Goal: Task Accomplishment & Management: Use online tool/utility

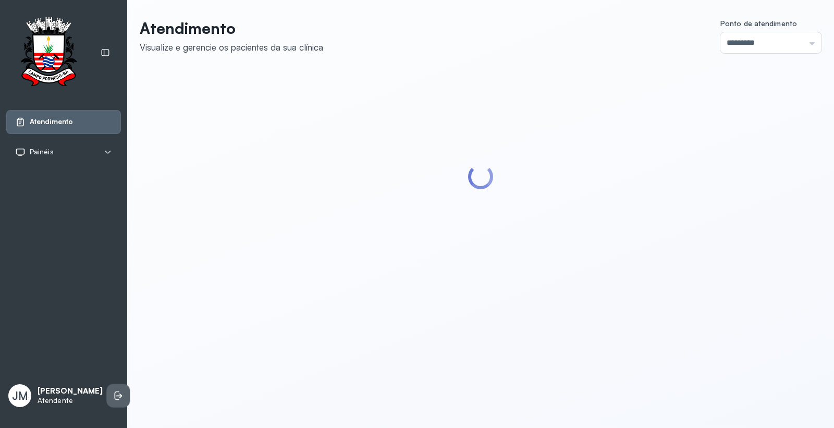
click at [113, 390] on icon at bounding box center [118, 395] width 10 height 10
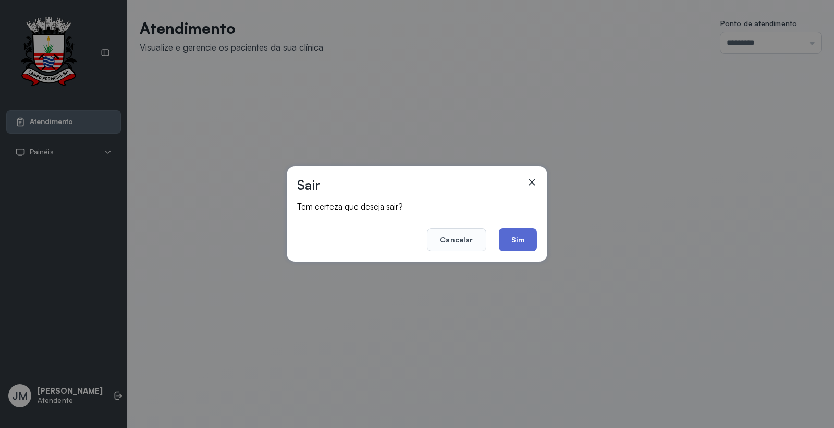
click at [515, 239] on button "Sim" at bounding box center [518, 239] width 38 height 23
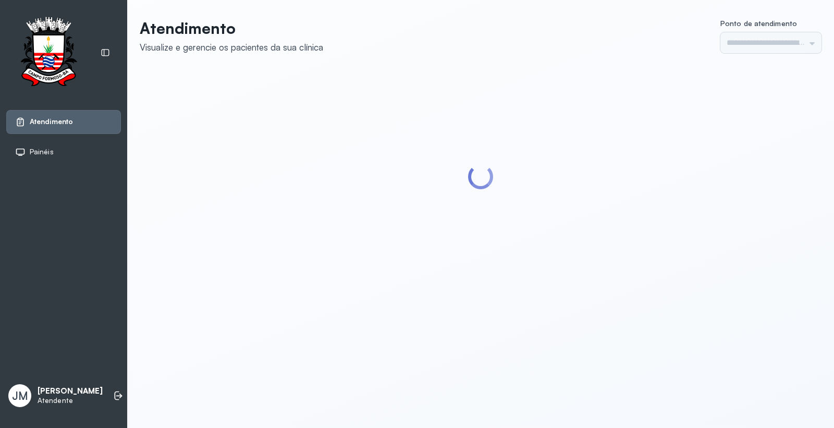
type input "*********"
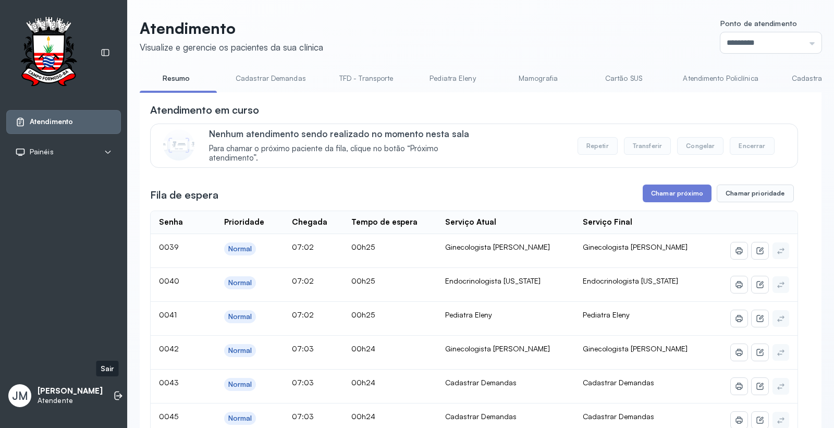
click at [107, 380] on div "JM Jeilane Maria Da Silva Atendente" at bounding box center [63, 395] width 115 height 31
click at [113, 390] on icon at bounding box center [118, 395] width 10 height 10
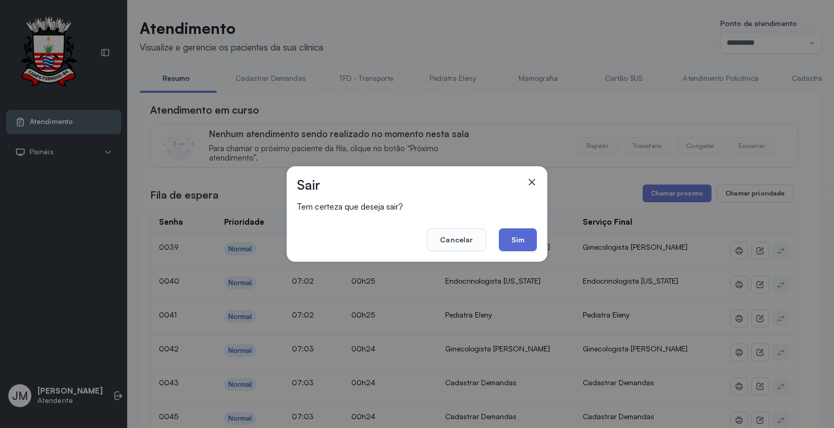
click at [529, 237] on button "Sim" at bounding box center [518, 239] width 38 height 23
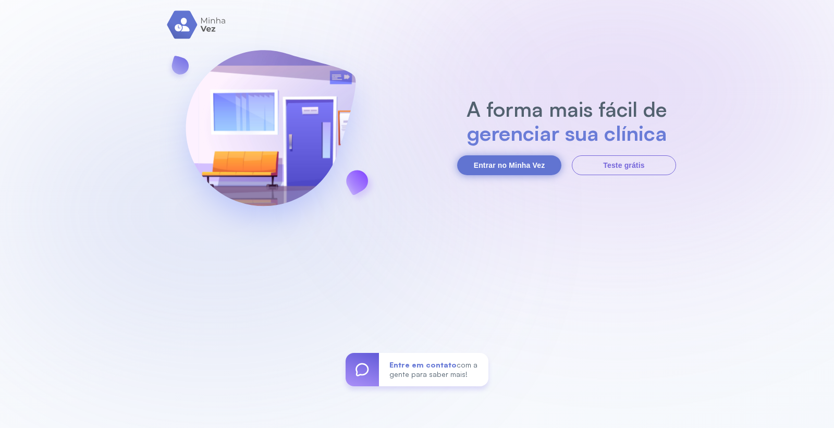
click at [529, 158] on button "Entrar no Minha Vez" at bounding box center [509, 165] width 104 height 20
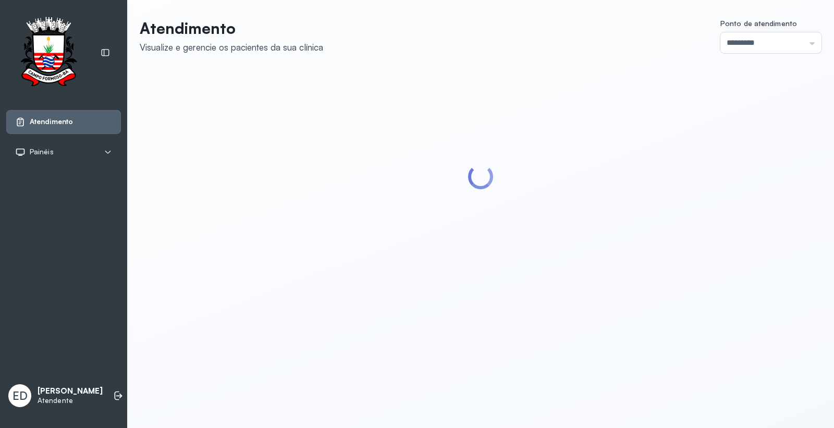
click at [265, 224] on div at bounding box center [481, 177] width 682 height 214
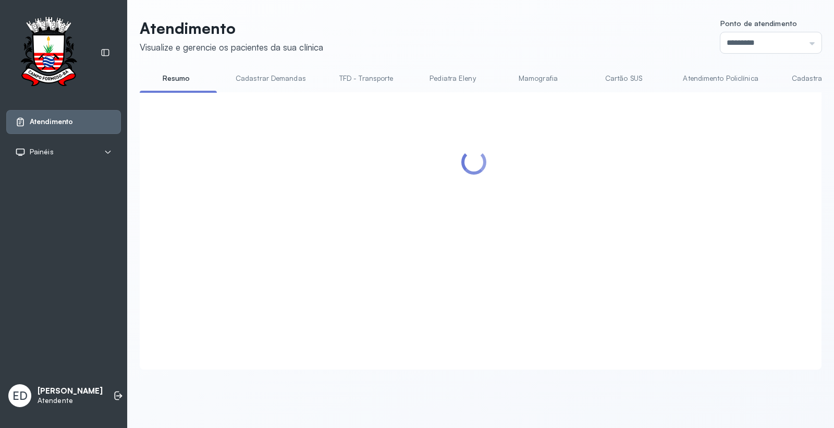
click at [258, 238] on div at bounding box center [474, 218] width 648 height 231
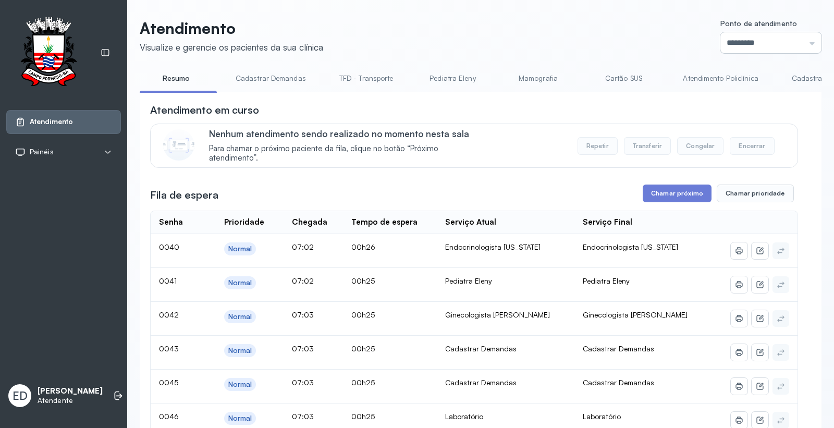
click at [758, 45] on input "*********" at bounding box center [770, 42] width 101 height 21
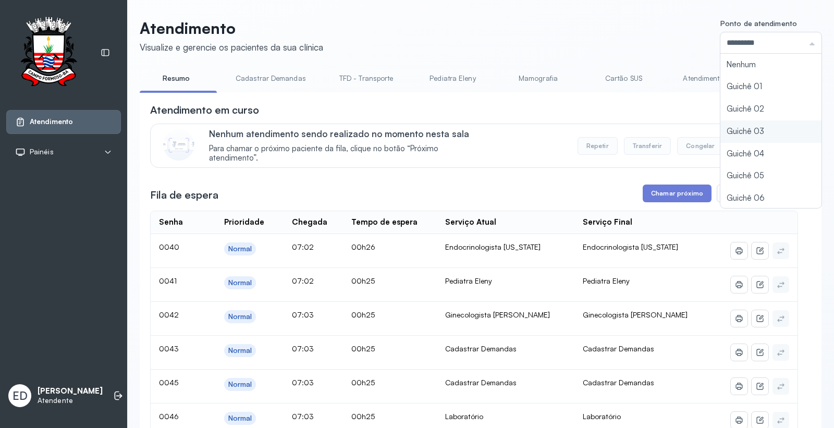
type input "*********"
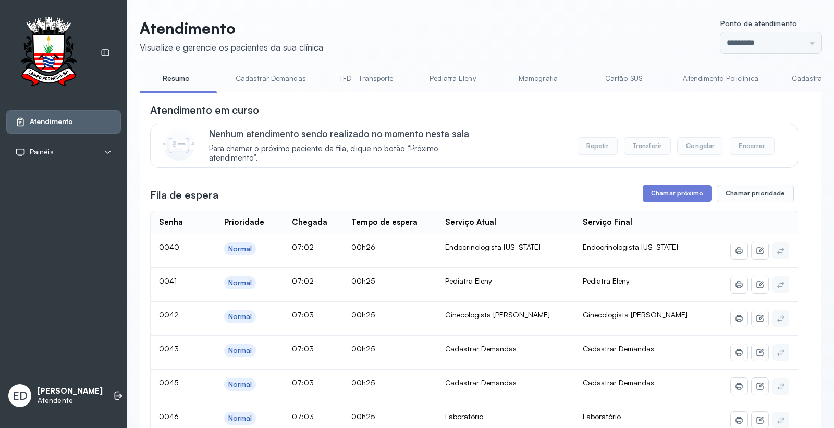
click at [660, 193] on button "Chamar próximo" at bounding box center [676, 193] width 69 height 18
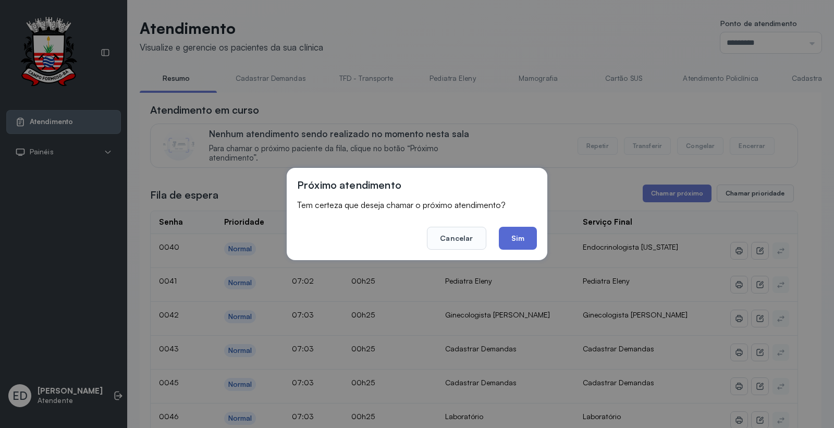
click at [522, 240] on button "Sim" at bounding box center [518, 238] width 38 height 23
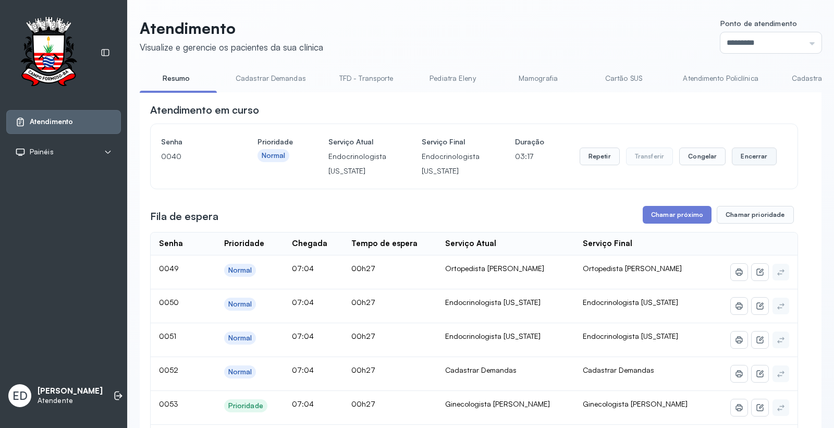
click at [746, 152] on button "Encerrar" at bounding box center [754, 156] width 44 height 18
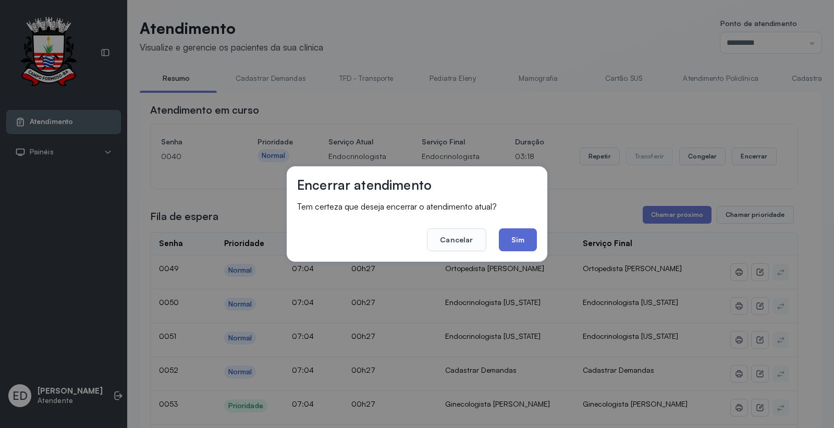
click at [519, 237] on button "Sim" at bounding box center [518, 239] width 38 height 23
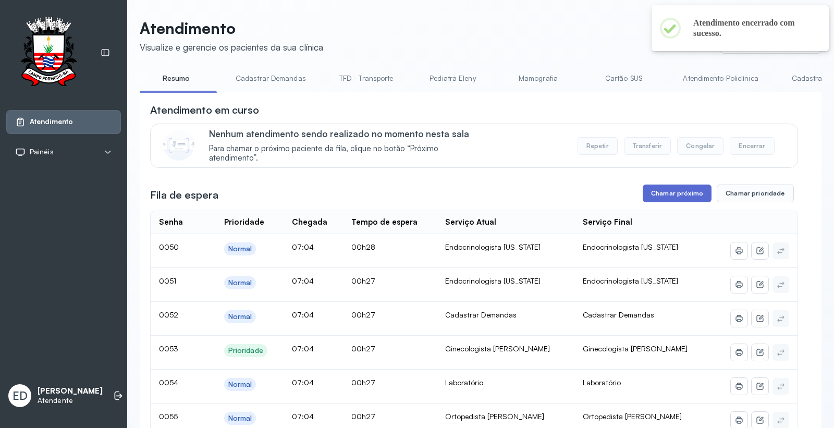
click at [664, 195] on button "Chamar próximo" at bounding box center [676, 193] width 69 height 18
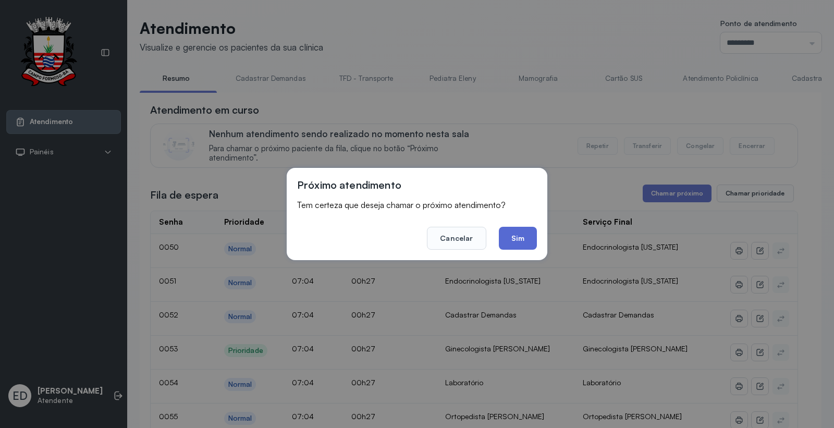
click at [523, 243] on button "Sim" at bounding box center [518, 238] width 38 height 23
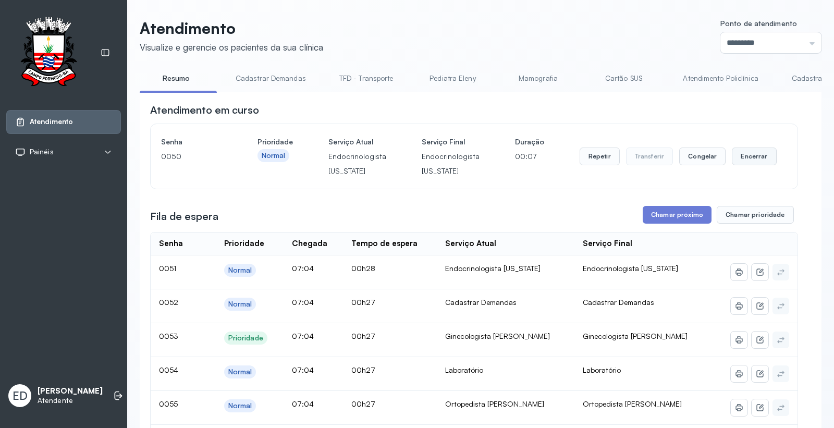
click at [739, 160] on button "Encerrar" at bounding box center [754, 156] width 44 height 18
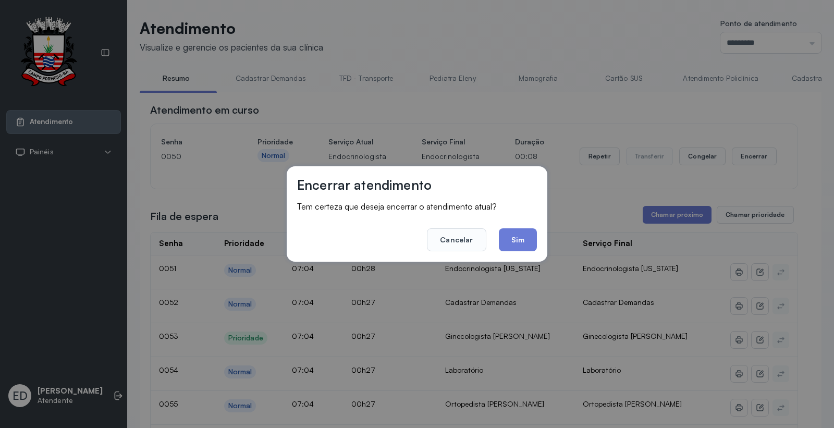
click at [537, 236] on div "Encerrar atendimento Tem certeza que deseja encerrar o atendimento atual? Cance…" at bounding box center [417, 213] width 261 height 95
click at [520, 235] on button "Sim" at bounding box center [518, 239] width 38 height 23
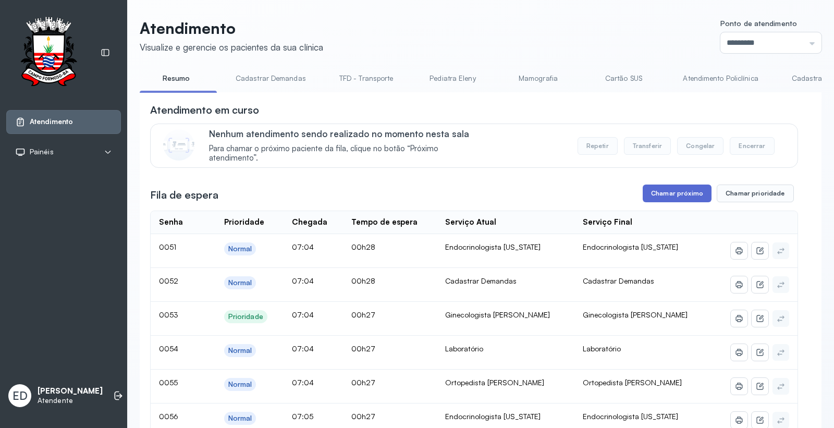
click at [686, 195] on button "Chamar próximo" at bounding box center [676, 193] width 69 height 18
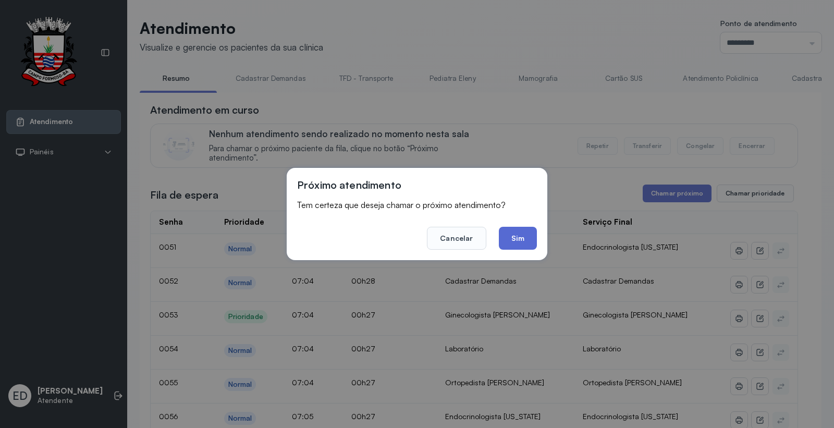
click at [513, 237] on button "Sim" at bounding box center [518, 238] width 38 height 23
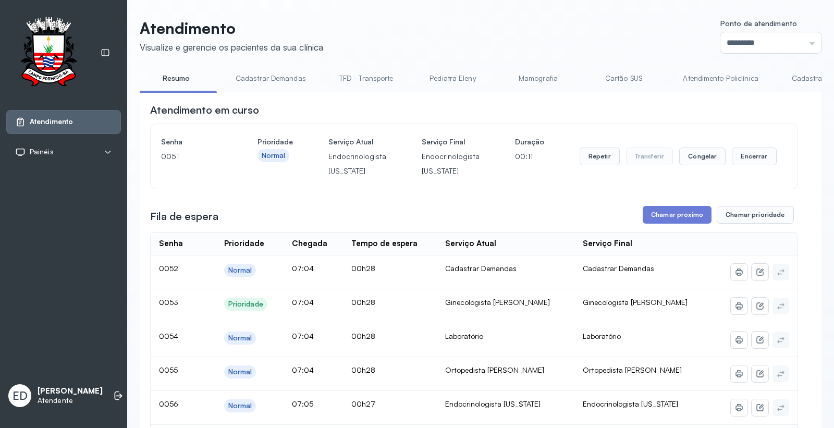
click at [729, 106] on div "Atendimento em curso" at bounding box center [474, 110] width 648 height 15
click at [728, 106] on div "Atendimento em curso" at bounding box center [474, 110] width 648 height 15
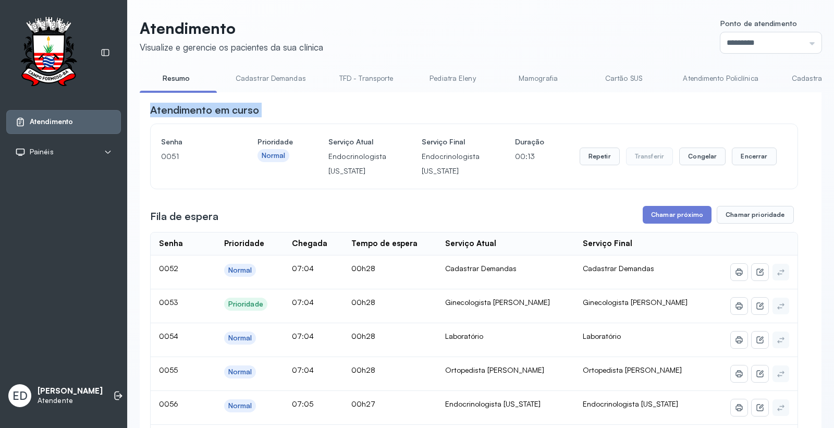
click at [728, 106] on div "Atendimento em curso" at bounding box center [474, 110] width 648 height 15
click at [742, 113] on div "Atendimento em curso" at bounding box center [474, 110] width 648 height 15
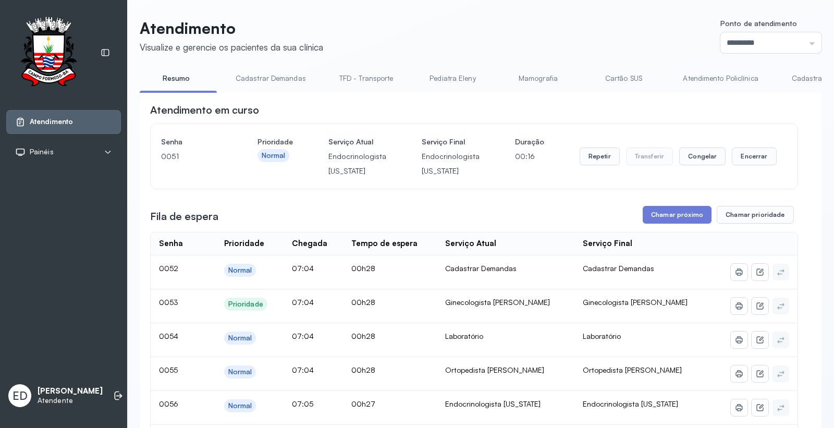
click at [742, 114] on div "Atendimento em curso" at bounding box center [474, 110] width 648 height 15
click at [758, 164] on button "Encerrar" at bounding box center [754, 156] width 44 height 18
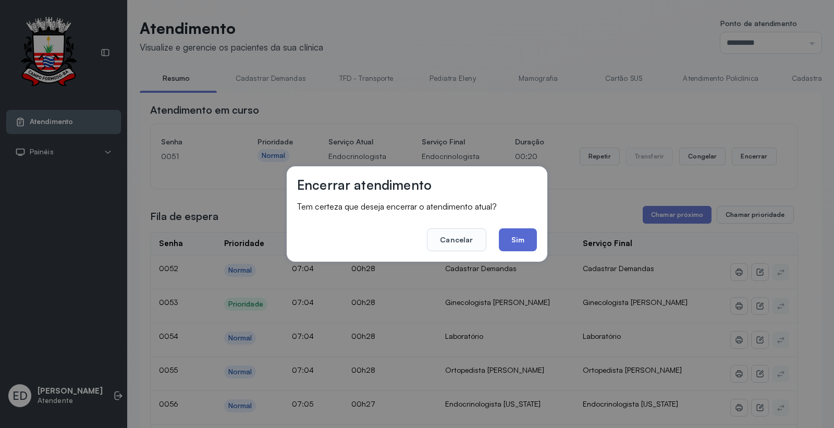
click at [524, 240] on button "Sim" at bounding box center [518, 239] width 38 height 23
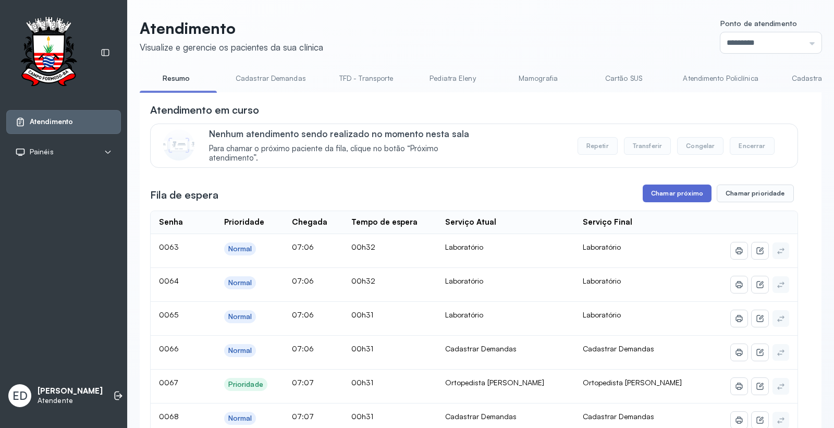
click at [669, 202] on button "Chamar próximo" at bounding box center [676, 193] width 69 height 18
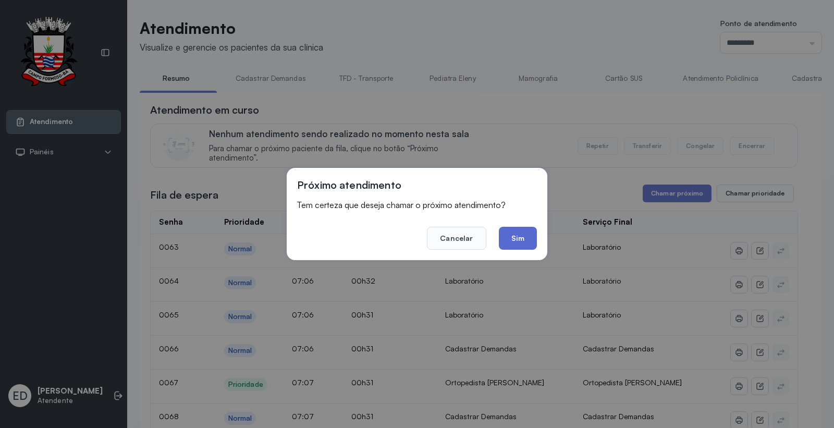
click at [534, 242] on button "Sim" at bounding box center [518, 238] width 38 height 23
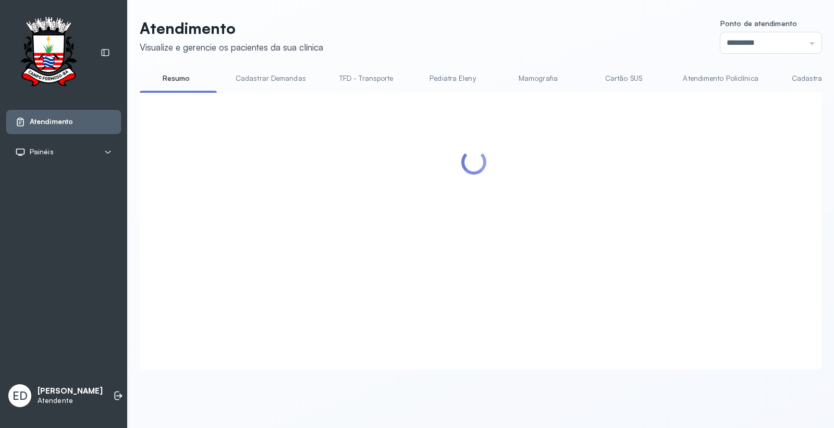
click at [511, 26] on header "Atendimento Visualize e gerencie os pacientes da sua clínica Ponto de atendimen…" at bounding box center [481, 36] width 682 height 34
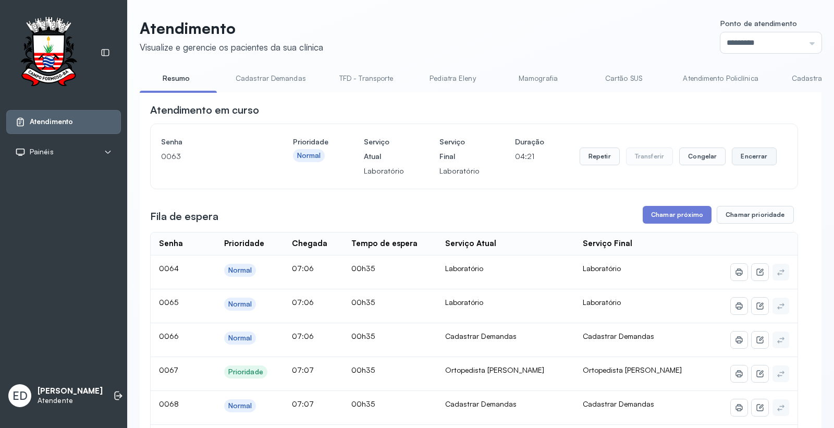
click at [748, 164] on button "Encerrar" at bounding box center [754, 156] width 44 height 18
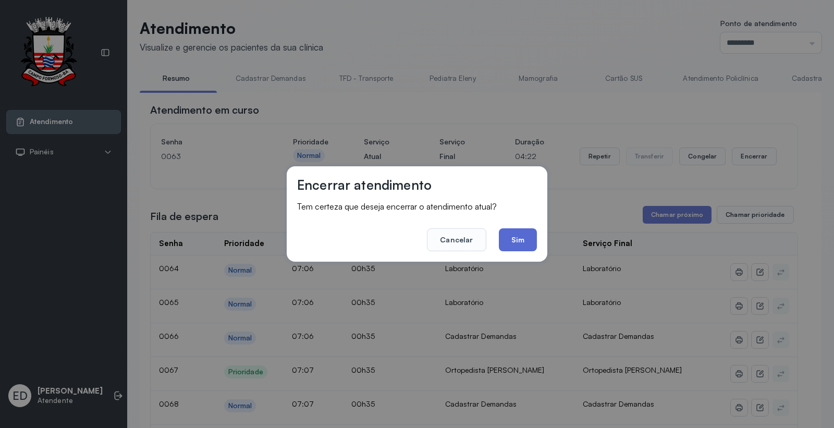
click at [524, 237] on button "Sim" at bounding box center [518, 239] width 38 height 23
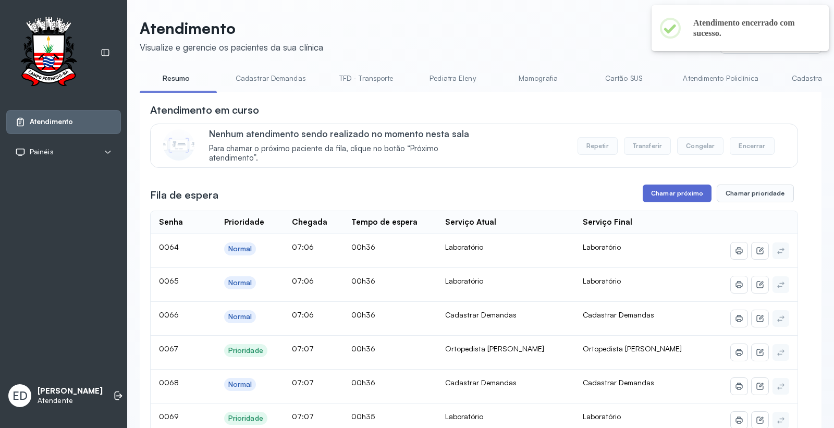
click at [676, 194] on button "Chamar próximo" at bounding box center [676, 193] width 69 height 18
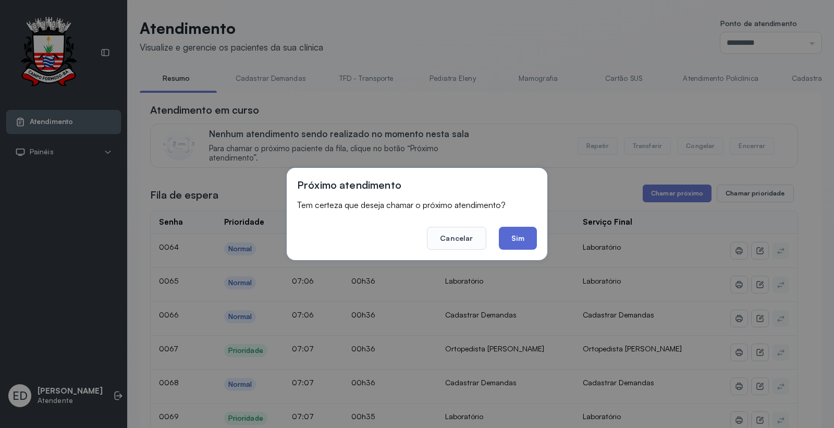
click at [523, 236] on button "Sim" at bounding box center [518, 238] width 38 height 23
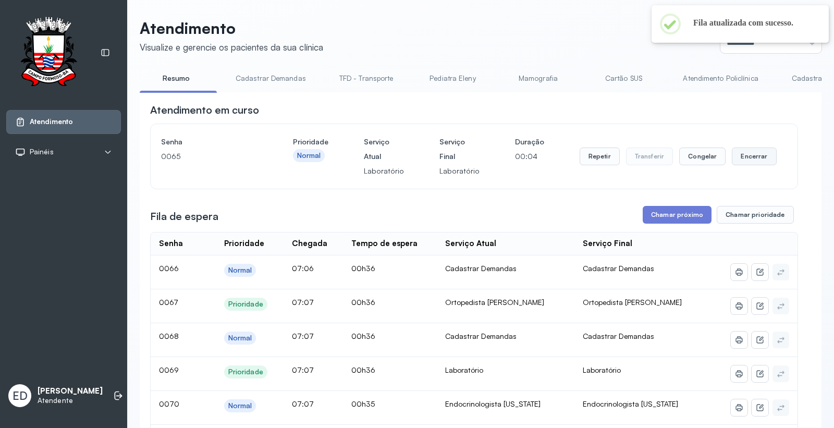
click at [749, 157] on button "Encerrar" at bounding box center [754, 156] width 44 height 18
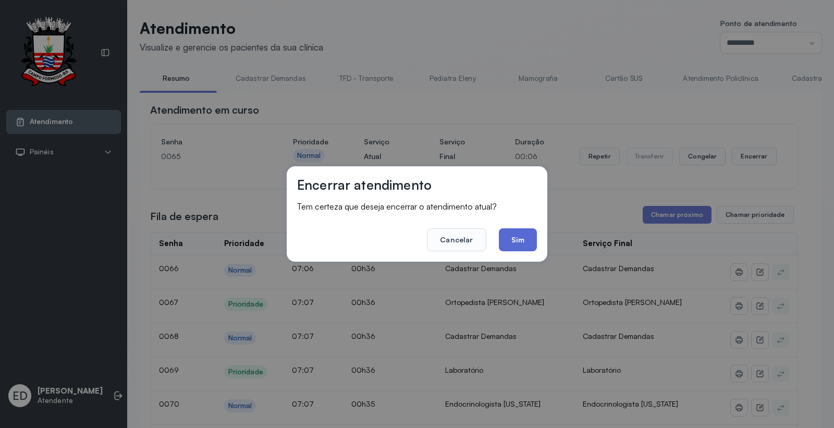
click at [526, 241] on button "Sim" at bounding box center [518, 239] width 38 height 23
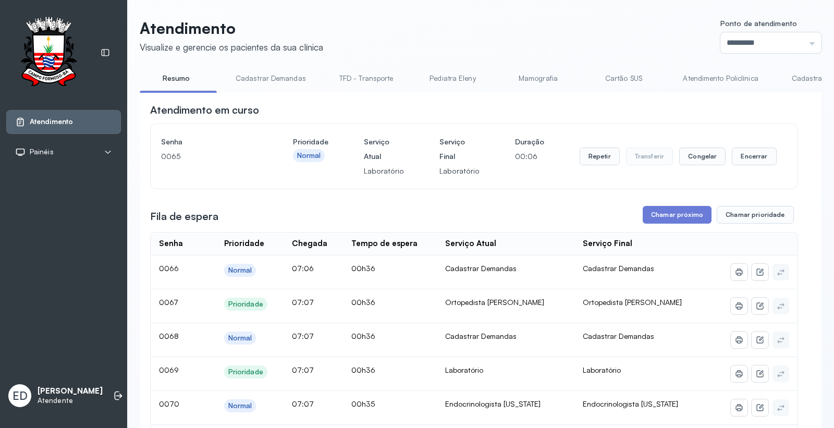
click at [443, 31] on header "Atendimento Visualize e gerencie os pacientes da sua clínica Ponto de atendimen…" at bounding box center [481, 36] width 682 height 34
click at [487, 35] on header "Atendimento Visualize e gerencie os pacientes da sua clínica Ponto de atendimen…" at bounding box center [481, 36] width 682 height 34
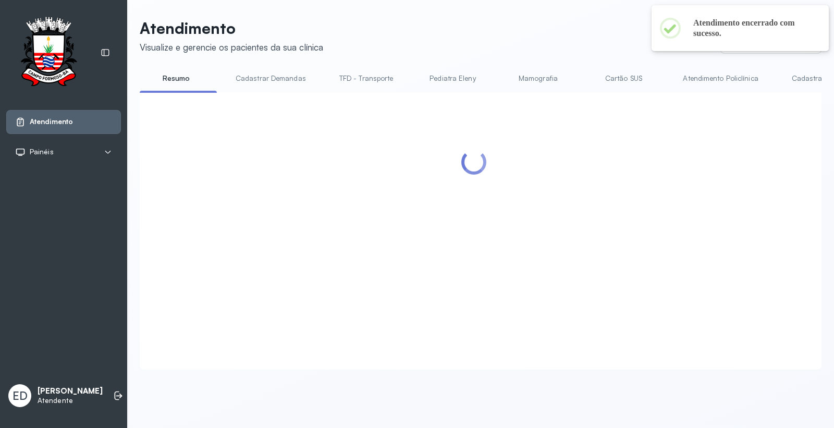
click at [486, 36] on header "Atendimento Visualize e gerencie os pacientes da sua clínica Ponto de atendimen…" at bounding box center [481, 36] width 682 height 34
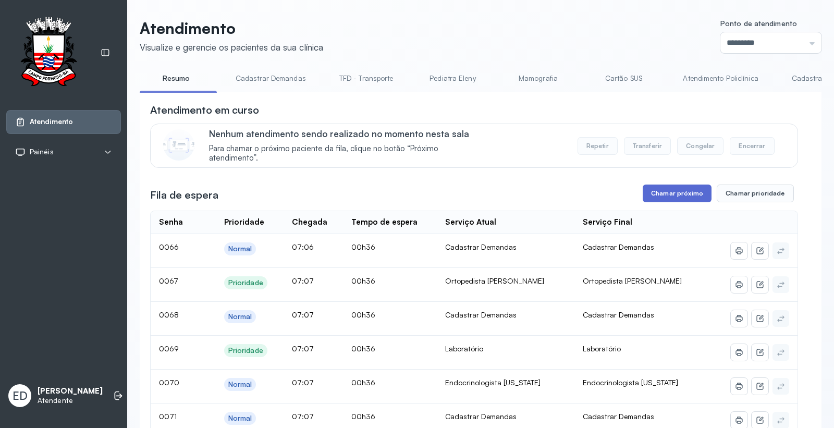
click at [680, 190] on button "Chamar próximo" at bounding box center [676, 193] width 69 height 18
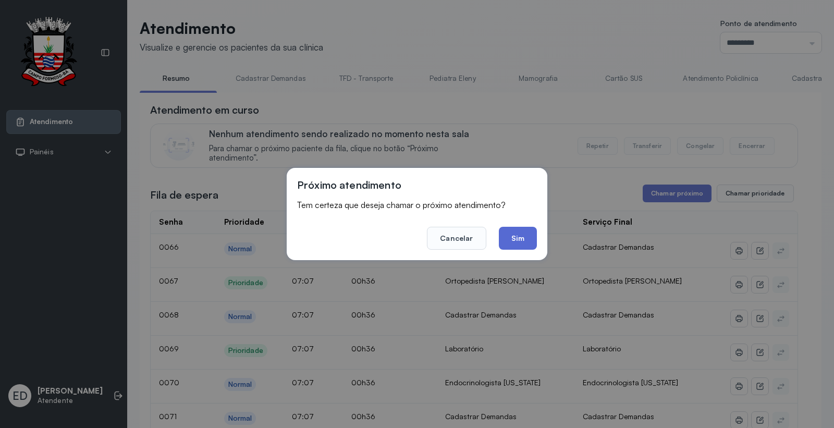
click at [509, 237] on button "Sim" at bounding box center [518, 238] width 38 height 23
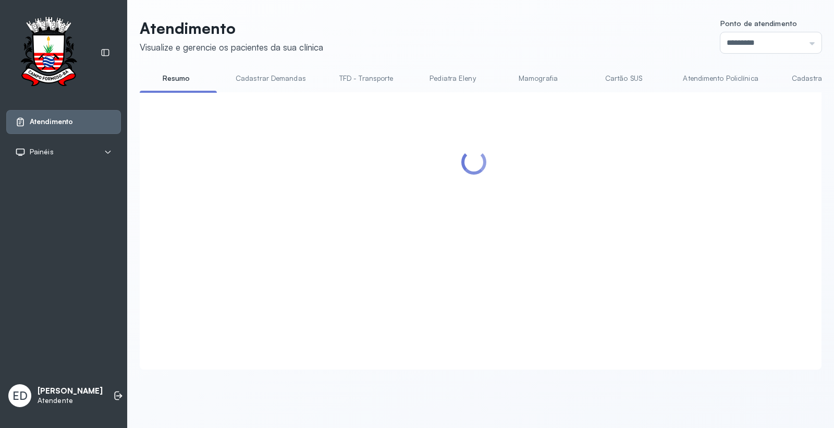
click at [517, 36] on header "Atendimento Visualize e gerencie os pacientes da sua clínica Ponto de atendimen…" at bounding box center [481, 36] width 682 height 34
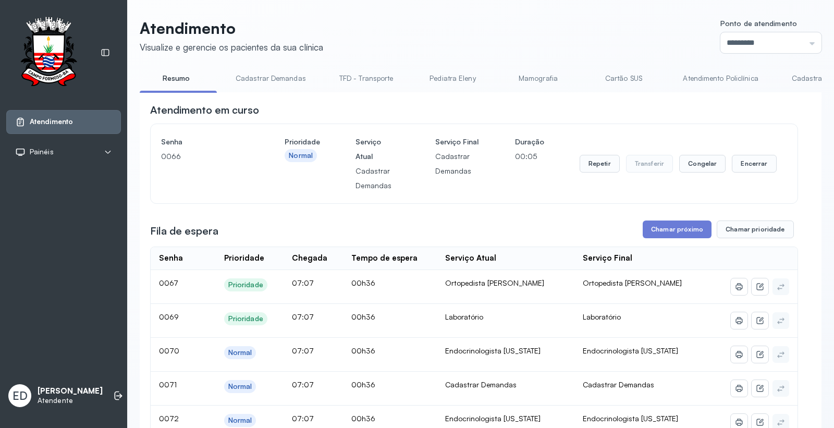
click at [587, 233] on div "Fila de espera Chamar próximo Chamar prioridade" at bounding box center [474, 229] width 648 height 18
click at [591, 230] on div "Fila de espera Chamar próximo Chamar prioridade" at bounding box center [474, 229] width 648 height 18
click at [752, 167] on button "Encerrar" at bounding box center [754, 164] width 44 height 18
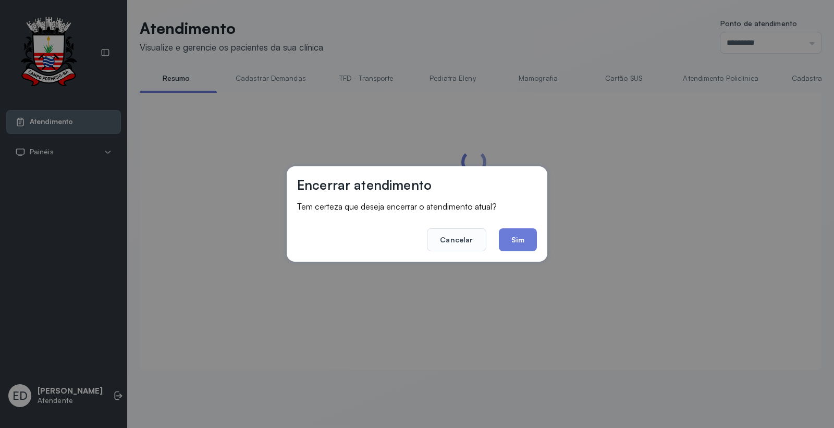
drag, startPoint x: 512, startPoint y: 240, endPoint x: 512, endPoint y: 232, distance: 7.8
click at [512, 238] on button "Sim" at bounding box center [518, 239] width 38 height 23
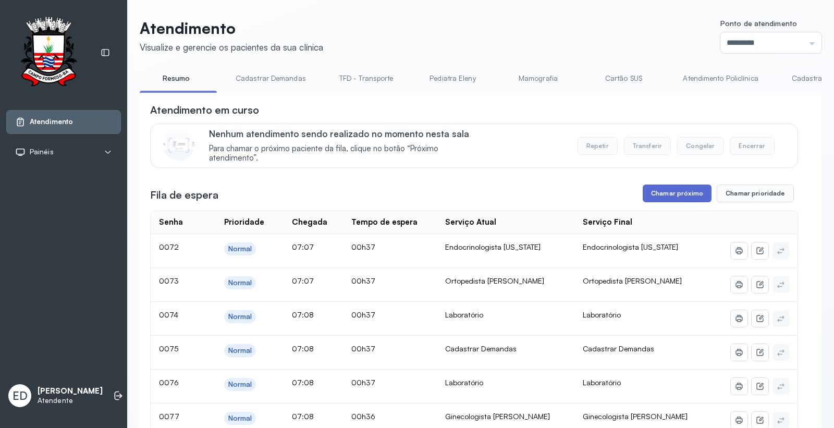
click at [689, 195] on button "Chamar próximo" at bounding box center [676, 193] width 69 height 18
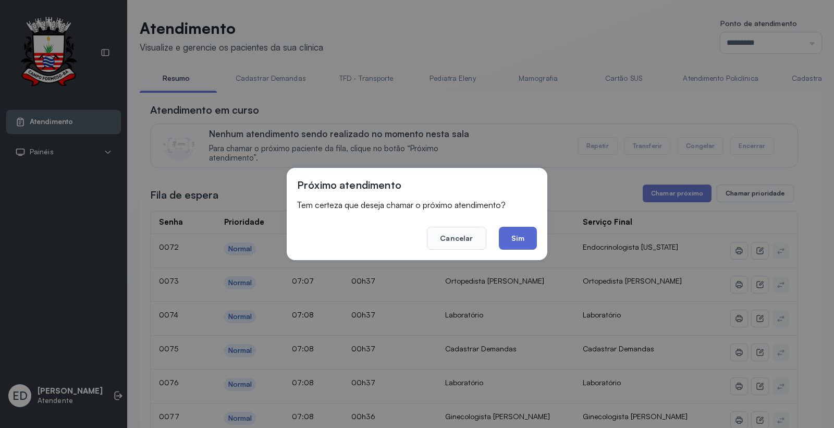
click at [515, 238] on button "Sim" at bounding box center [518, 238] width 38 height 23
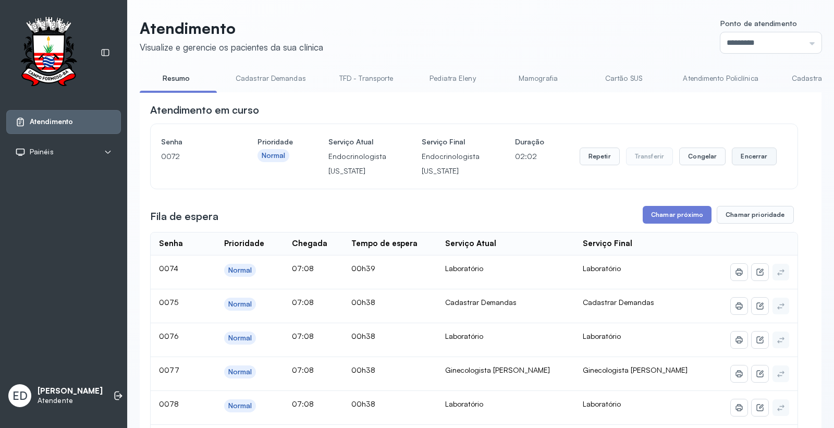
click at [748, 152] on button "Encerrar" at bounding box center [754, 156] width 44 height 18
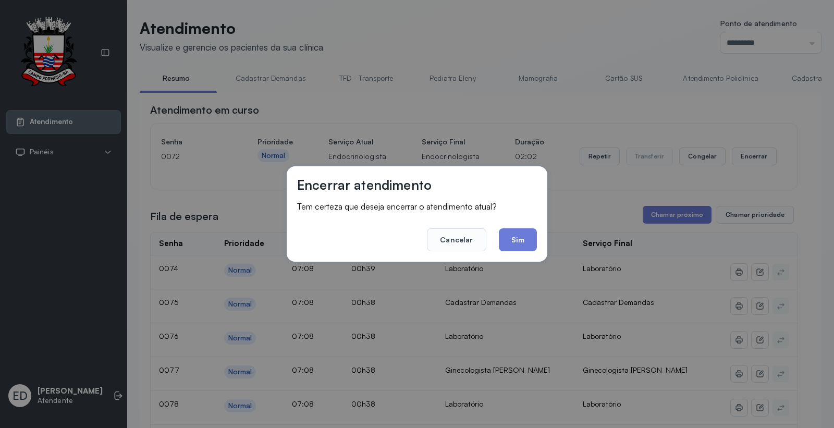
drag, startPoint x: 540, startPoint y: 242, endPoint x: 524, endPoint y: 245, distance: 16.5
click at [539, 242] on div "Encerrar atendimento Tem certeza que deseja encerrar o atendimento atual? Cance…" at bounding box center [417, 213] width 261 height 95
click at [522, 245] on button "Sim" at bounding box center [518, 239] width 38 height 23
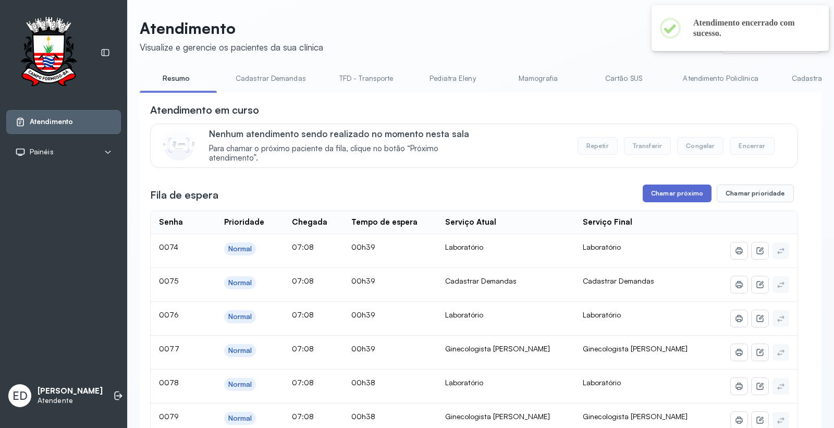
click at [665, 192] on button "Chamar próximo" at bounding box center [676, 193] width 69 height 18
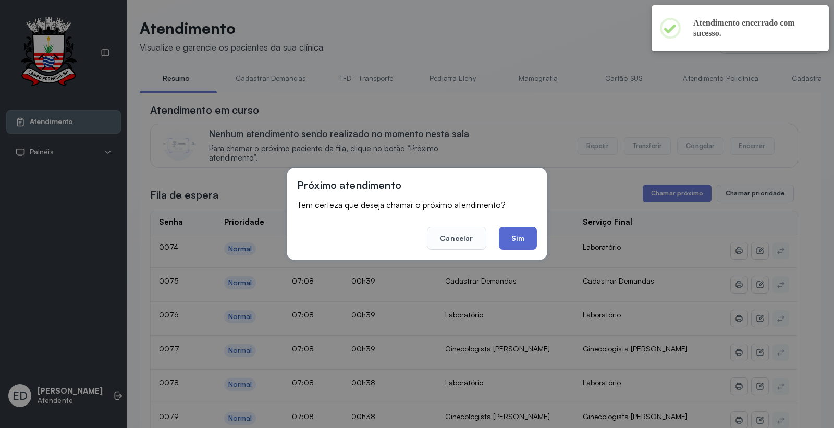
click at [530, 237] on button "Sim" at bounding box center [518, 238] width 38 height 23
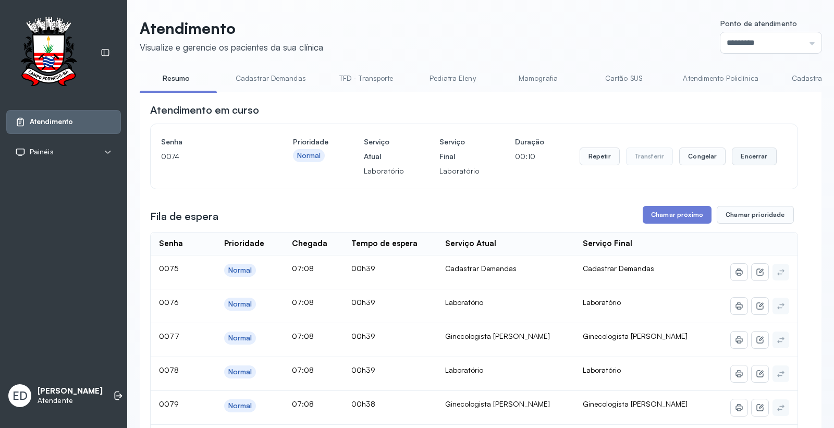
click at [752, 158] on button "Encerrar" at bounding box center [754, 156] width 44 height 18
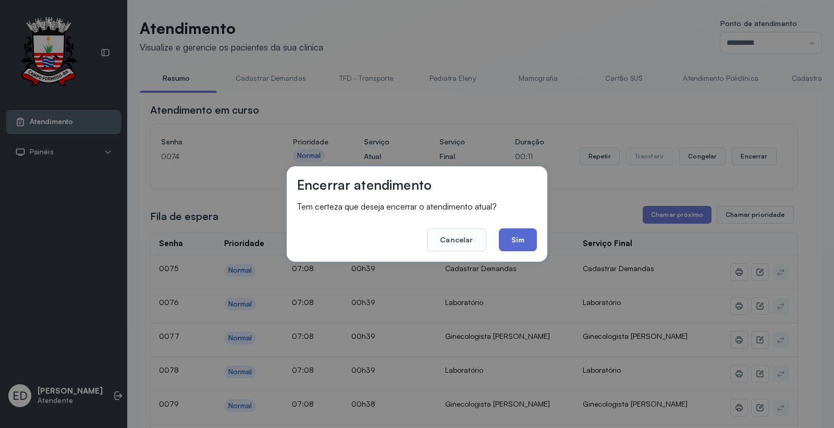
click at [527, 239] on button "Sim" at bounding box center [518, 239] width 38 height 23
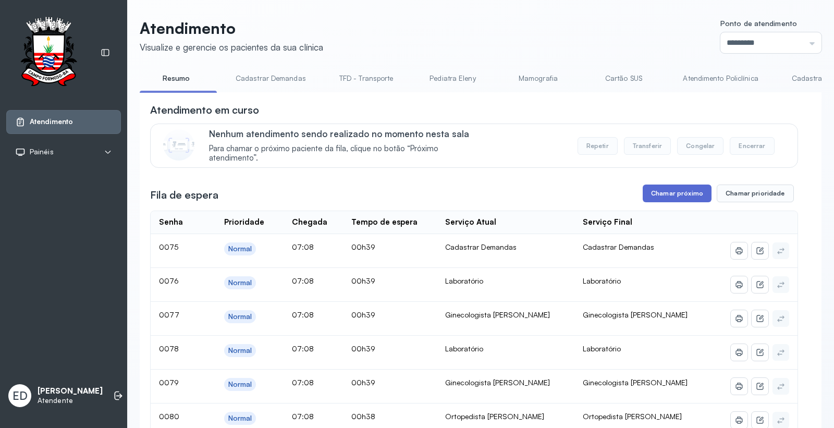
click at [671, 194] on button "Chamar próximo" at bounding box center [676, 193] width 69 height 18
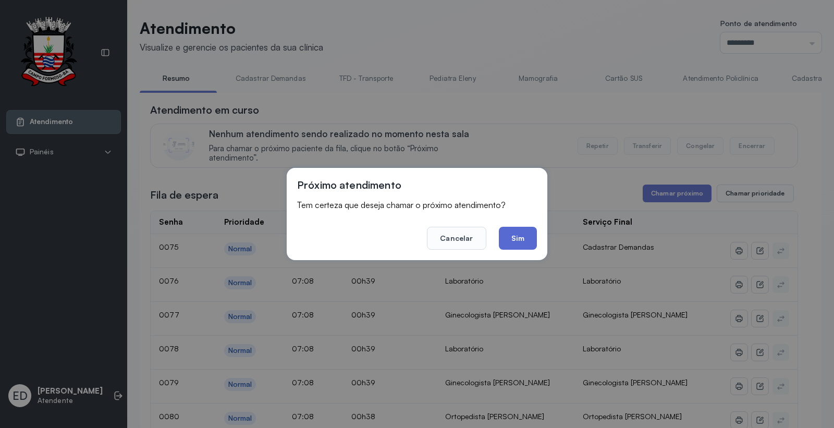
click at [518, 244] on button "Sim" at bounding box center [518, 238] width 38 height 23
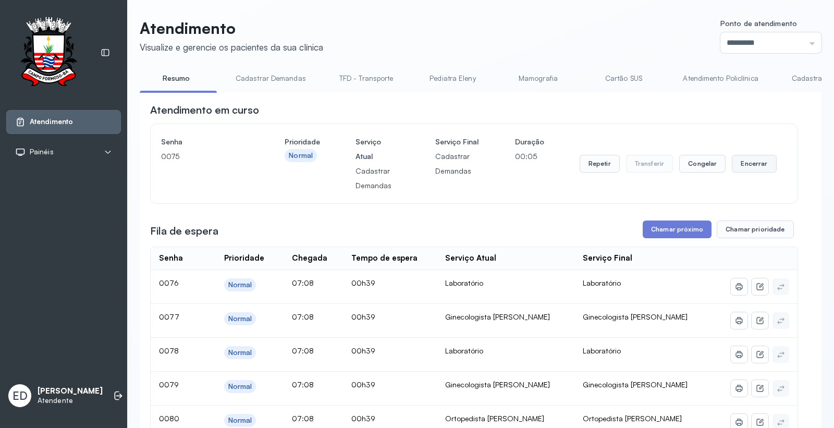
click at [750, 169] on button "Encerrar" at bounding box center [754, 164] width 44 height 18
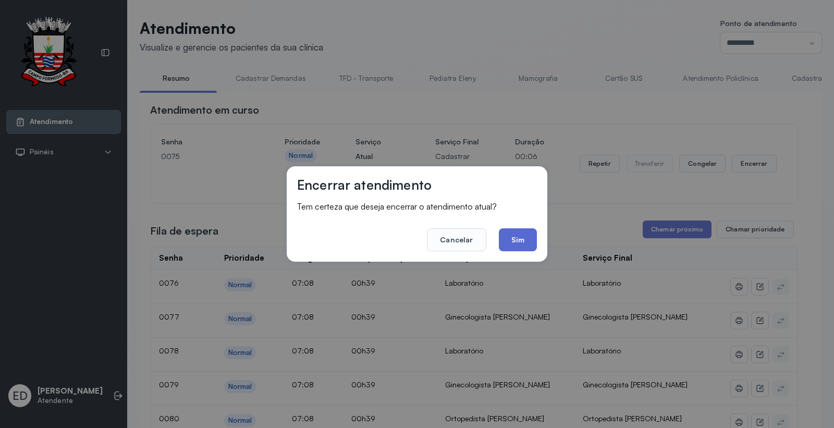
click at [525, 240] on button "Sim" at bounding box center [518, 239] width 38 height 23
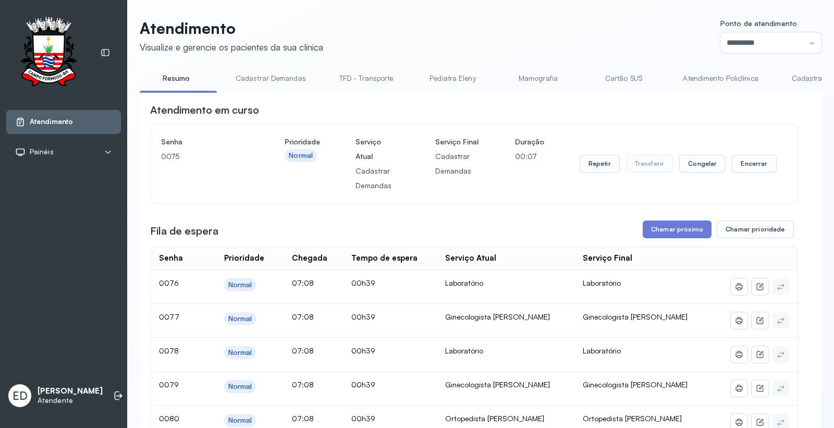
click at [592, 44] on header "Atendimento Visualize e gerencie os pacientes da sua clínica Ponto de atendimen…" at bounding box center [481, 36] width 682 height 34
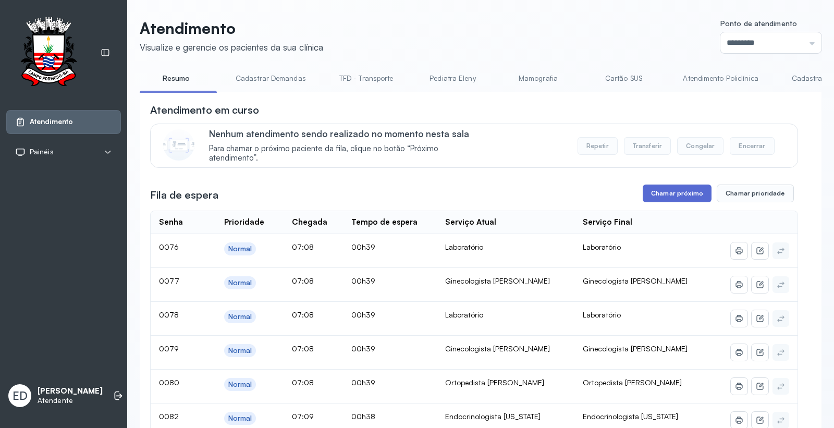
click at [670, 202] on button "Chamar próximo" at bounding box center [676, 193] width 69 height 18
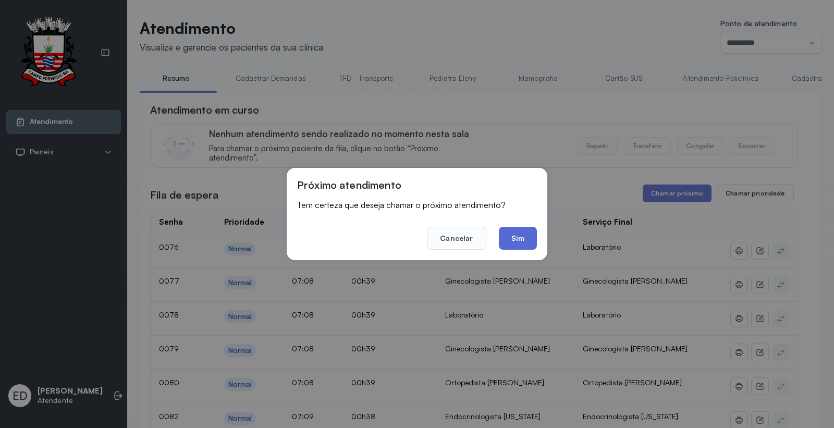
click at [511, 238] on button "Sim" at bounding box center [518, 238] width 38 height 23
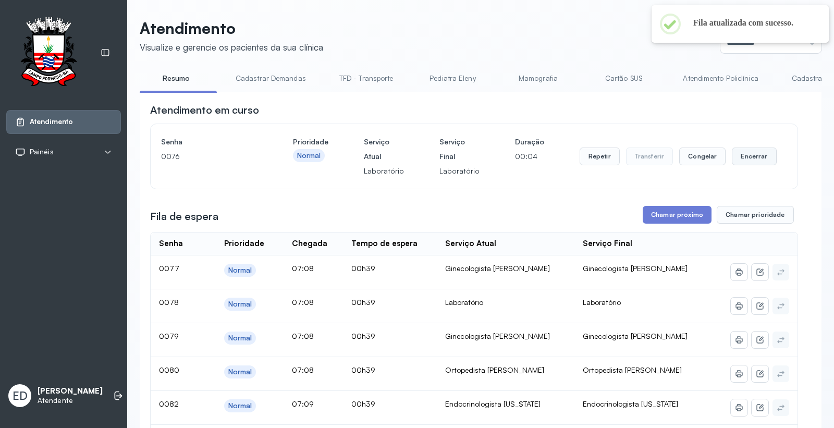
click at [750, 160] on button "Encerrar" at bounding box center [754, 156] width 44 height 18
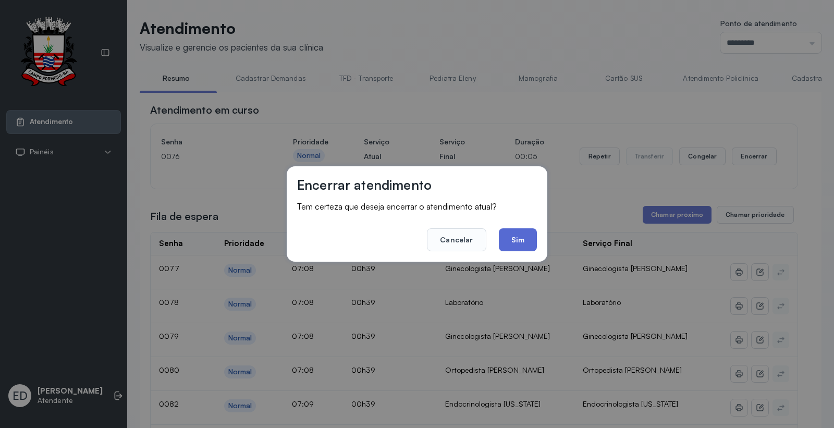
click at [524, 242] on button "Sim" at bounding box center [518, 239] width 38 height 23
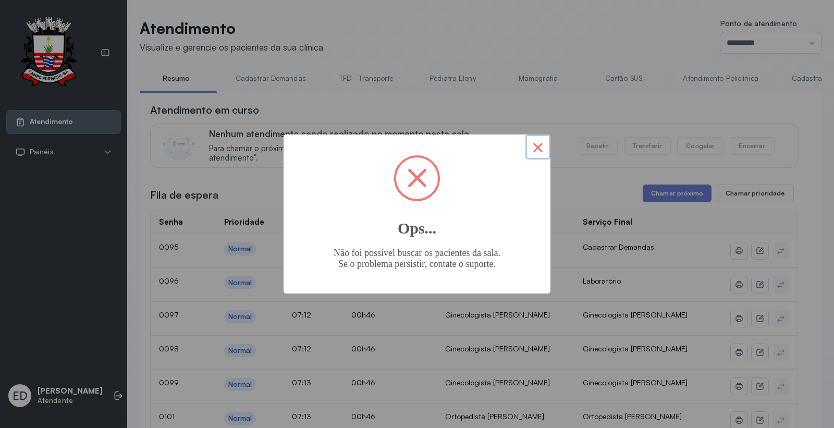
click at [534, 146] on button "×" at bounding box center [537, 146] width 25 height 25
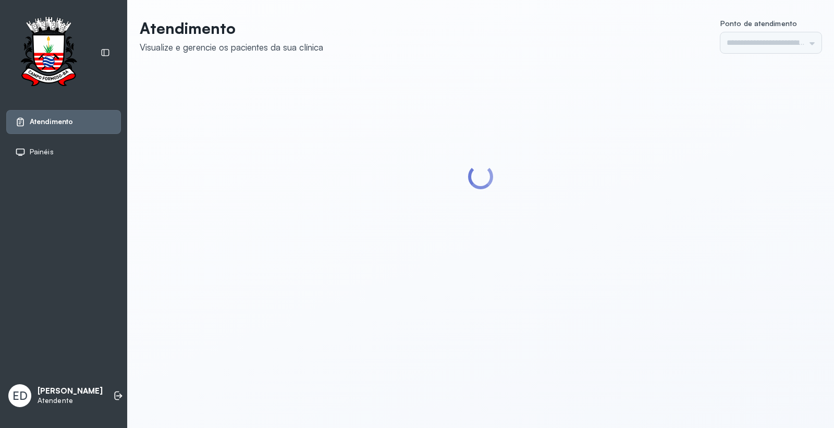
type input "*********"
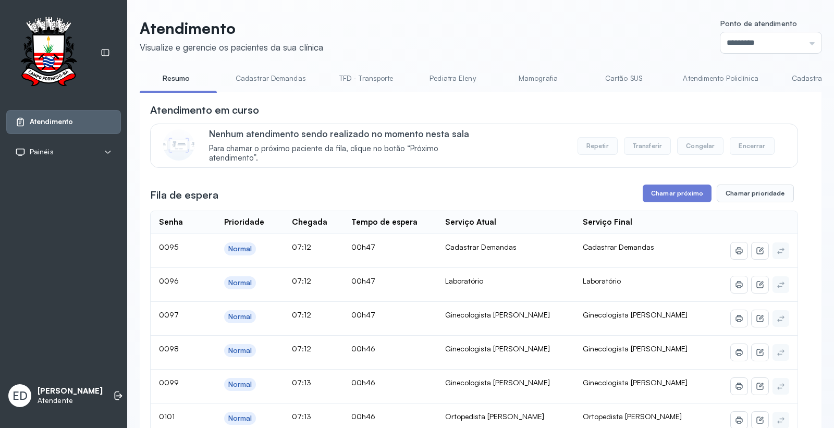
click at [709, 73] on link "Atendimento Policlínica" at bounding box center [720, 78] width 96 height 17
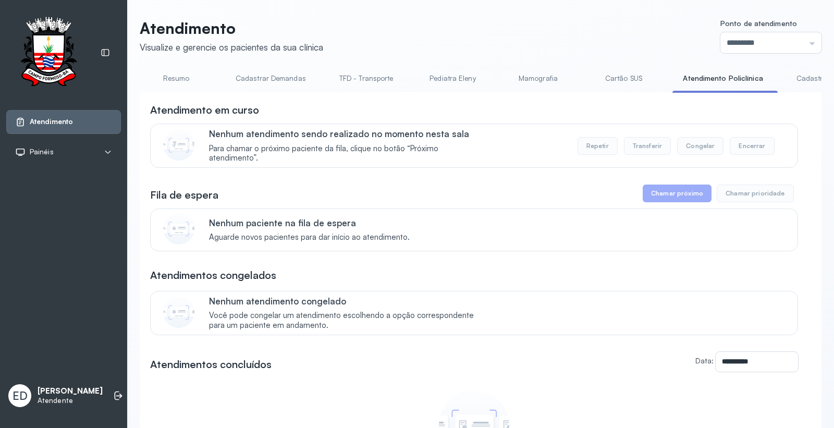
click at [611, 75] on link "Cartão SUS" at bounding box center [623, 78] width 73 height 17
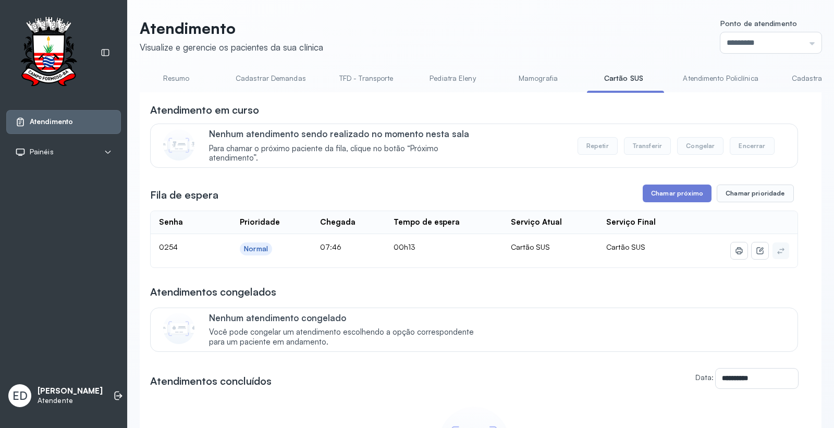
click at [164, 80] on link "Resumo" at bounding box center [176, 78] width 73 height 17
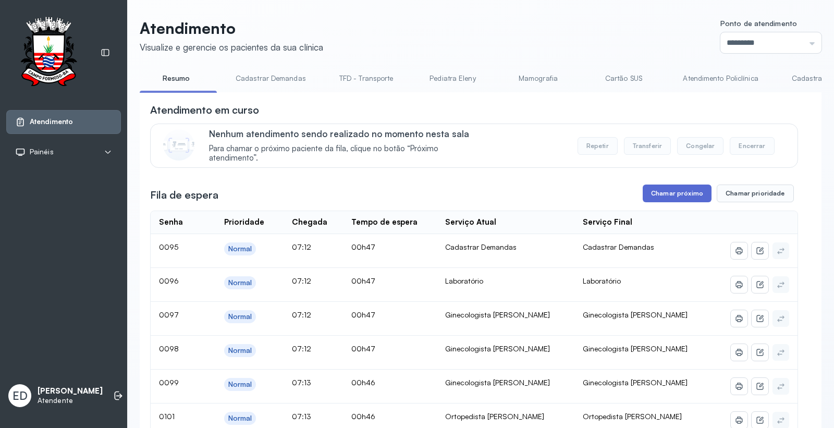
click at [676, 193] on button "Chamar próximo" at bounding box center [676, 193] width 69 height 18
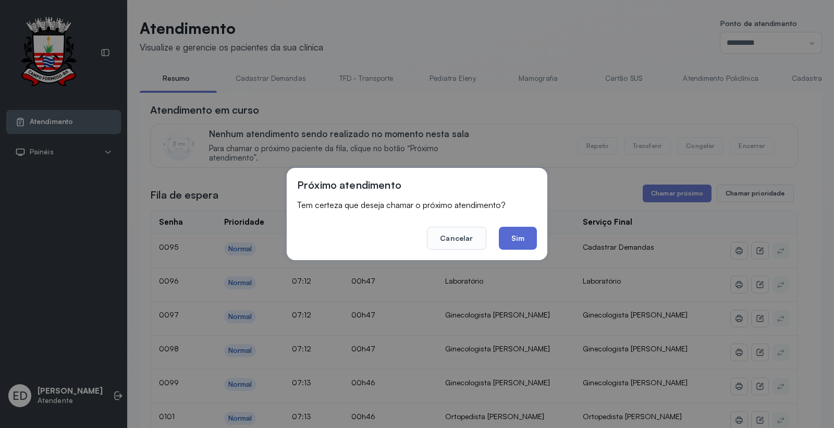
click at [523, 240] on button "Sim" at bounding box center [518, 238] width 38 height 23
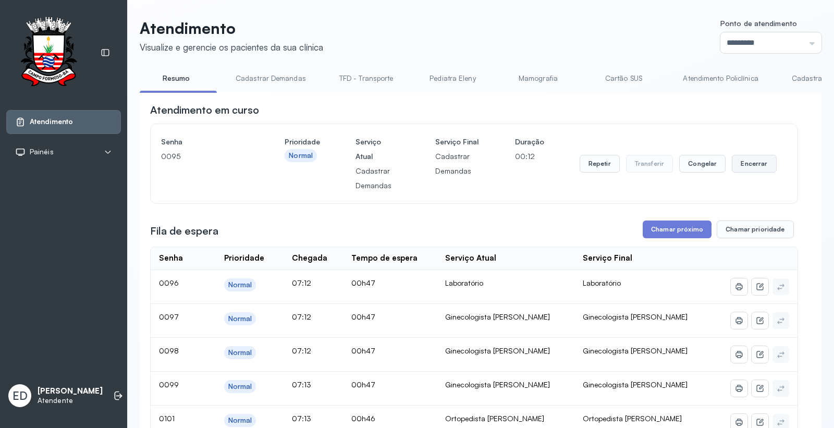
click at [752, 170] on button "Encerrar" at bounding box center [754, 164] width 44 height 18
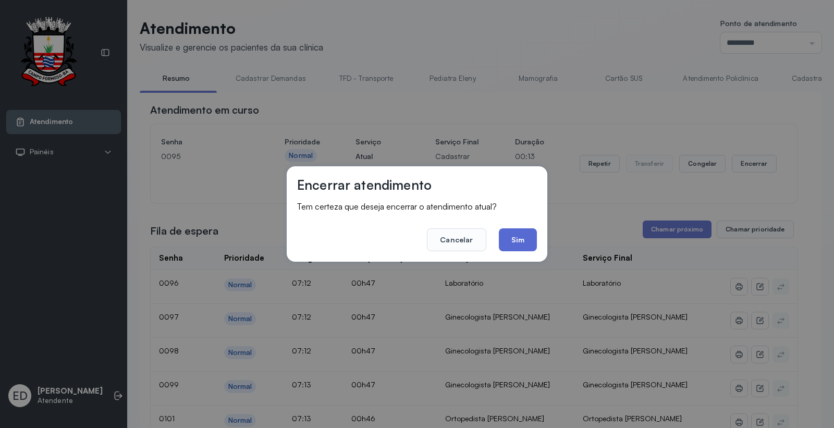
click at [526, 241] on button "Sim" at bounding box center [518, 239] width 38 height 23
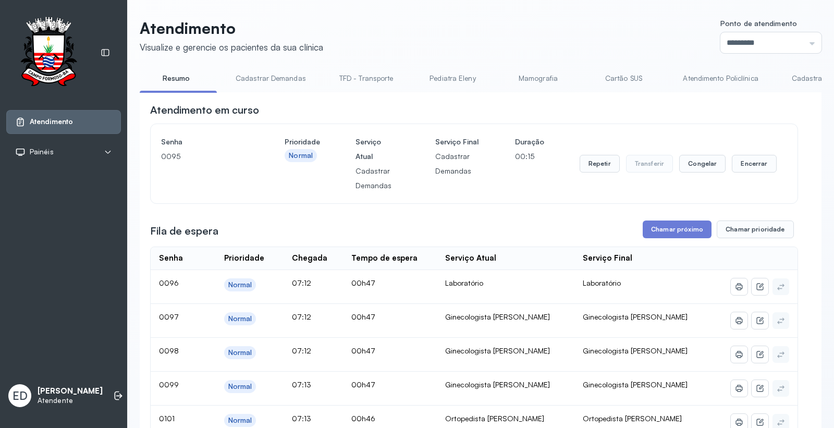
click at [517, 42] on header "Atendimento Visualize e gerencie os pacientes da sua clínica Ponto de atendimen…" at bounding box center [481, 36] width 682 height 34
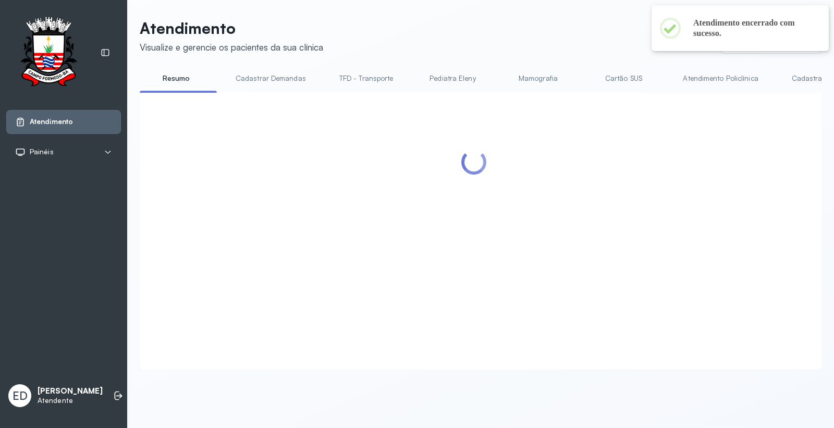
click at [516, 42] on header "Atendimento Visualize e gerencie os pacientes da sua clínica Ponto de atendimen…" at bounding box center [481, 36] width 682 height 34
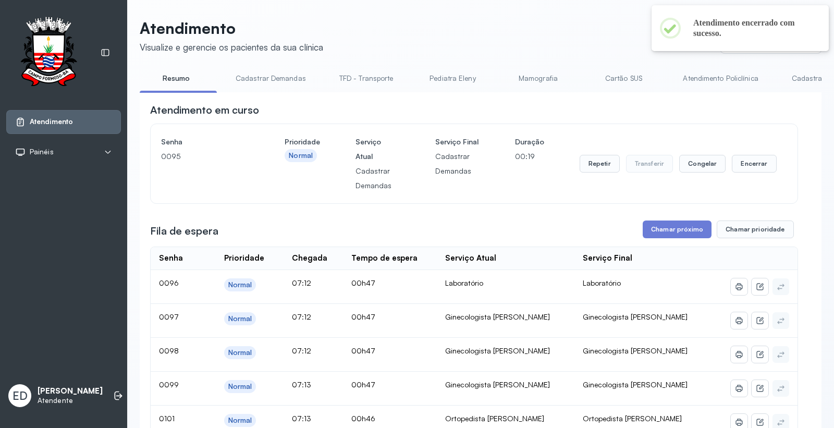
click at [525, 35] on header "Atendimento Visualize e gerencie os pacientes da sua clínica Ponto de atendimen…" at bounding box center [481, 36] width 682 height 34
click at [525, 34] on header "Atendimento Visualize e gerencie os pacientes da sua clínica Ponto de atendimen…" at bounding box center [481, 36] width 682 height 34
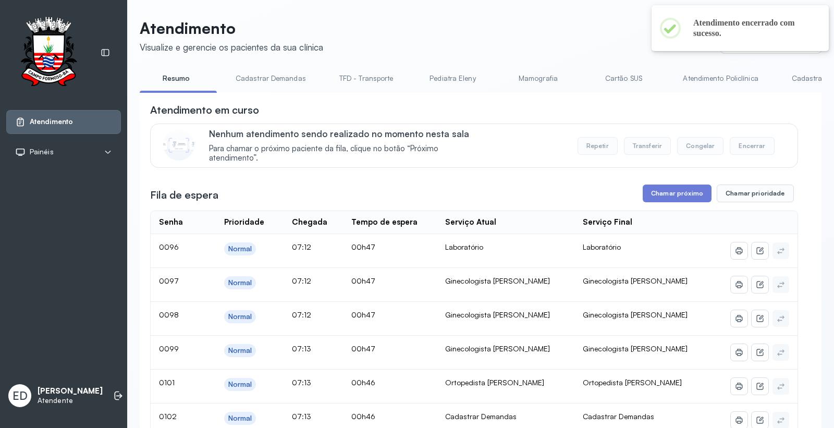
click at [525, 34] on header "Atendimento Visualize e gerencie os pacientes da sua clínica Ponto de atendimen…" at bounding box center [481, 36] width 682 height 34
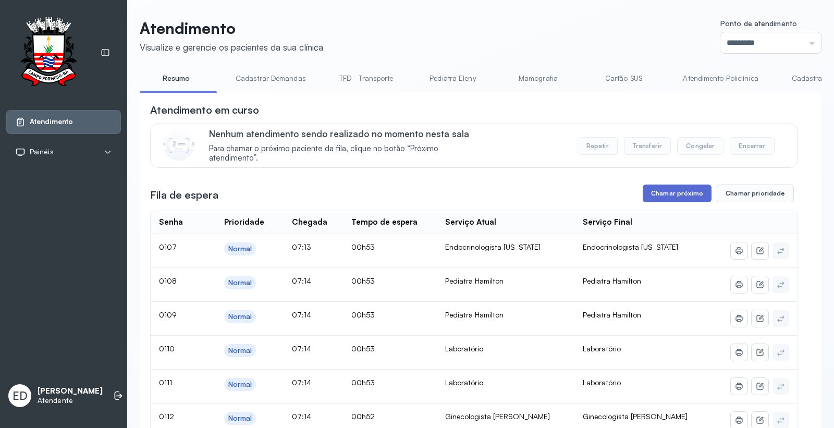
click at [680, 193] on button "Chamar próximo" at bounding box center [676, 193] width 69 height 18
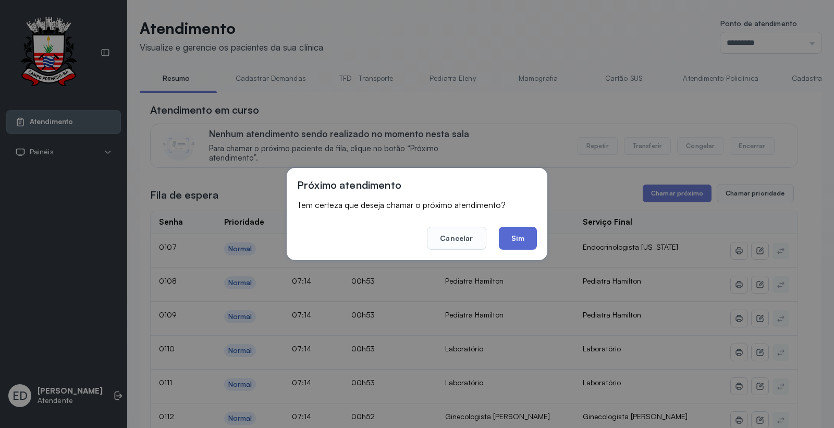
click at [523, 240] on button "Sim" at bounding box center [518, 238] width 38 height 23
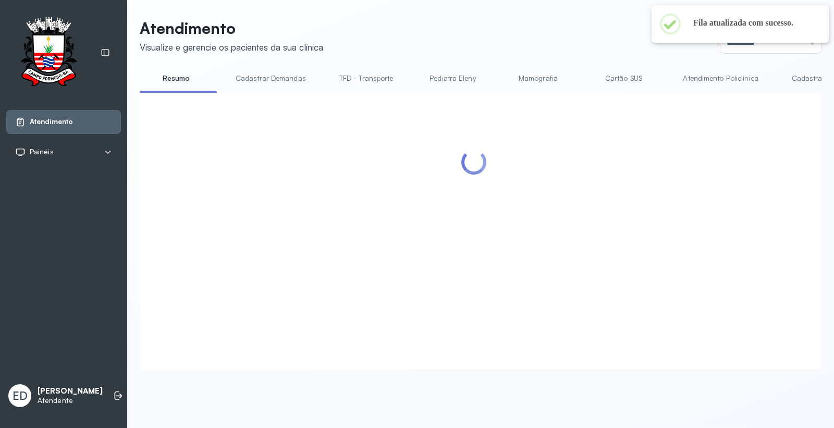
click at [528, 33] on header "Atendimento Visualize e gerencie os pacientes da sua clínica Ponto de atendimen…" at bounding box center [481, 36] width 682 height 34
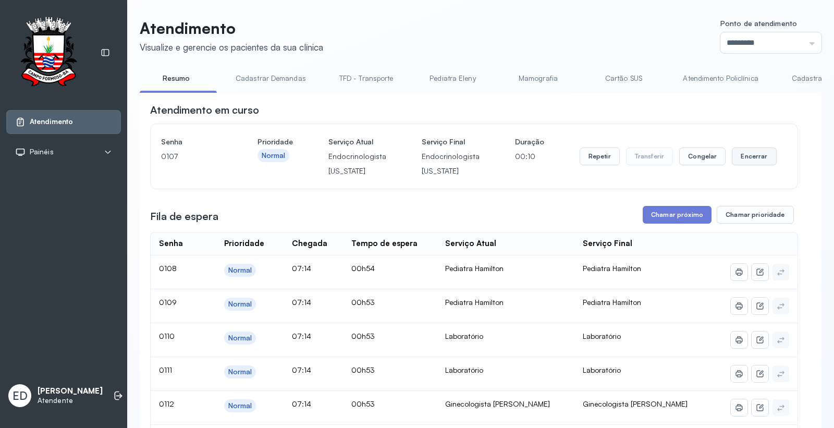
click at [757, 160] on button "Encerrar" at bounding box center [754, 156] width 44 height 18
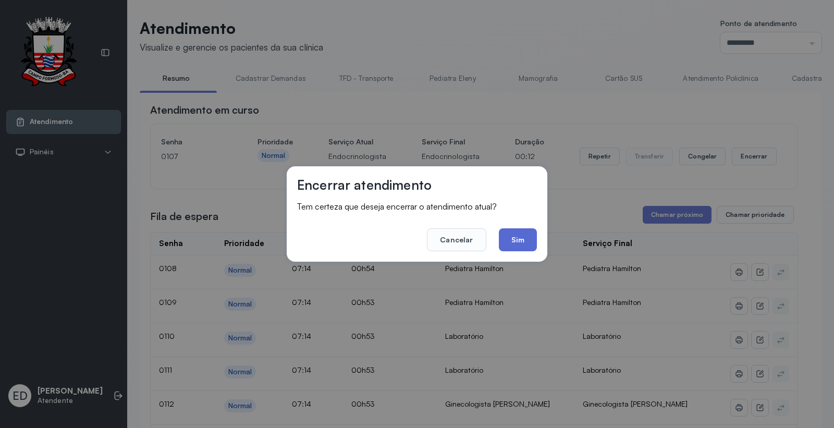
click at [529, 235] on button "Sim" at bounding box center [518, 239] width 38 height 23
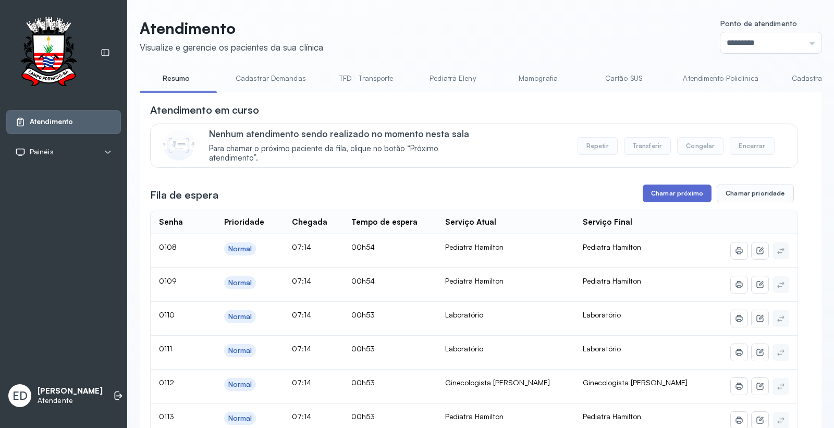
click at [655, 191] on button "Chamar próximo" at bounding box center [676, 193] width 69 height 18
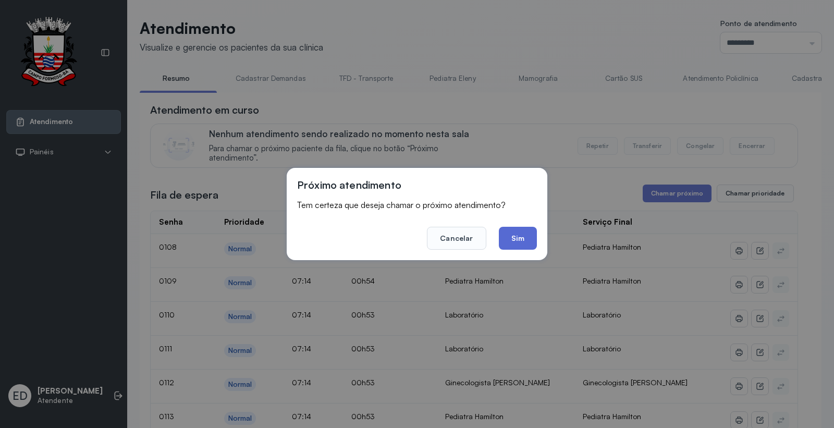
click at [522, 239] on button "Sim" at bounding box center [518, 238] width 38 height 23
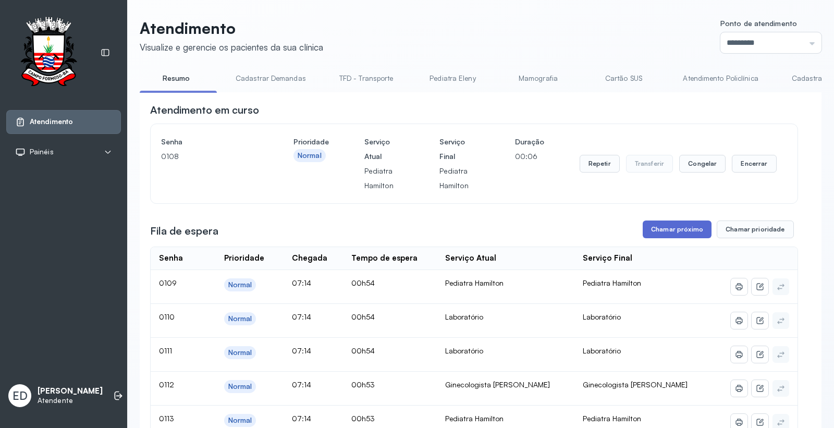
click at [673, 238] on button "Chamar próximo" at bounding box center [676, 229] width 69 height 18
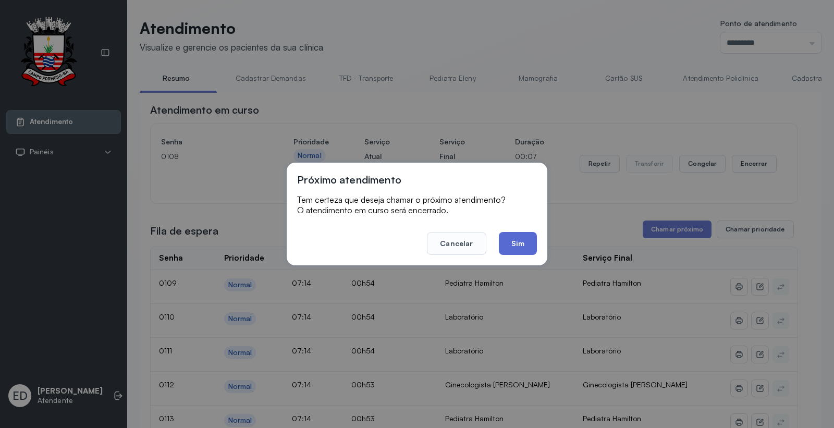
click at [512, 242] on button "Sim" at bounding box center [518, 243] width 38 height 23
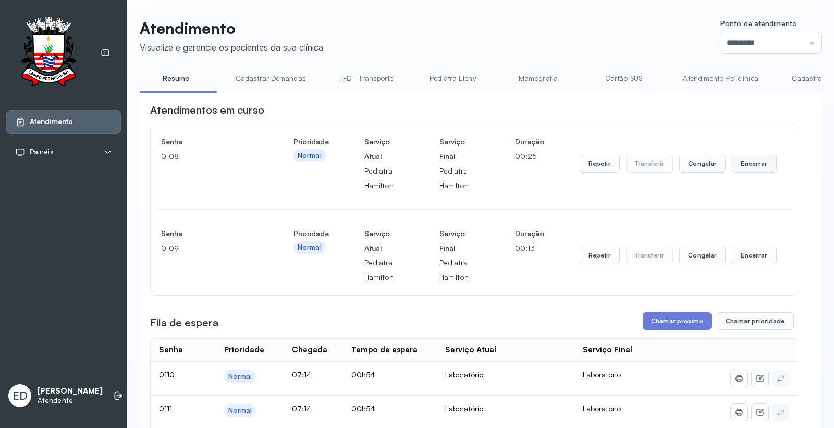
click at [746, 164] on button "Encerrar" at bounding box center [754, 164] width 44 height 18
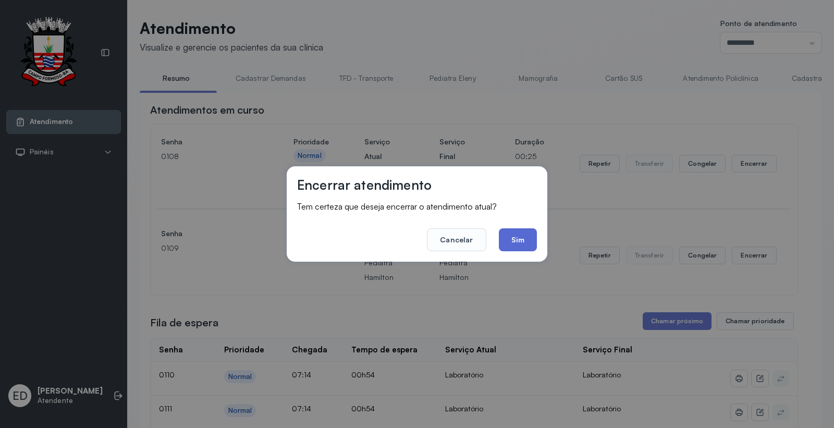
click at [525, 234] on button "Sim" at bounding box center [518, 239] width 38 height 23
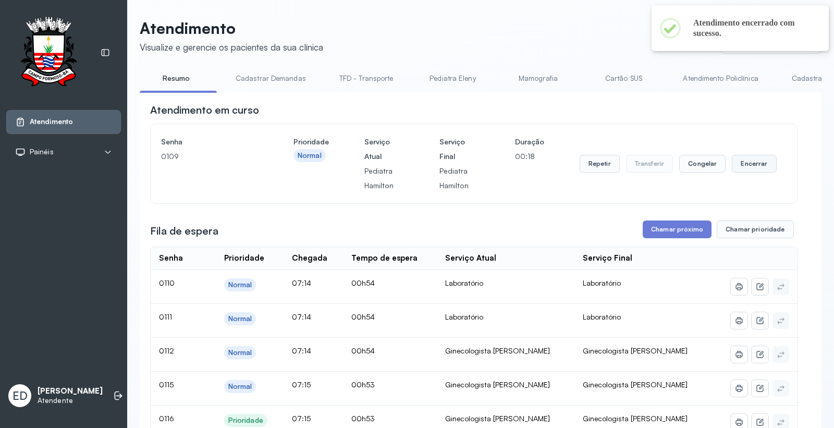
click at [742, 164] on button "Encerrar" at bounding box center [754, 164] width 44 height 18
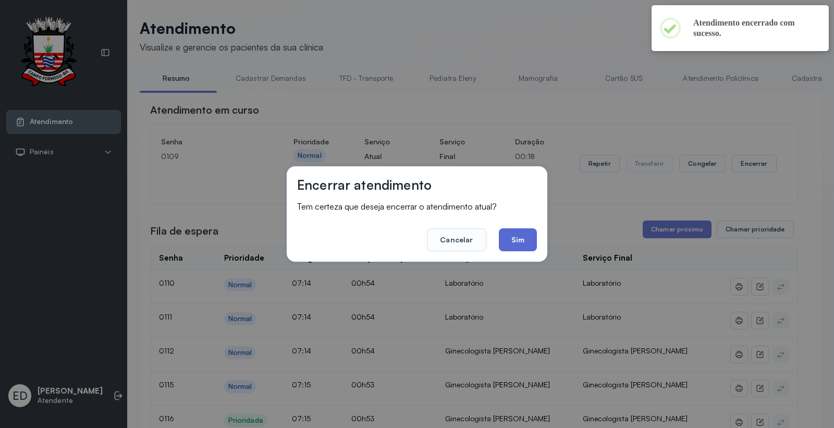
click at [518, 237] on button "Sim" at bounding box center [518, 239] width 38 height 23
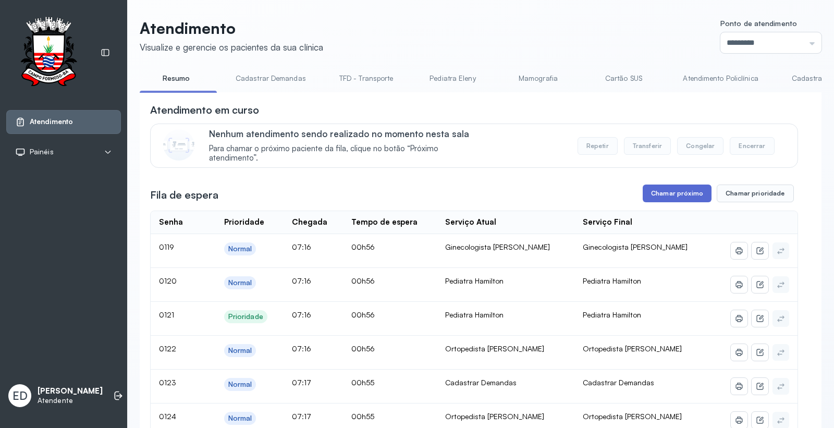
click at [689, 186] on button "Chamar próximo" at bounding box center [676, 193] width 69 height 18
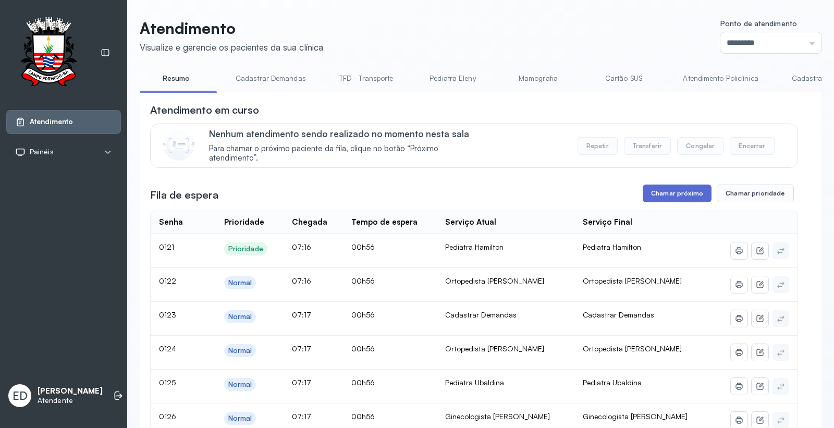
click at [670, 200] on button "Chamar próximo" at bounding box center [676, 193] width 69 height 18
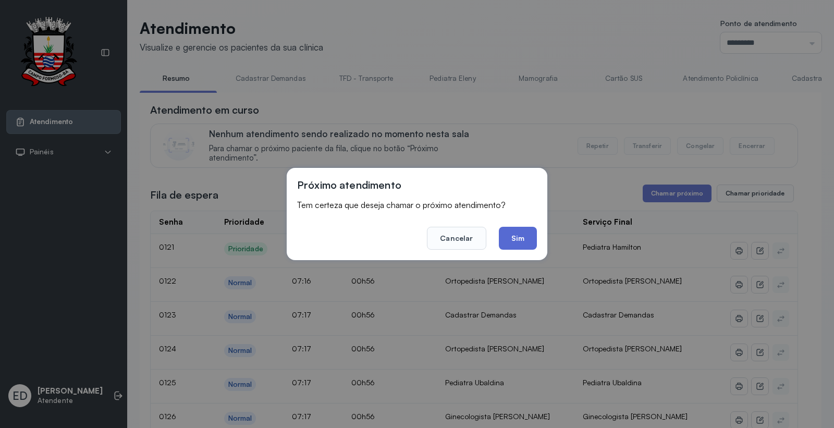
click at [517, 238] on button "Sim" at bounding box center [518, 238] width 38 height 23
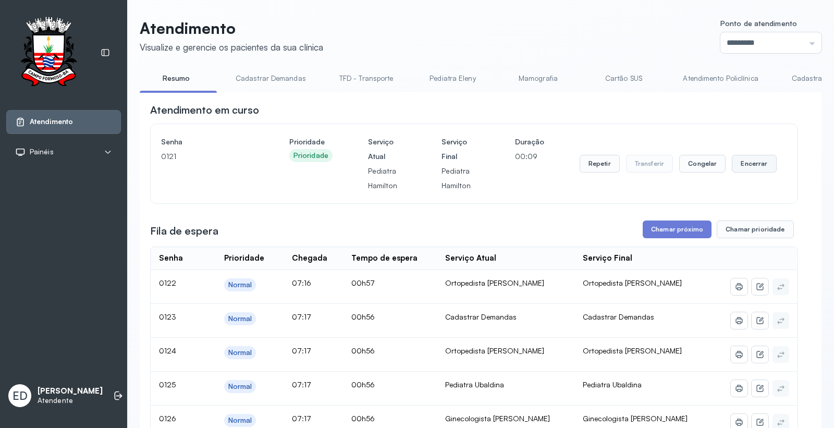
click at [764, 169] on button "Encerrar" at bounding box center [754, 164] width 44 height 18
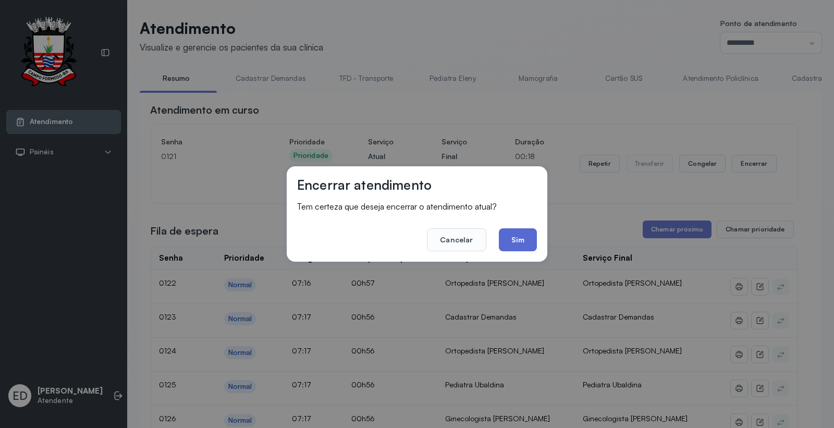
click at [514, 240] on button "Sim" at bounding box center [518, 239] width 38 height 23
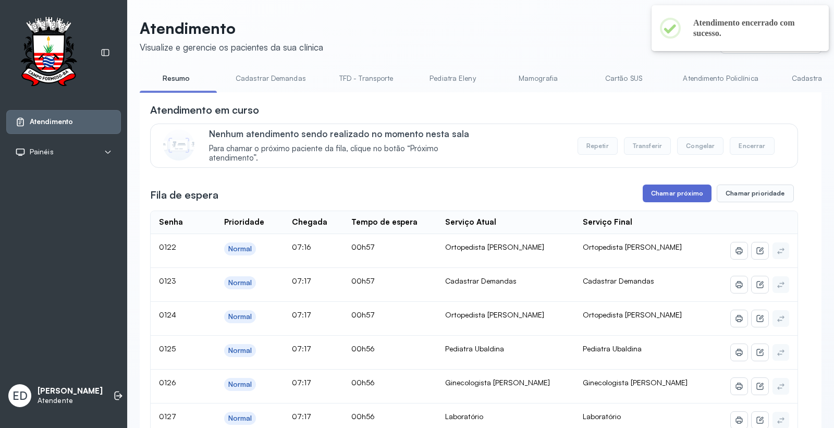
click at [684, 196] on button "Chamar próximo" at bounding box center [676, 193] width 69 height 18
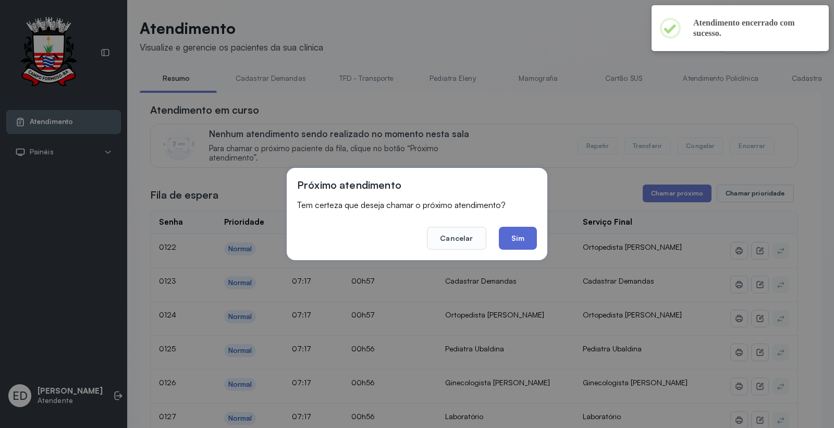
click at [524, 240] on button "Sim" at bounding box center [518, 238] width 38 height 23
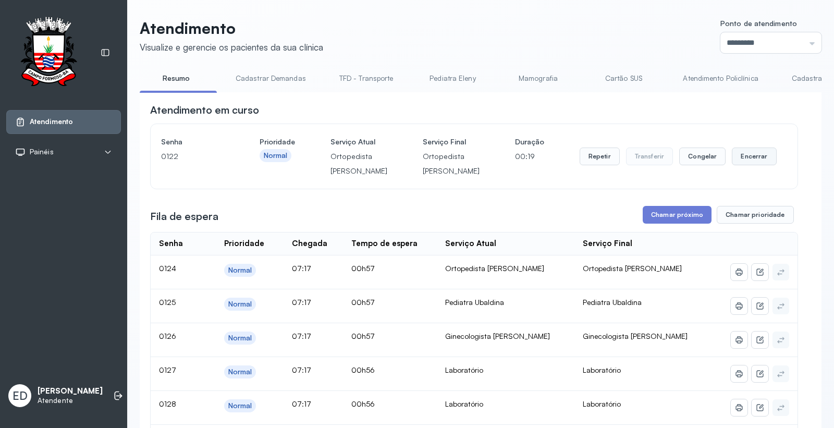
click at [760, 164] on button "Encerrar" at bounding box center [754, 156] width 44 height 18
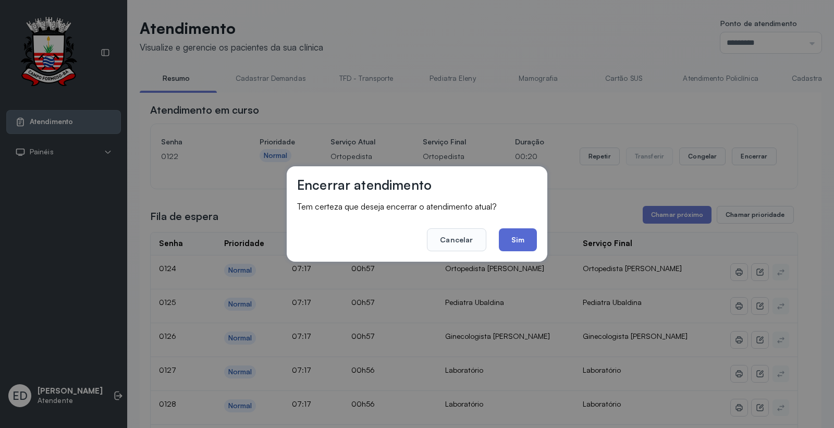
click at [528, 240] on button "Sim" at bounding box center [518, 239] width 38 height 23
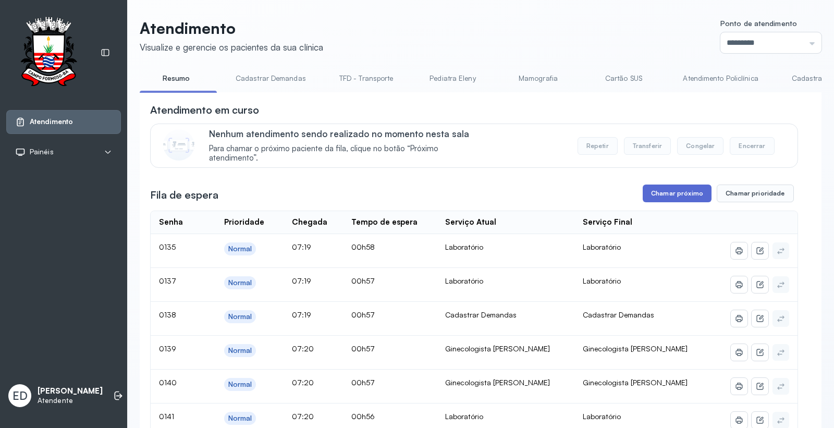
click at [650, 201] on button "Chamar próximo" at bounding box center [676, 193] width 69 height 18
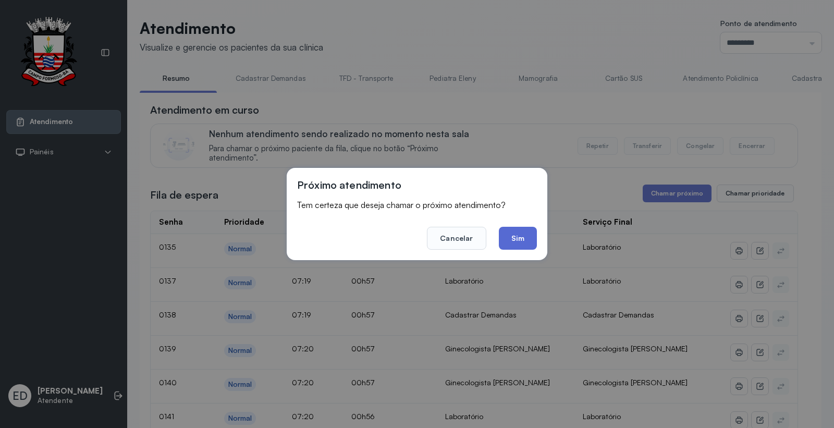
click at [523, 228] on button "Sim" at bounding box center [518, 238] width 38 height 23
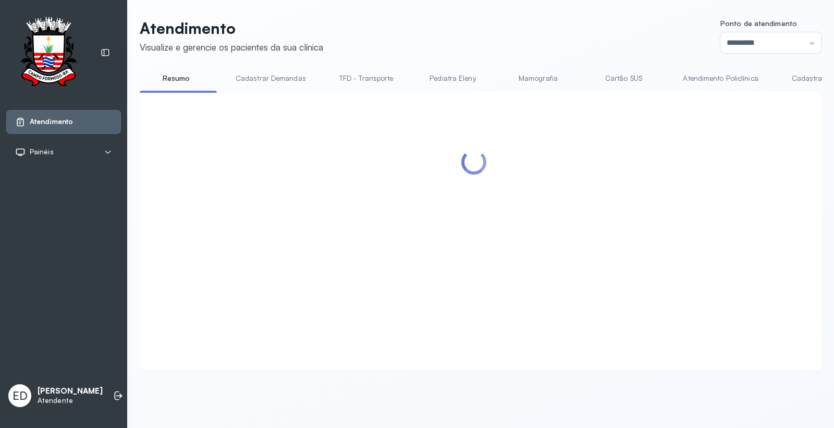
click at [522, 232] on div at bounding box center [474, 218] width 648 height 231
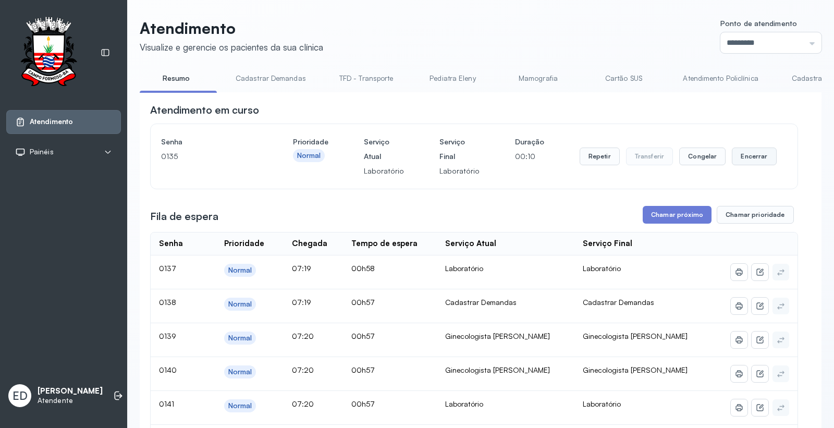
click at [754, 160] on button "Encerrar" at bounding box center [754, 156] width 44 height 18
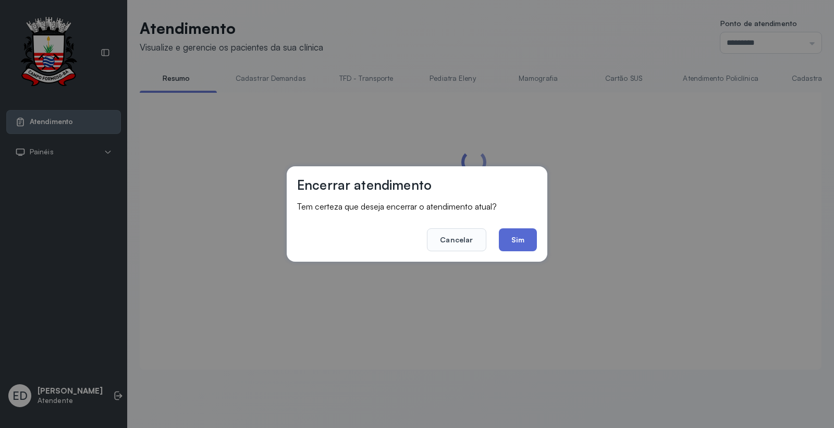
click at [518, 233] on button "Sim" at bounding box center [518, 239] width 38 height 23
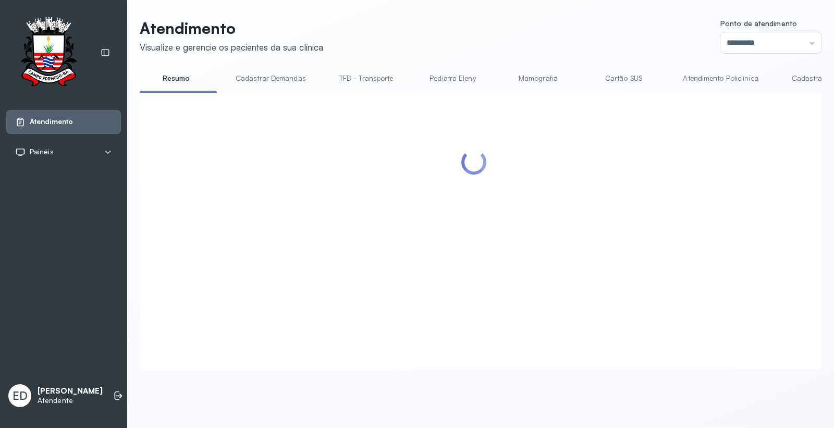
click at [417, 26] on header "Atendimento Visualize e gerencie os pacientes da sua clínica Ponto de atendimen…" at bounding box center [481, 36] width 682 height 34
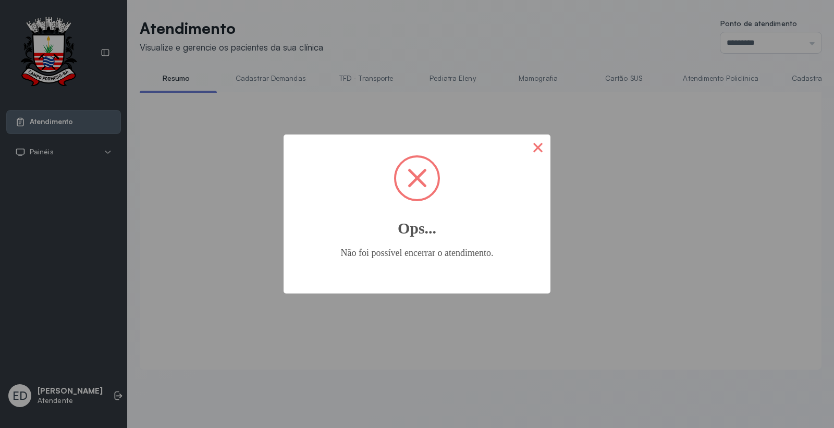
click at [535, 139] on button "×" at bounding box center [537, 146] width 25 height 25
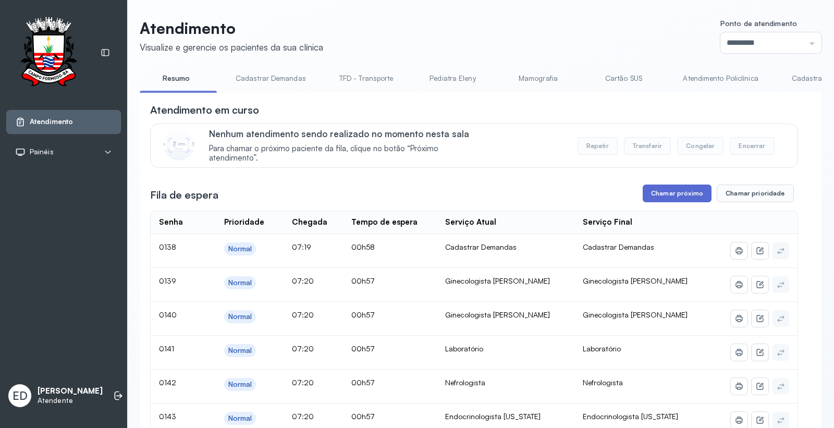
click at [647, 199] on button "Chamar próximo" at bounding box center [676, 193] width 69 height 18
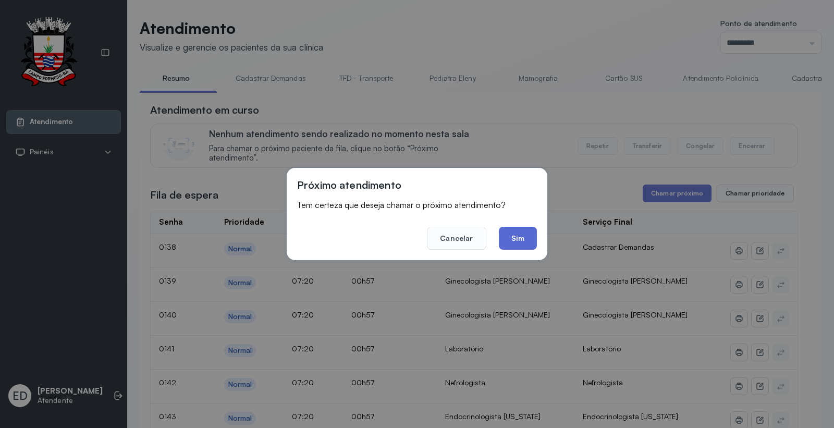
click at [523, 232] on button "Sim" at bounding box center [518, 238] width 38 height 23
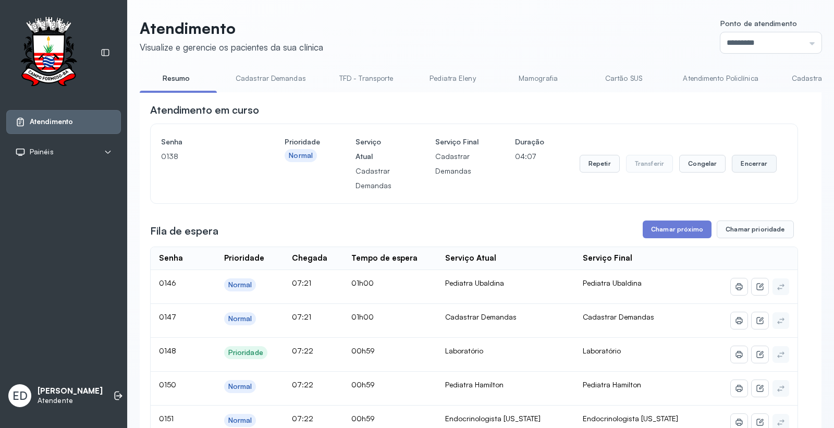
click at [751, 160] on button "Encerrar" at bounding box center [754, 164] width 44 height 18
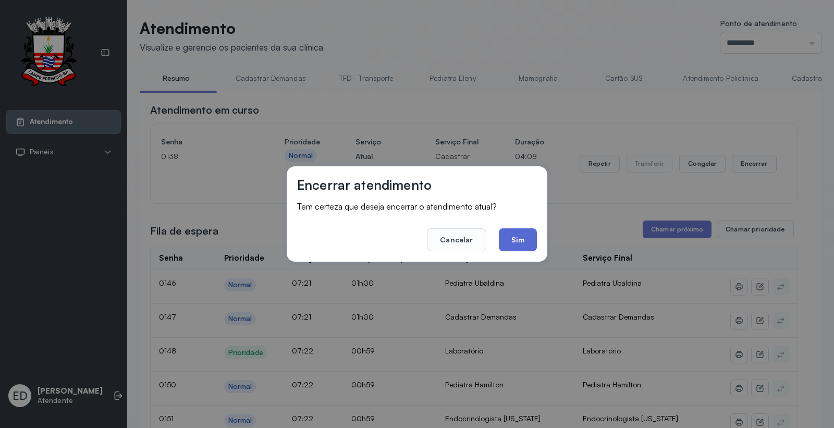
click at [517, 243] on button "Sim" at bounding box center [518, 239] width 38 height 23
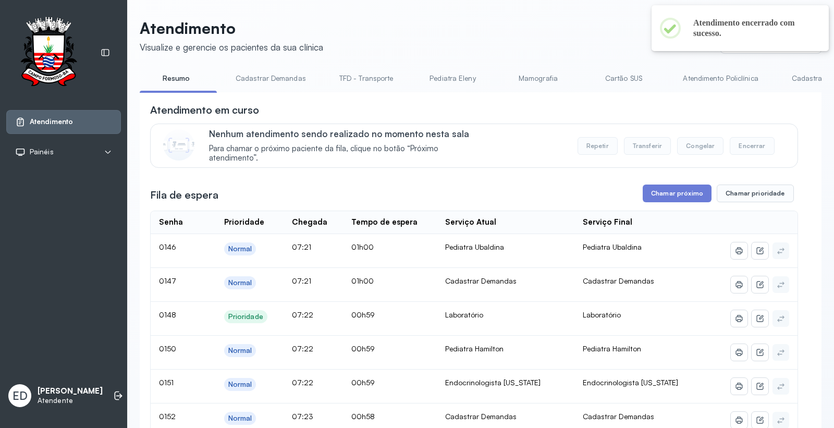
click at [665, 230] on th "Serviço Final" at bounding box center [643, 222] width 138 height 23
click at [672, 200] on button "Chamar próximo" at bounding box center [676, 193] width 69 height 18
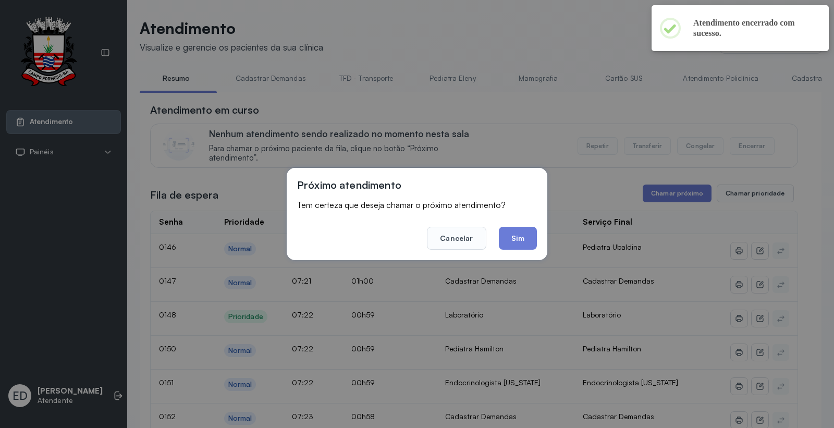
click at [538, 242] on div "Próximo atendimento Tem certeza que deseja chamar o próximo atendimento? Cancel…" at bounding box center [417, 214] width 261 height 92
click at [522, 240] on button "Sim" at bounding box center [518, 238] width 38 height 23
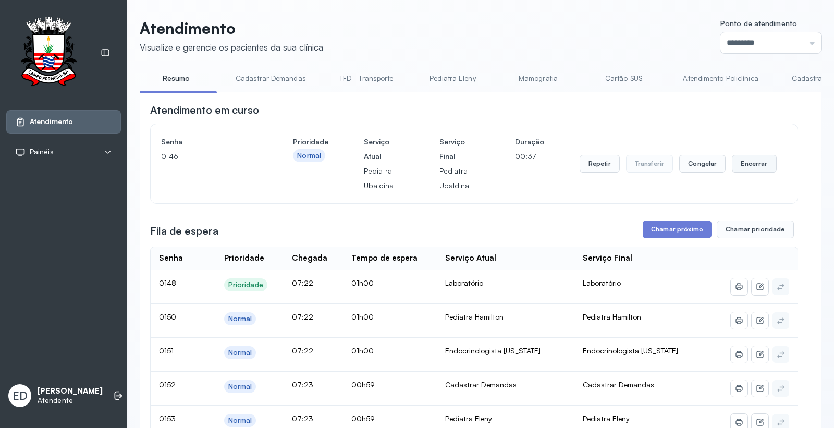
click at [741, 162] on button "Encerrar" at bounding box center [754, 164] width 44 height 18
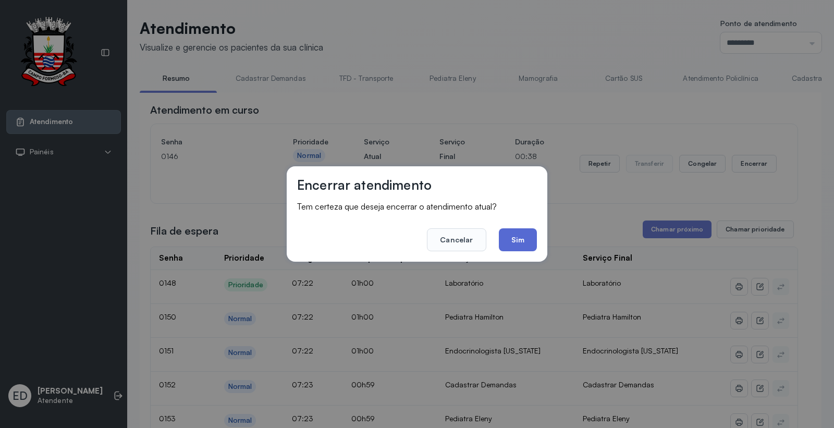
click at [516, 233] on button "Sim" at bounding box center [518, 239] width 38 height 23
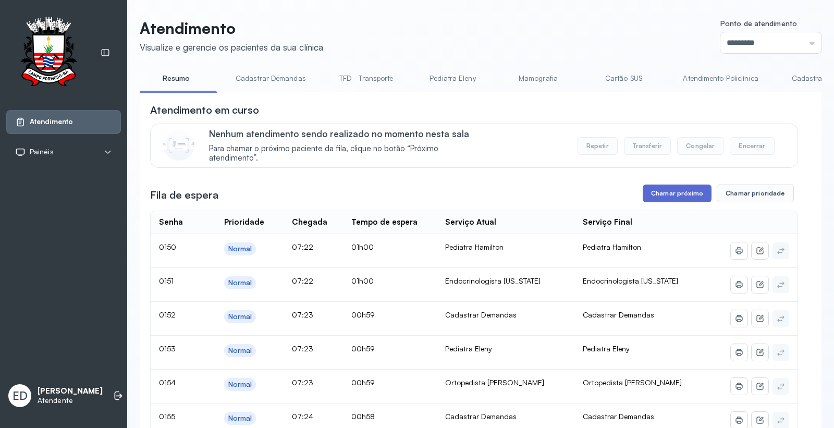
click at [686, 196] on button "Chamar próximo" at bounding box center [676, 193] width 69 height 18
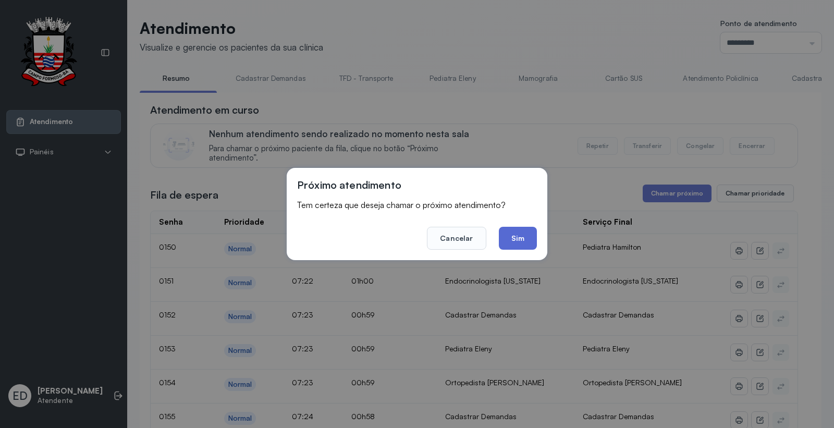
click at [521, 240] on button "Sim" at bounding box center [518, 238] width 38 height 23
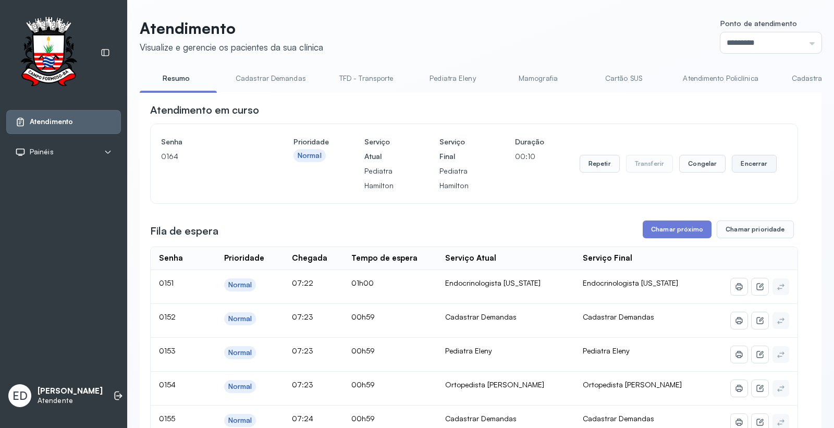
click at [749, 165] on button "Encerrar" at bounding box center [754, 164] width 44 height 18
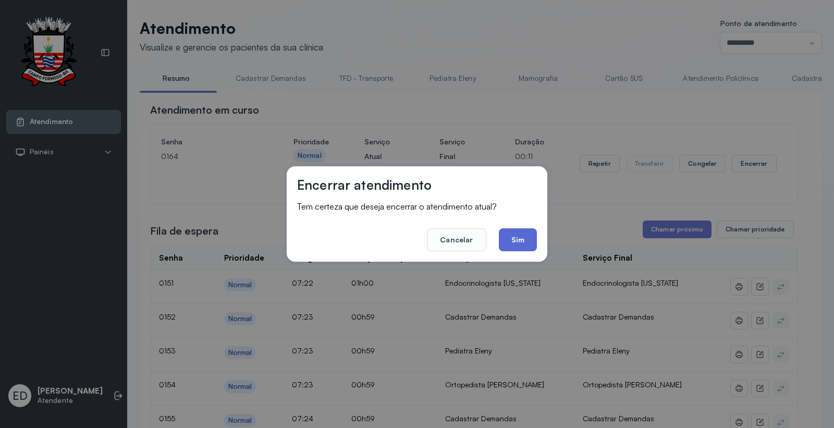
click at [522, 242] on button "Sim" at bounding box center [518, 239] width 38 height 23
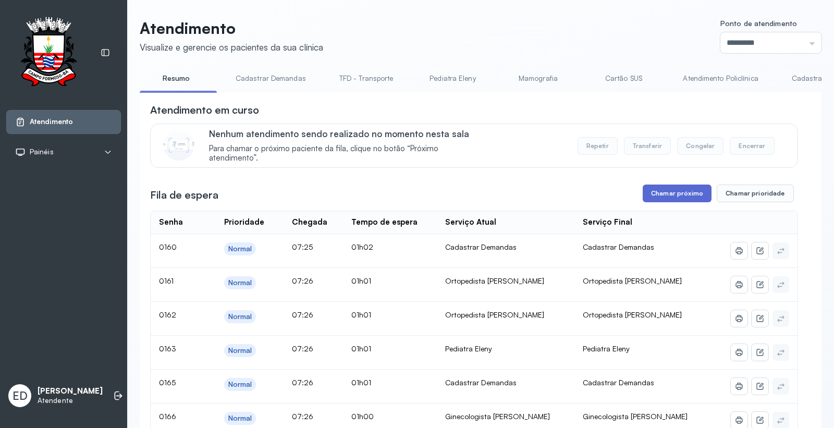
click at [655, 191] on button "Chamar próximo" at bounding box center [676, 193] width 69 height 18
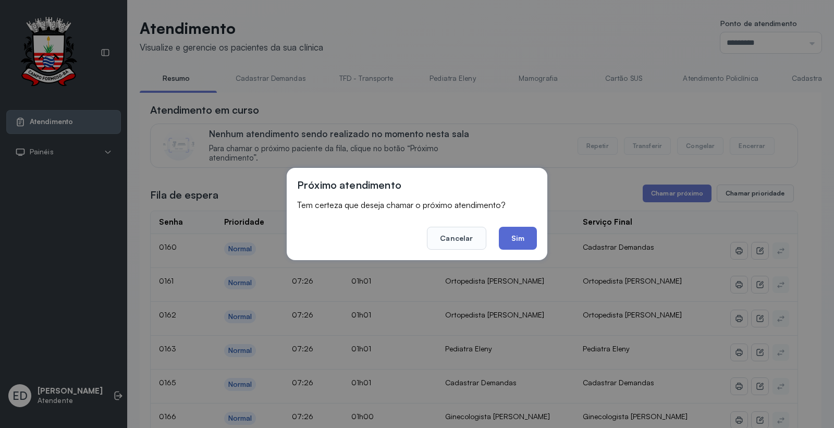
click at [523, 241] on button "Sim" at bounding box center [518, 238] width 38 height 23
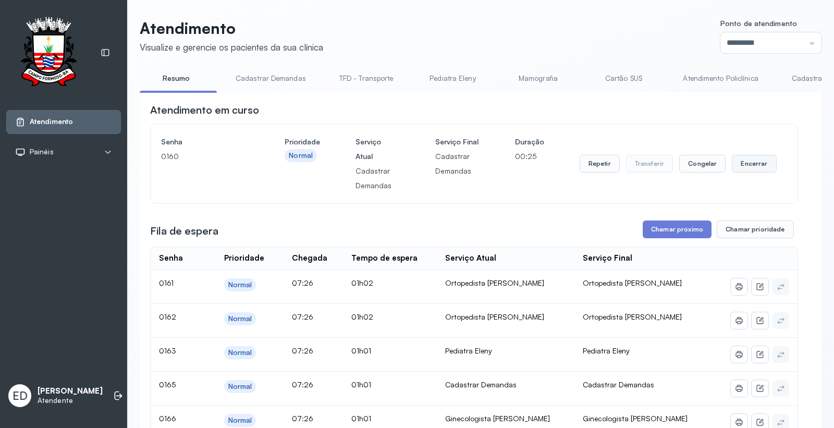
click at [735, 163] on button "Encerrar" at bounding box center [754, 164] width 44 height 18
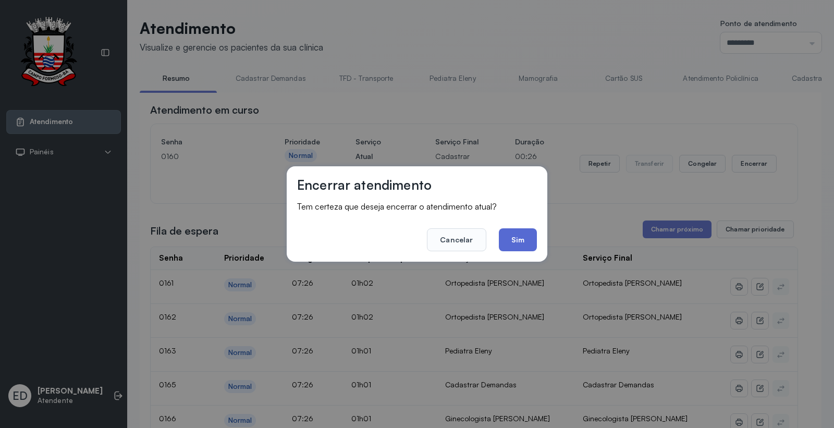
click at [523, 232] on button "Sim" at bounding box center [518, 239] width 38 height 23
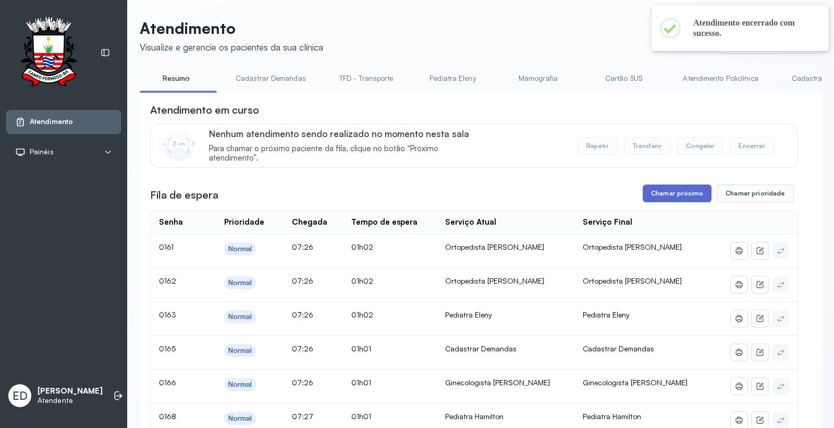
click at [687, 192] on button "Chamar próximo" at bounding box center [676, 193] width 69 height 18
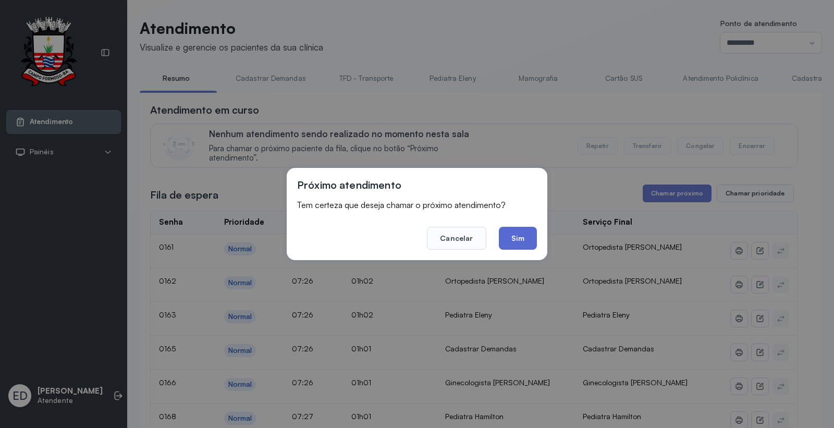
click at [519, 240] on button "Sim" at bounding box center [518, 238] width 38 height 23
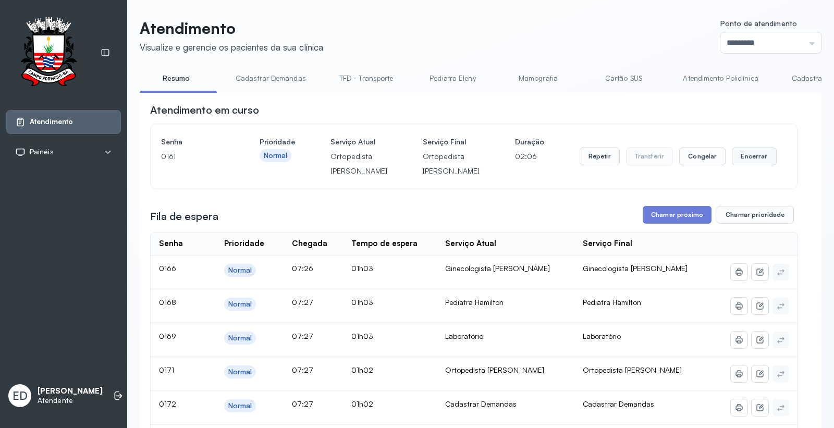
click at [753, 165] on button "Encerrar" at bounding box center [754, 156] width 44 height 18
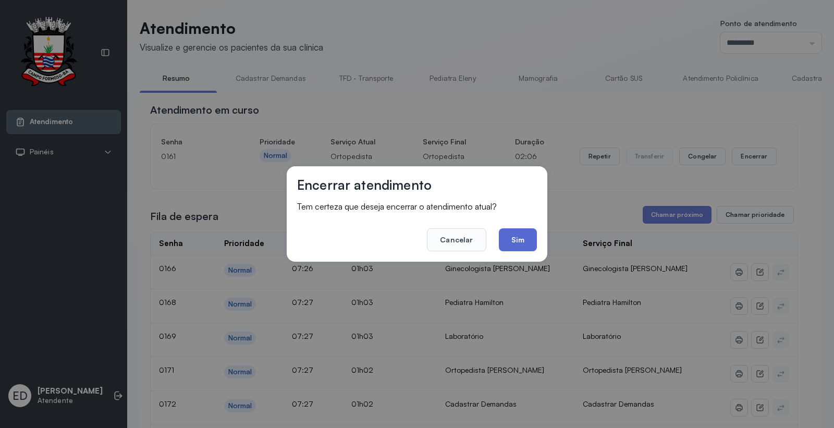
drag, startPoint x: 525, startPoint y: 241, endPoint x: 538, endPoint y: 240, distance: 13.6
click at [525, 240] on button "Sim" at bounding box center [518, 239] width 38 height 23
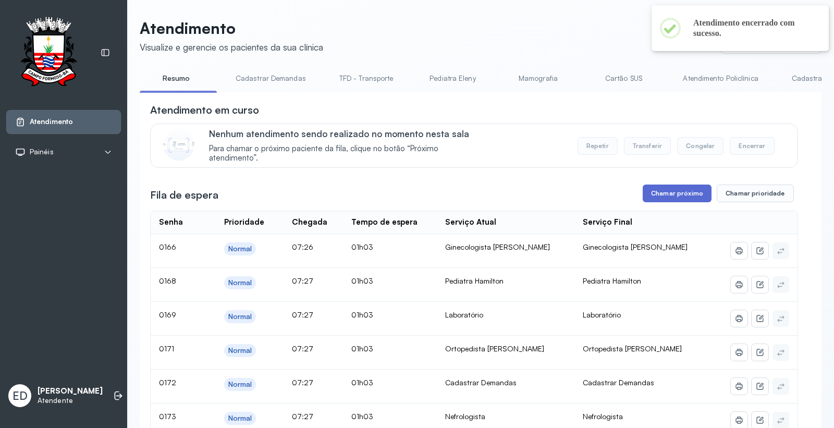
click at [660, 199] on button "Chamar próximo" at bounding box center [676, 193] width 69 height 18
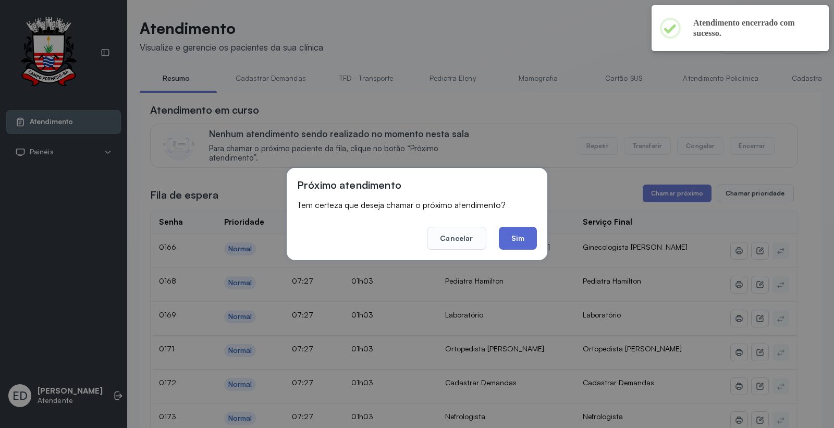
click at [517, 235] on button "Sim" at bounding box center [518, 238] width 38 height 23
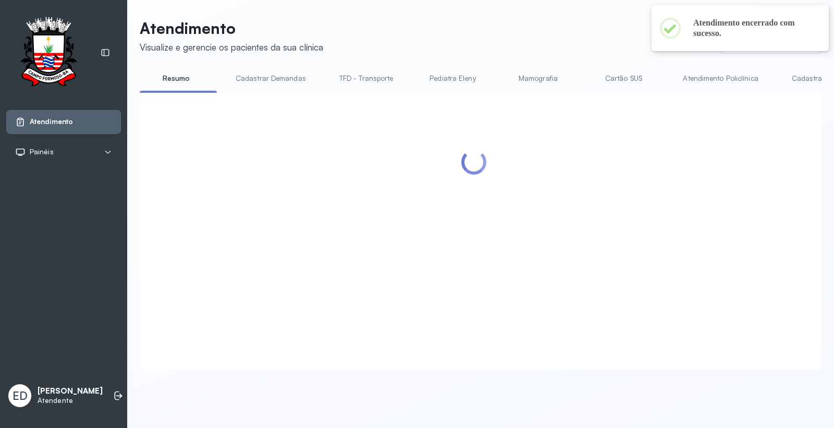
click at [462, 16] on div "Atendimento Visualize e gerencie os pacientes da sua clínica Ponto de atendimen…" at bounding box center [480, 199] width 707 height 399
click at [451, 35] on header "Atendimento Visualize e gerencie os pacientes da sua clínica Ponto de atendimen…" at bounding box center [481, 36] width 682 height 34
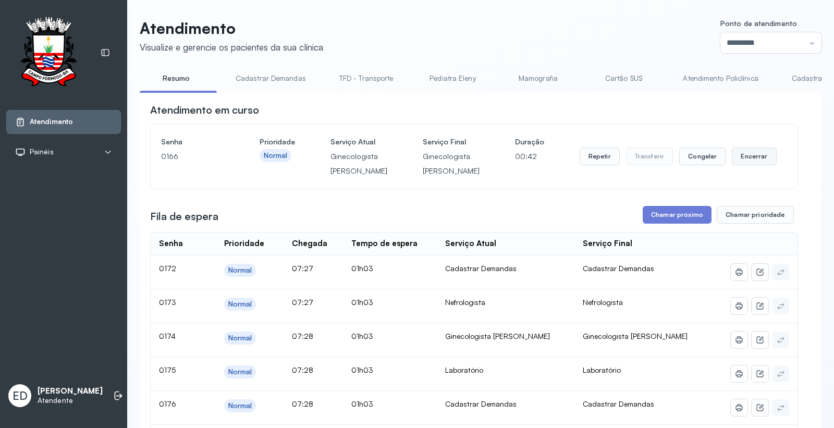
click at [745, 165] on button "Encerrar" at bounding box center [754, 156] width 44 height 18
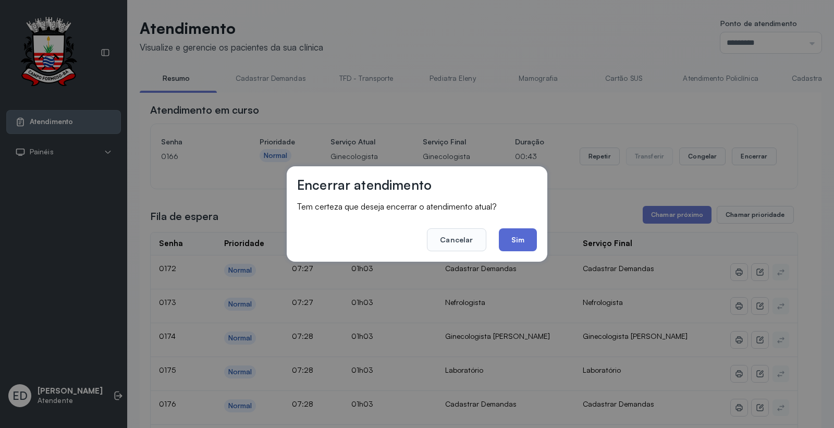
click at [525, 241] on button "Sim" at bounding box center [518, 239] width 38 height 23
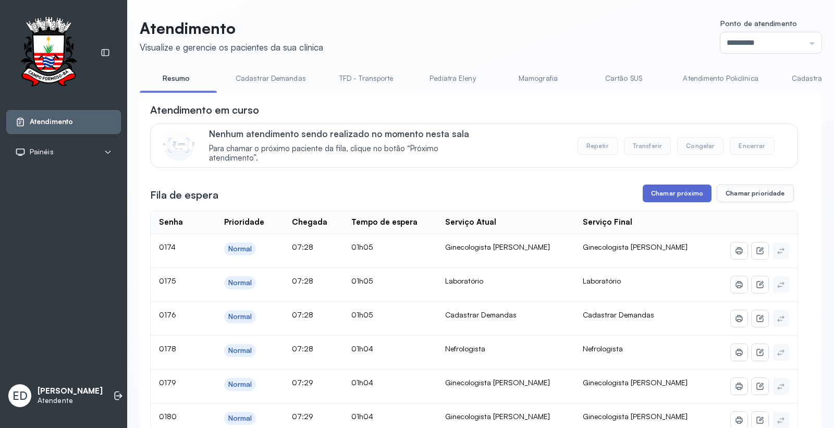
click at [682, 193] on button "Chamar próximo" at bounding box center [676, 193] width 69 height 18
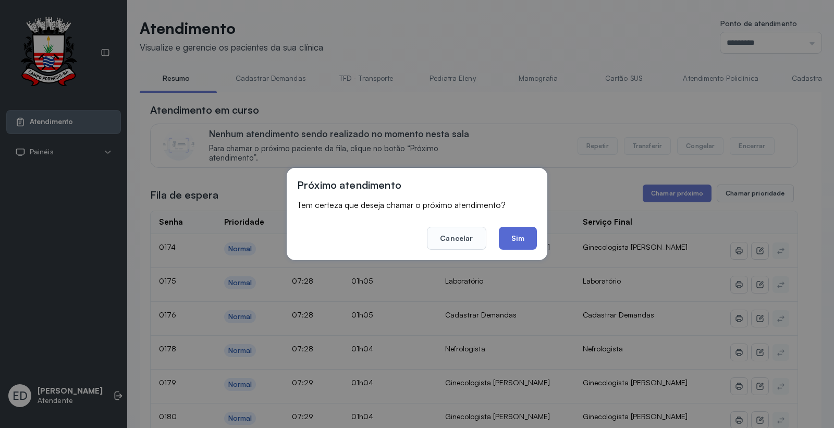
click at [507, 245] on button "Sim" at bounding box center [518, 238] width 38 height 23
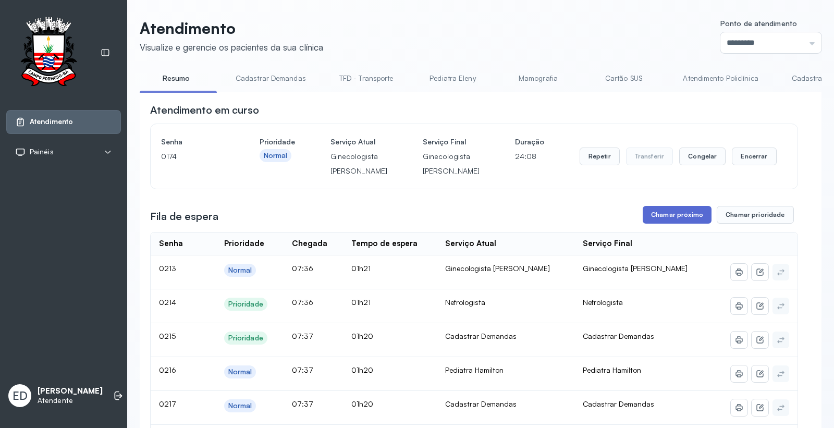
click at [674, 224] on button "Chamar próximo" at bounding box center [676, 215] width 69 height 18
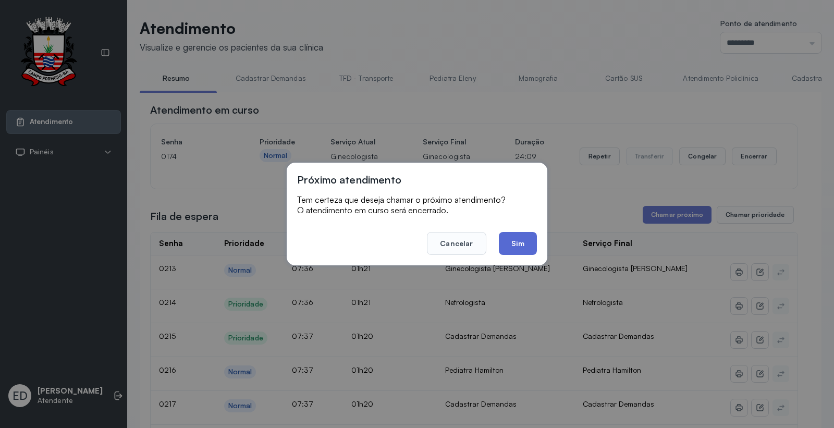
click at [522, 238] on button "Sim" at bounding box center [518, 243] width 38 height 23
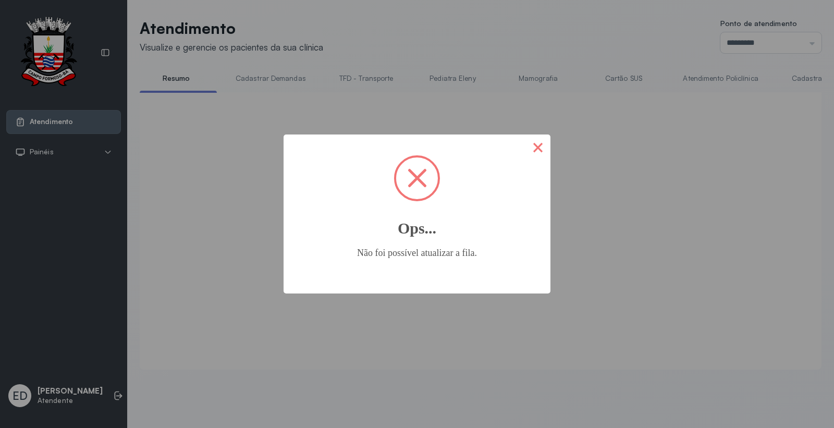
click at [539, 150] on button "×" at bounding box center [537, 146] width 25 height 25
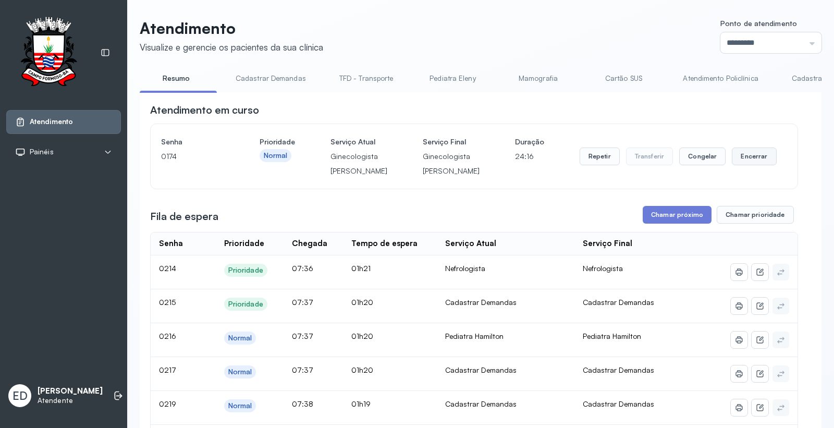
click at [742, 162] on button "Encerrar" at bounding box center [754, 156] width 44 height 18
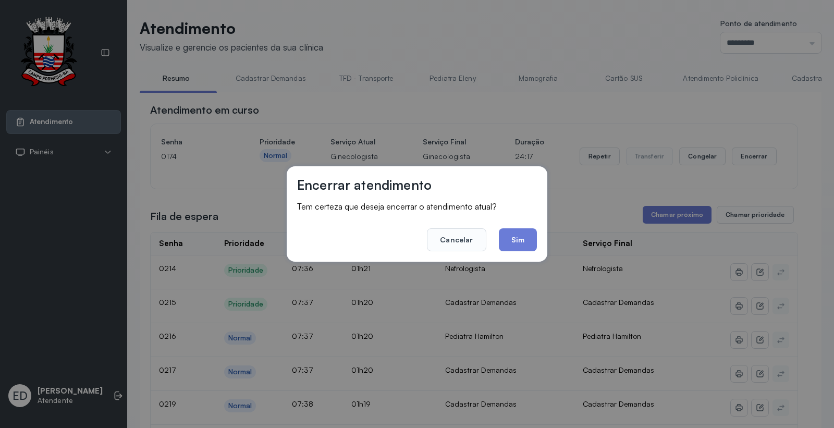
click at [529, 240] on button "Sim" at bounding box center [518, 239] width 38 height 23
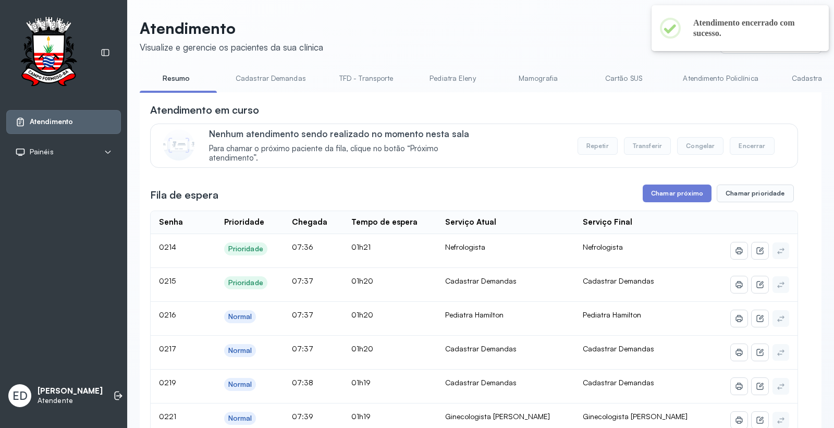
drag, startPoint x: 679, startPoint y: 195, endPoint x: 554, endPoint y: 299, distance: 162.0
click at [659, 202] on button "Chamar próximo" at bounding box center [676, 193] width 69 height 18
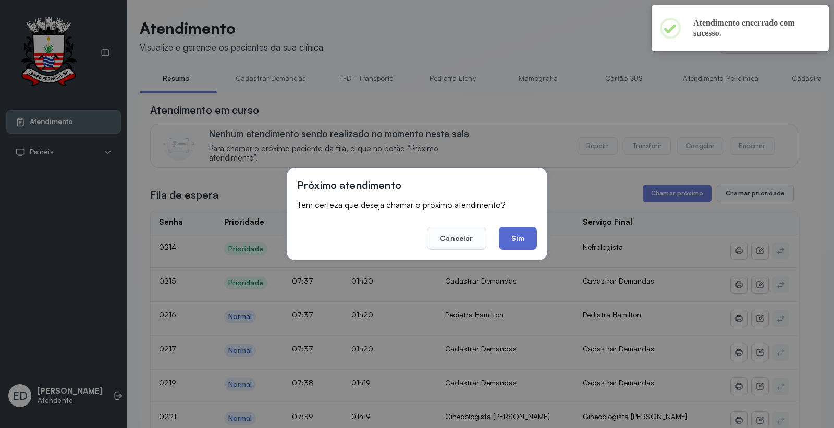
click at [523, 239] on button "Sim" at bounding box center [518, 238] width 38 height 23
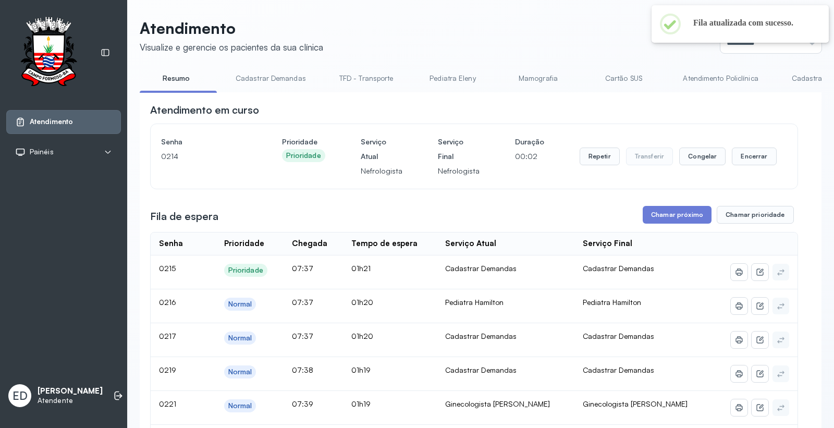
click at [476, 43] on header "Atendimento Visualize e gerencie os pacientes da sua clínica Ponto de atendimen…" at bounding box center [481, 36] width 682 height 34
click at [744, 165] on button "Encerrar" at bounding box center [754, 156] width 44 height 18
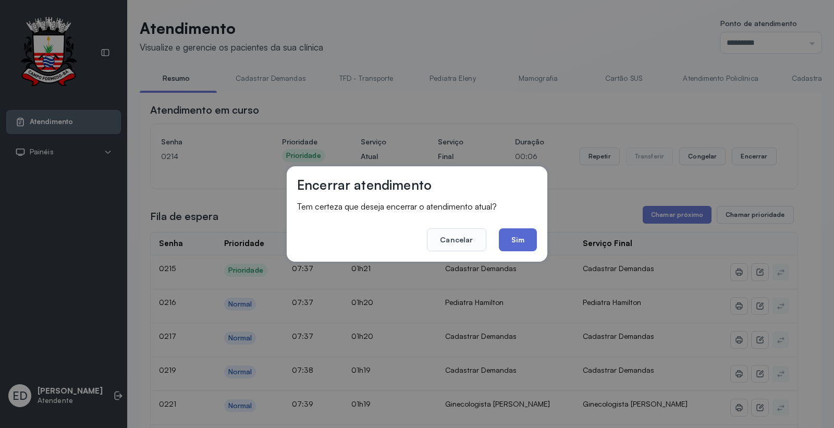
click at [527, 240] on button "Sim" at bounding box center [518, 239] width 38 height 23
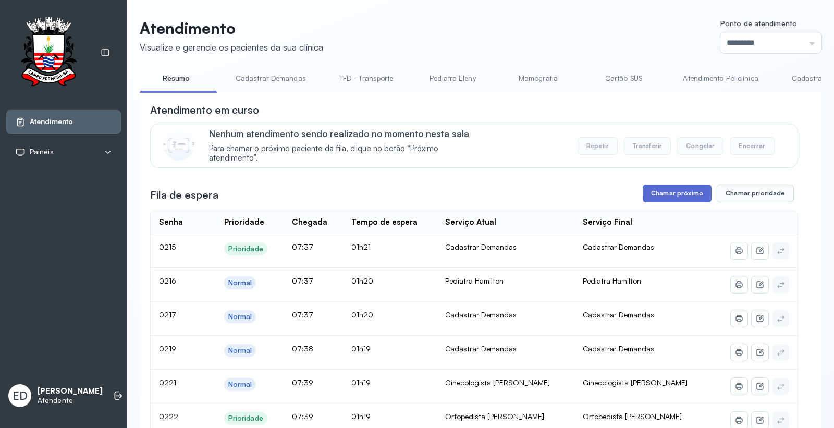
click at [655, 202] on button "Chamar próximo" at bounding box center [676, 193] width 69 height 18
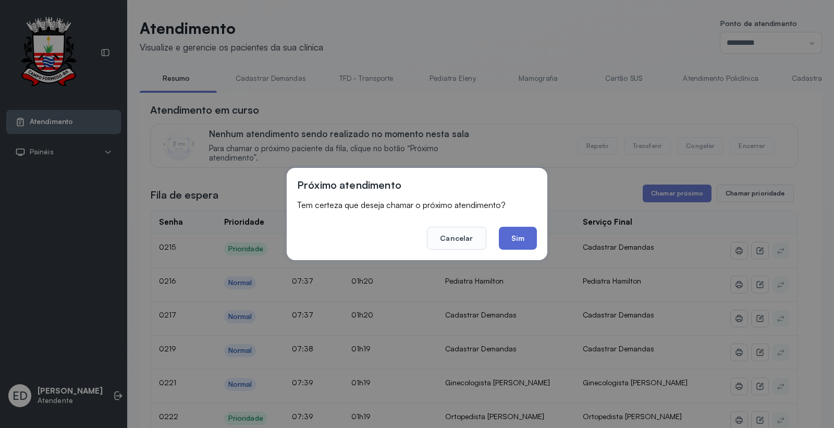
click at [524, 236] on button "Sim" at bounding box center [518, 238] width 38 height 23
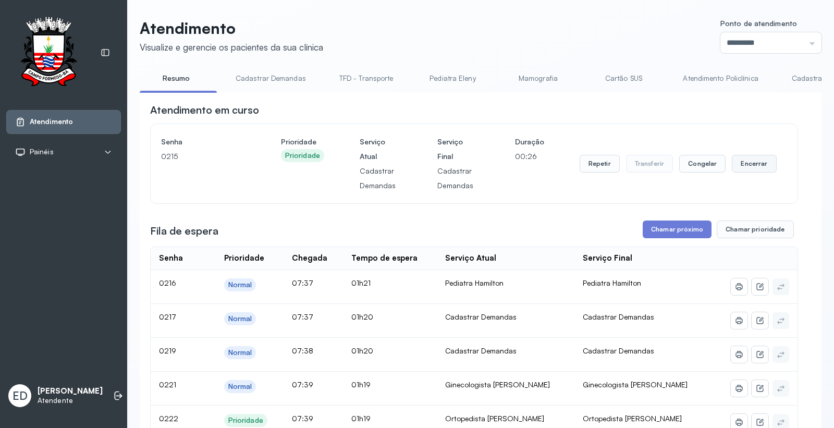
click at [753, 165] on button "Encerrar" at bounding box center [754, 164] width 44 height 18
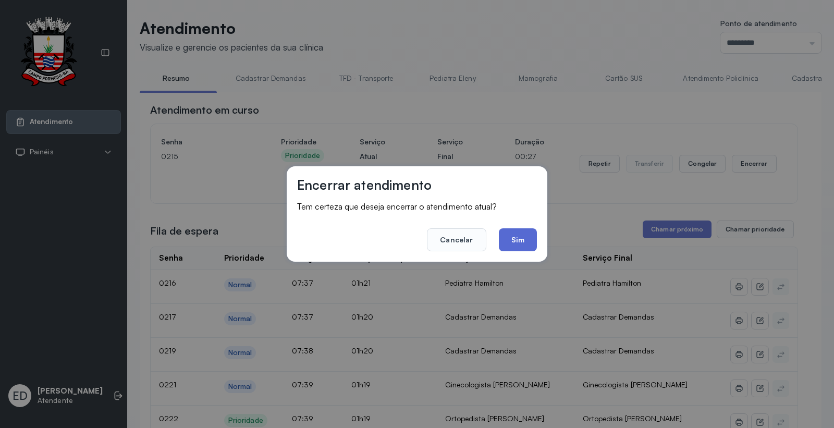
click at [518, 240] on button "Sim" at bounding box center [518, 239] width 38 height 23
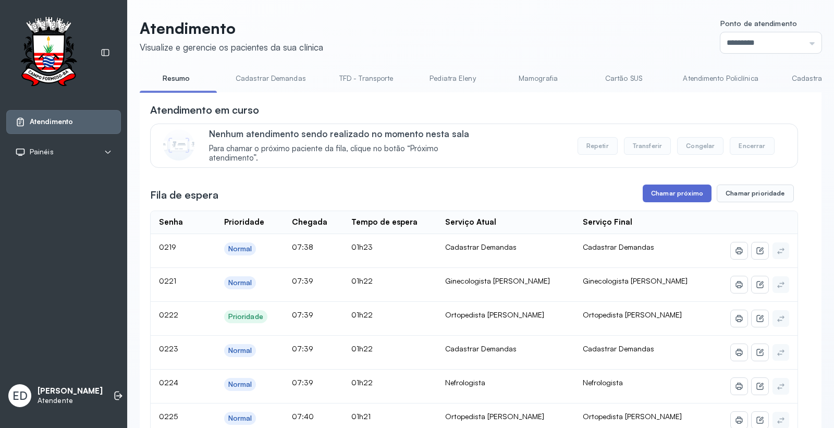
click at [662, 190] on button "Chamar próximo" at bounding box center [676, 193] width 69 height 18
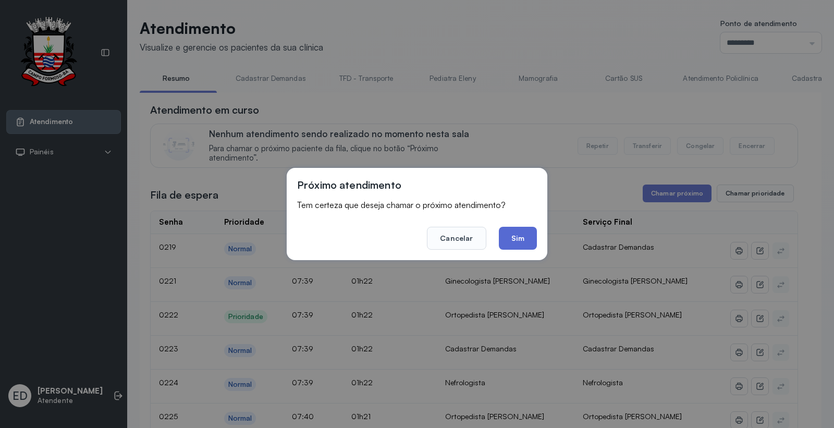
click at [512, 238] on button "Sim" at bounding box center [518, 238] width 38 height 23
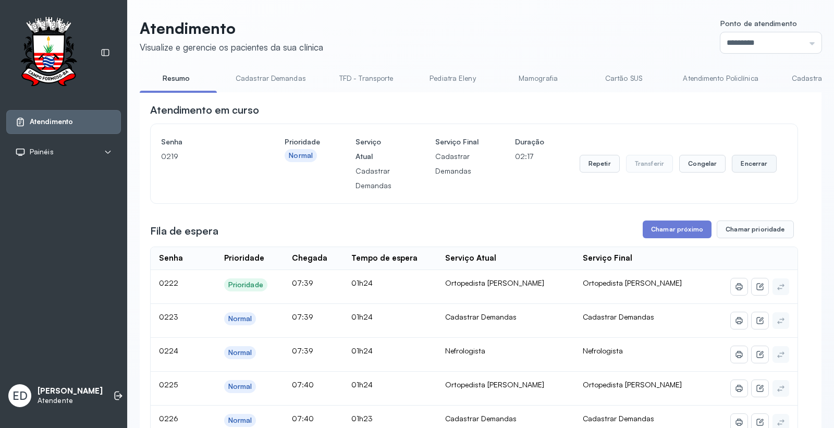
click at [757, 167] on button "Encerrar" at bounding box center [754, 164] width 44 height 18
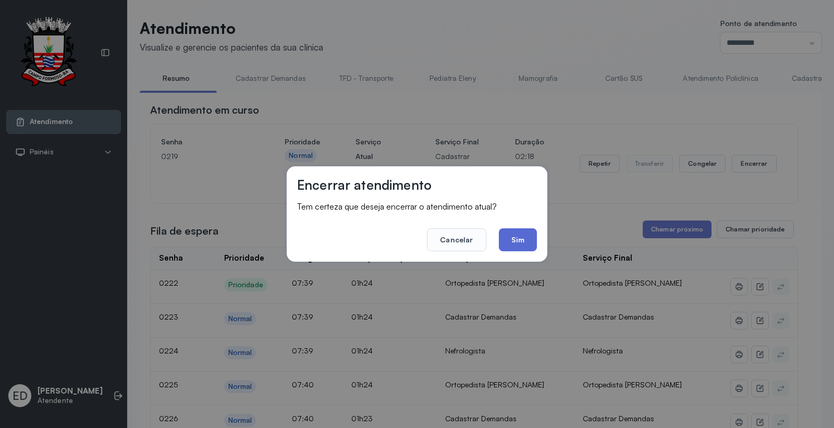
click at [518, 243] on button "Sim" at bounding box center [518, 239] width 38 height 23
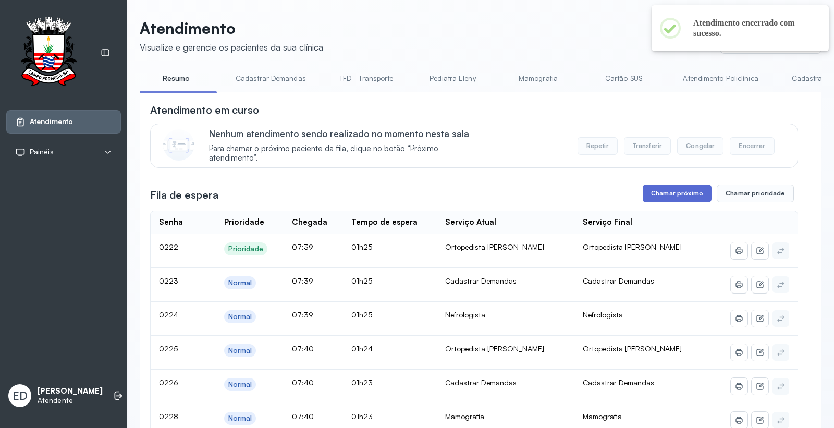
click at [662, 192] on button "Chamar próximo" at bounding box center [676, 193] width 69 height 18
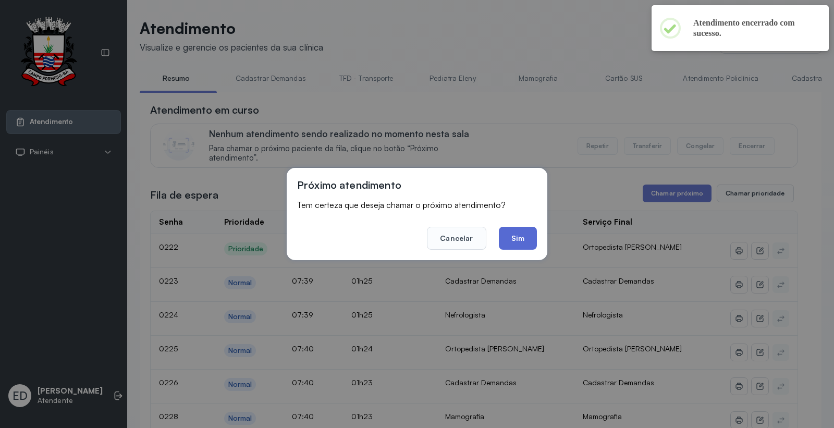
click at [525, 233] on button "Sim" at bounding box center [518, 238] width 38 height 23
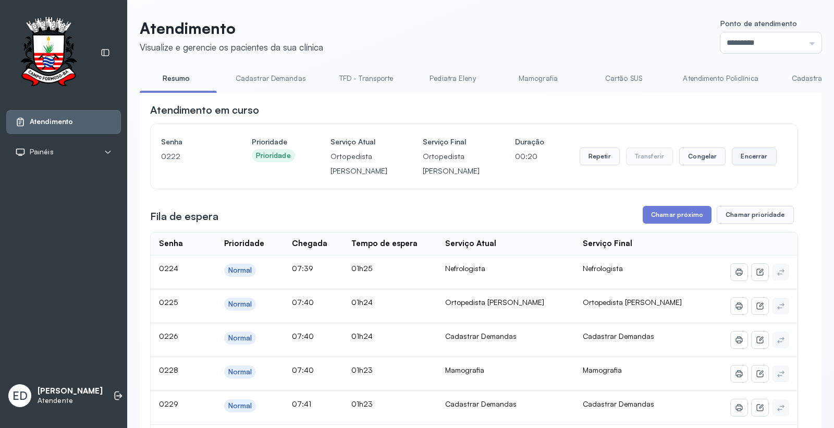
click at [739, 162] on button "Encerrar" at bounding box center [754, 156] width 44 height 18
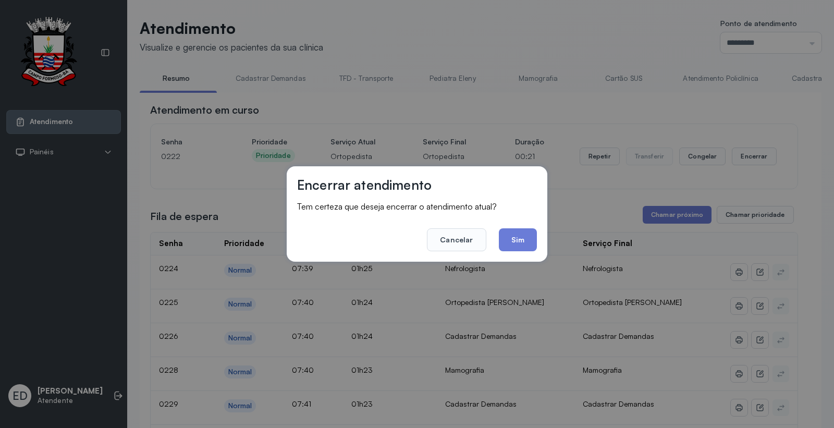
drag, startPoint x: 512, startPoint y: 236, endPoint x: 507, endPoint y: 238, distance: 5.8
click at [510, 236] on button "Sim" at bounding box center [518, 239] width 38 height 23
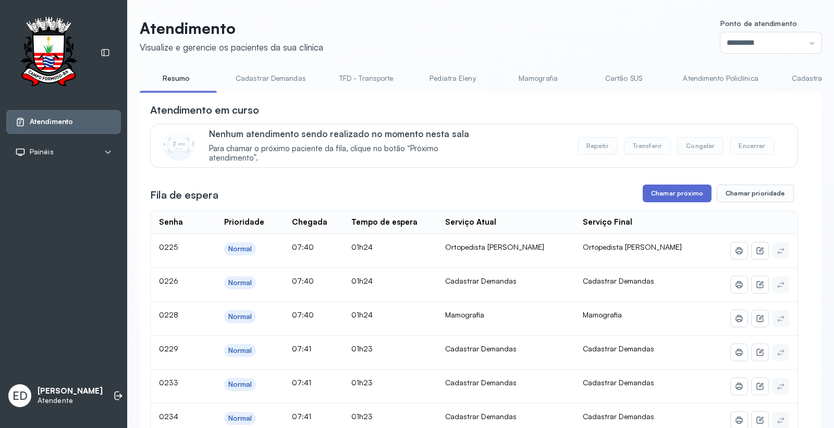
click at [695, 195] on button "Chamar próximo" at bounding box center [676, 193] width 69 height 18
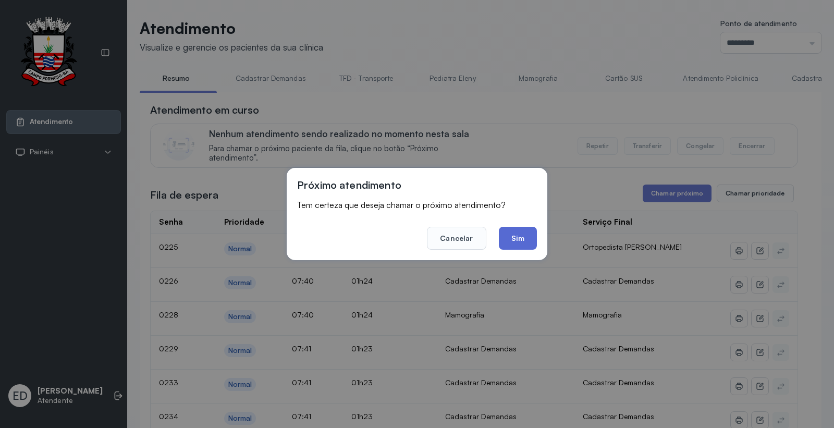
click at [517, 236] on button "Sim" at bounding box center [518, 238] width 38 height 23
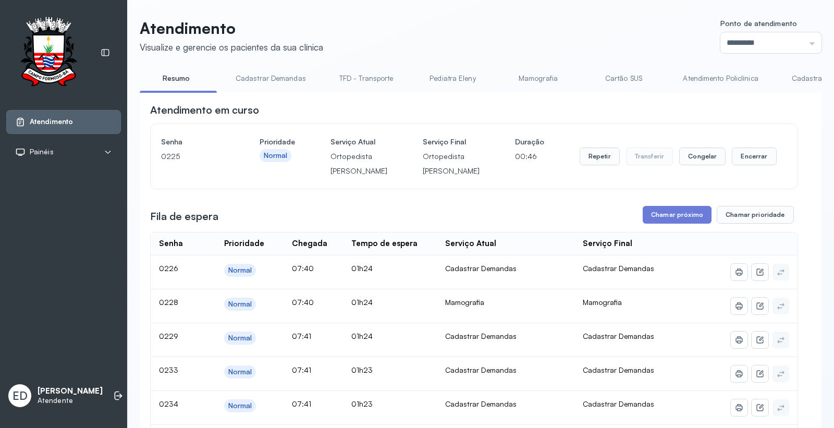
click at [753, 155] on div "Repetir Transferir Congelar Encerrar" at bounding box center [677, 156] width 197 height 44
click at [745, 158] on button "Encerrar" at bounding box center [754, 156] width 44 height 18
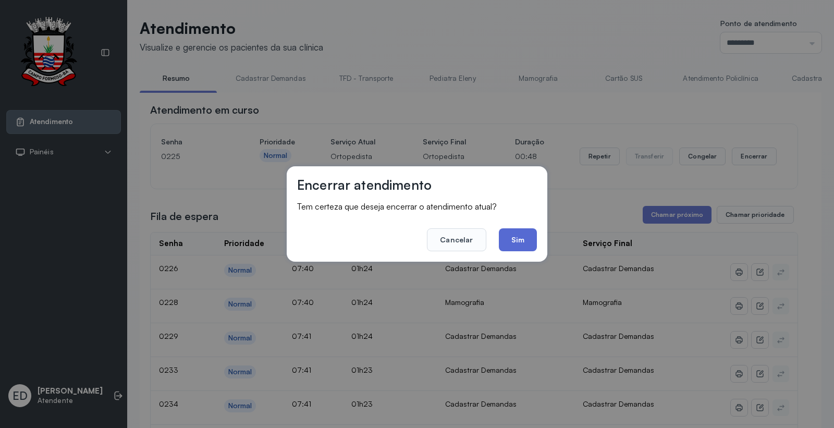
click at [522, 234] on button "Sim" at bounding box center [518, 239] width 38 height 23
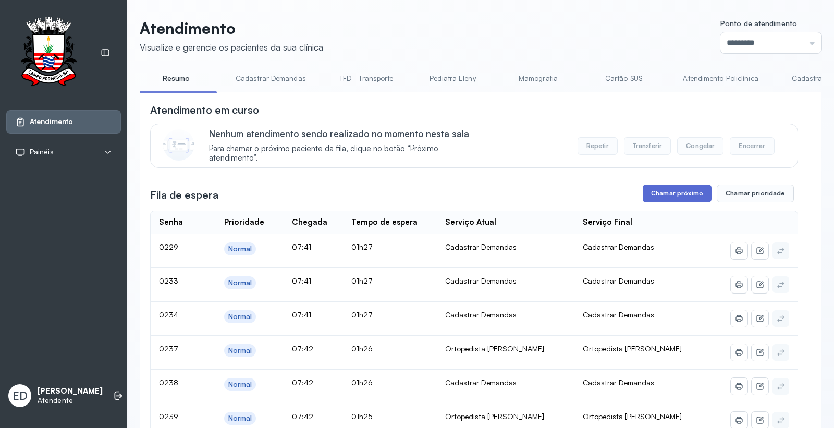
click at [674, 191] on button "Chamar próximo" at bounding box center [676, 193] width 69 height 18
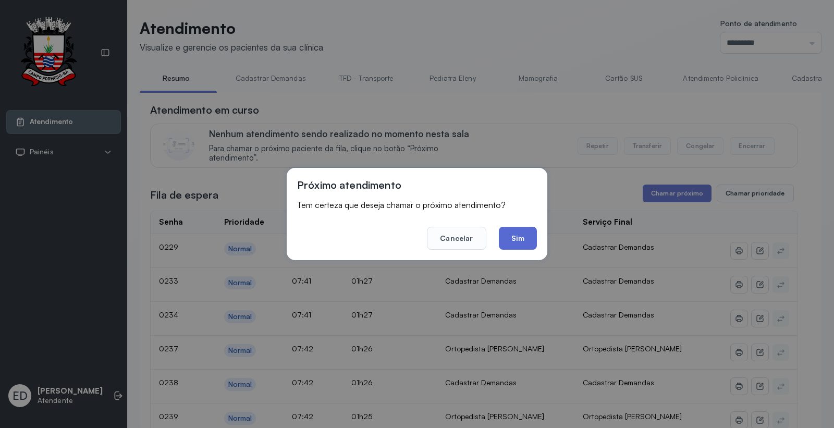
click at [528, 228] on button "Sim" at bounding box center [518, 238] width 38 height 23
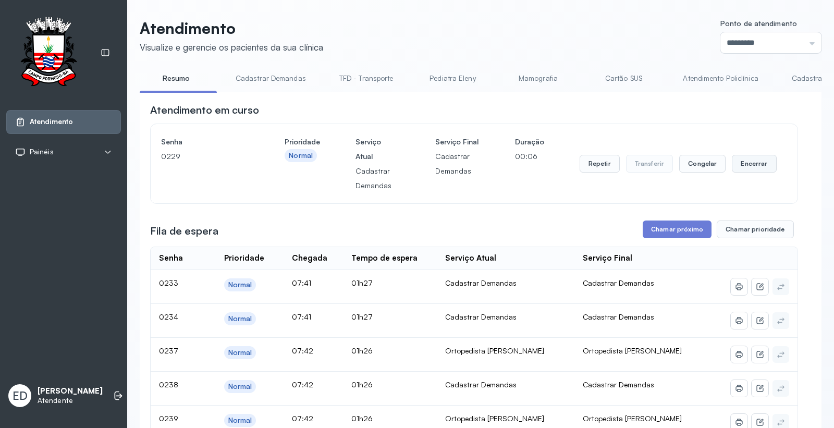
click at [749, 172] on button "Encerrar" at bounding box center [754, 164] width 44 height 18
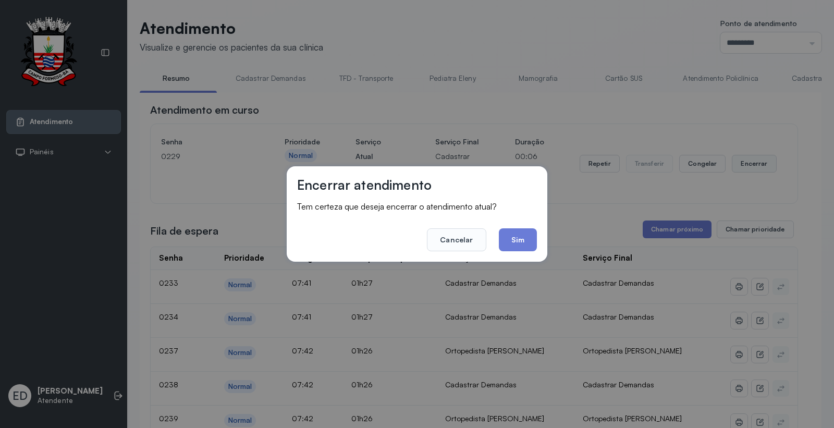
click at [754, 168] on div "Encerrar atendimento Tem certeza que deseja encerrar o atendimento atual? Cance…" at bounding box center [417, 214] width 834 height 428
click at [526, 237] on button "Sim" at bounding box center [518, 239] width 38 height 23
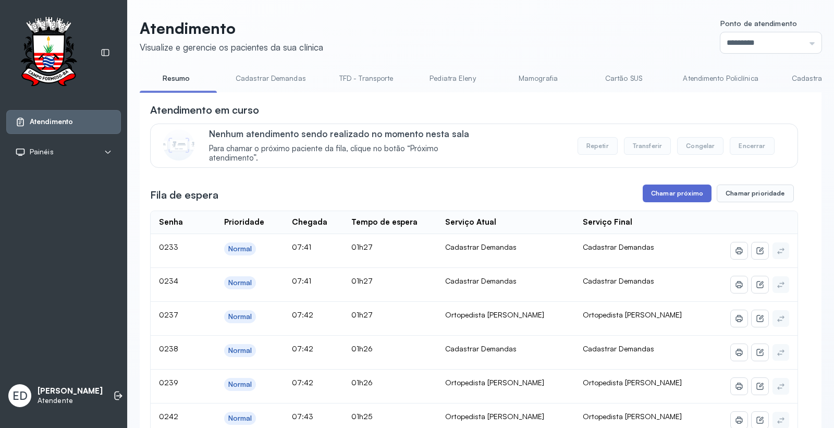
click at [685, 191] on button "Chamar próximo" at bounding box center [676, 193] width 69 height 18
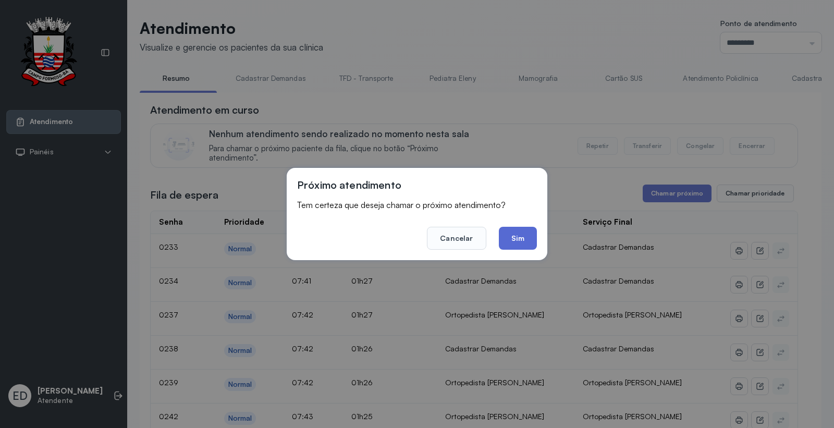
click at [504, 232] on button "Sim" at bounding box center [518, 238] width 38 height 23
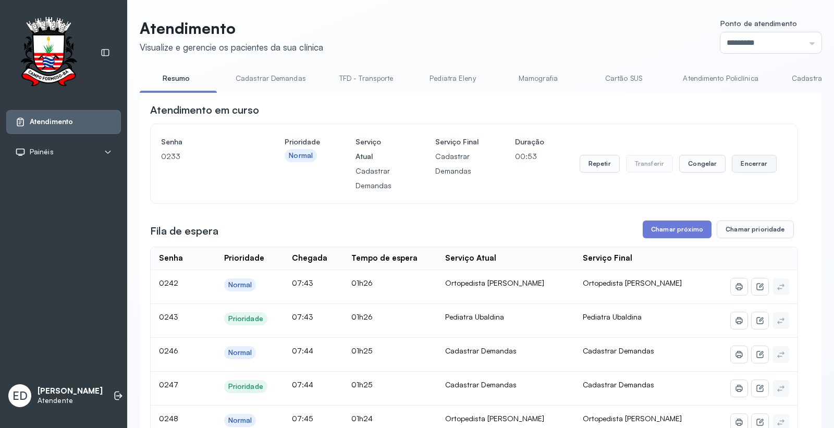
click at [756, 165] on button "Encerrar" at bounding box center [754, 164] width 44 height 18
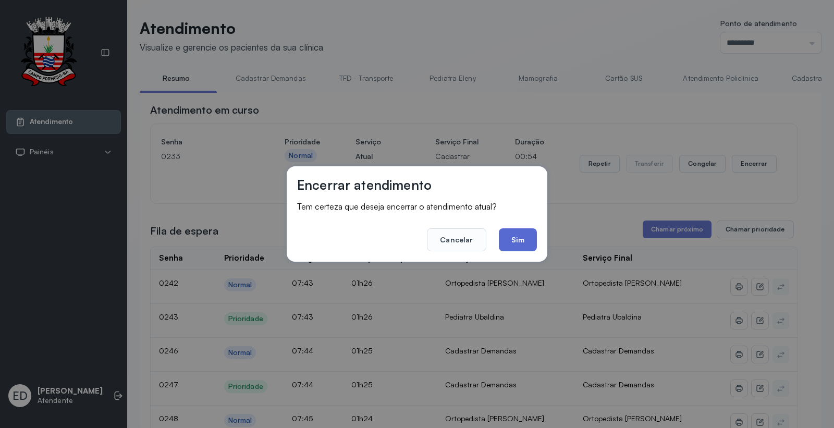
click at [517, 240] on button "Sim" at bounding box center [518, 239] width 38 height 23
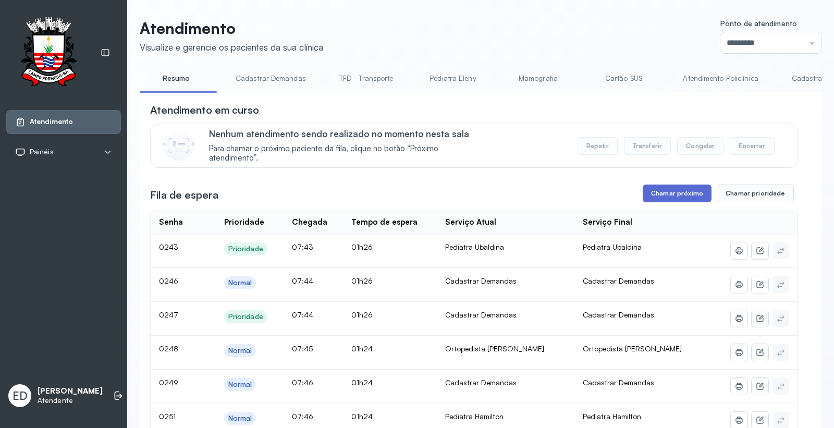
click at [673, 189] on button "Chamar próximo" at bounding box center [676, 193] width 69 height 18
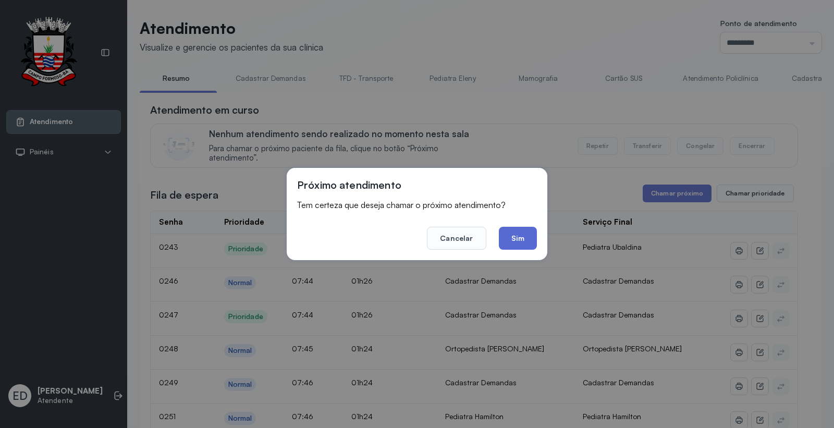
click at [513, 240] on button "Sim" at bounding box center [518, 238] width 38 height 23
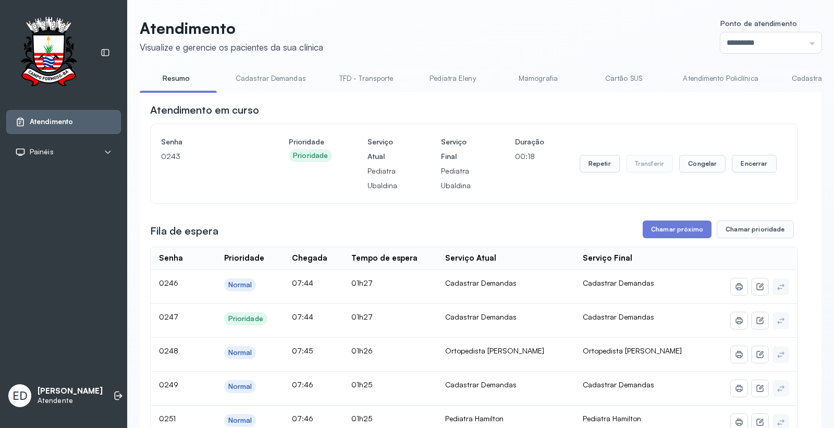
drag, startPoint x: 452, startPoint y: 35, endPoint x: 445, endPoint y: 38, distance: 7.1
click at [448, 37] on header "Atendimento Visualize e gerencie os pacientes da sua clínica Ponto de atendimen…" at bounding box center [481, 36] width 682 height 34
click at [407, 21] on header "Atendimento Visualize e gerencie os pacientes da sua clínica Ponto de atendimen…" at bounding box center [481, 36] width 682 height 34
click at [740, 169] on button "Encerrar" at bounding box center [754, 164] width 44 height 18
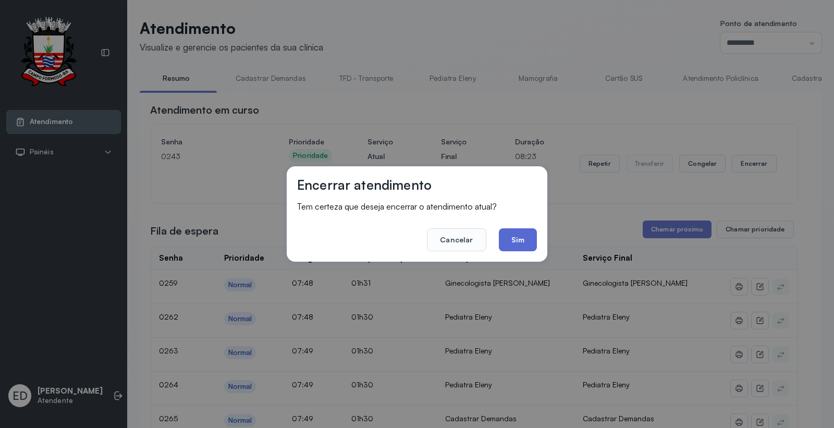
drag, startPoint x: 513, startPoint y: 235, endPoint x: 555, endPoint y: 237, distance: 42.2
click at [514, 236] on button "Sim" at bounding box center [518, 239] width 38 height 23
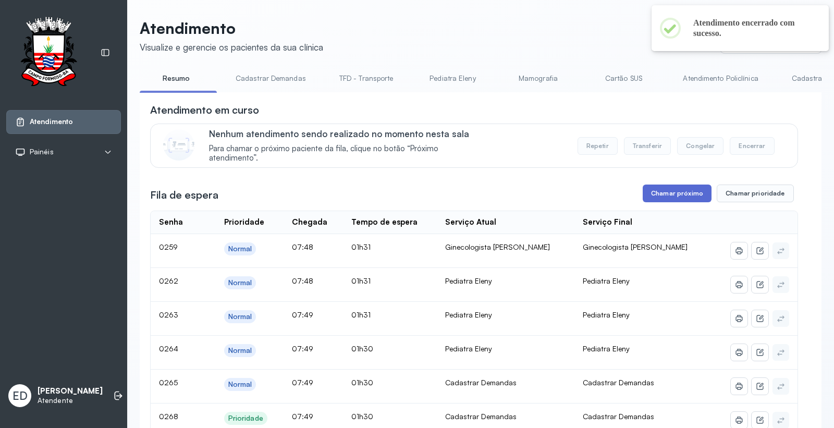
click at [653, 195] on button "Chamar próximo" at bounding box center [676, 193] width 69 height 18
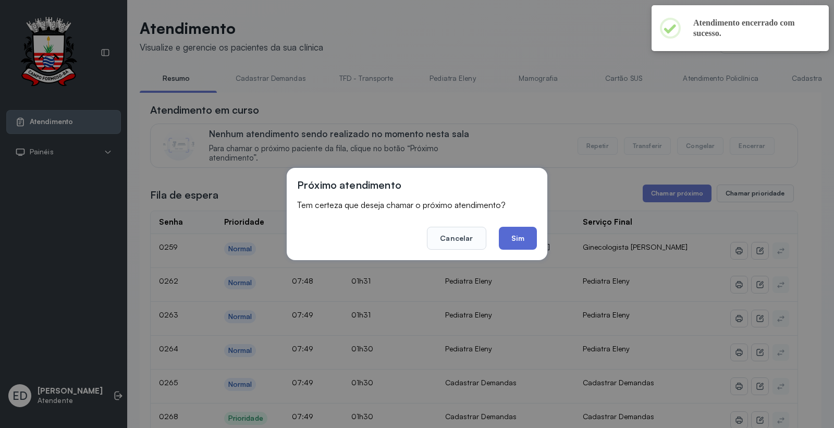
click at [511, 235] on button "Sim" at bounding box center [518, 238] width 38 height 23
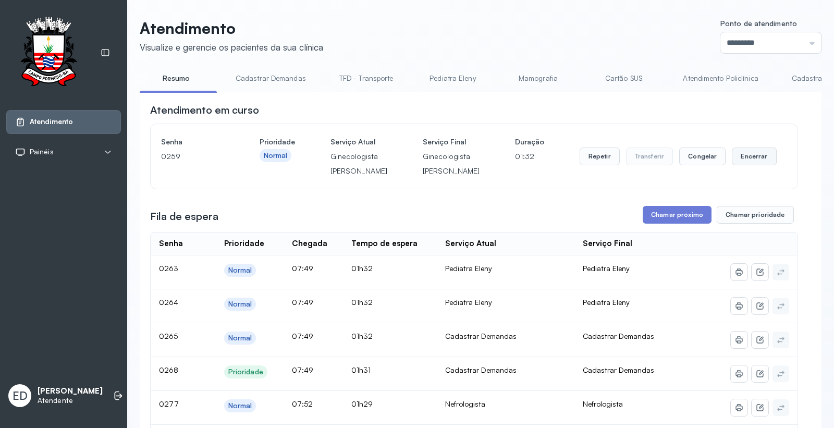
click at [759, 163] on button "Encerrar" at bounding box center [754, 156] width 44 height 18
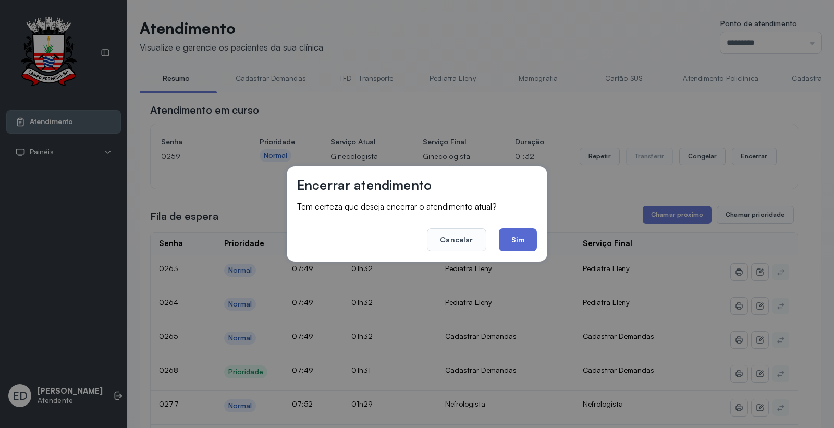
click at [525, 241] on button "Sim" at bounding box center [518, 239] width 38 height 23
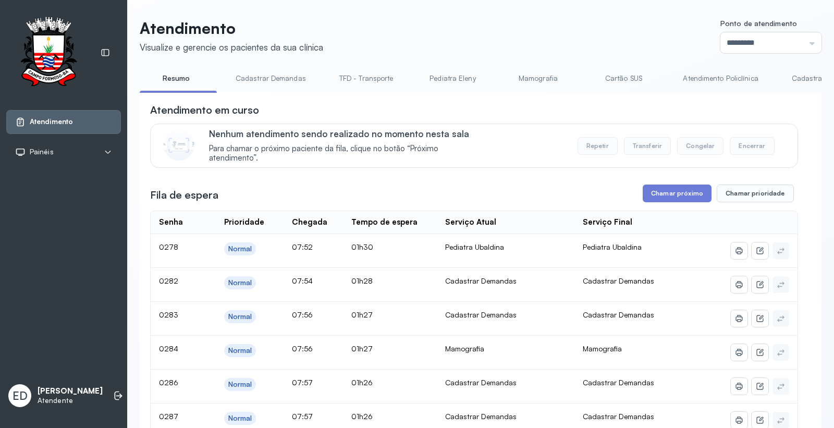
click at [676, 196] on button "Chamar próximo" at bounding box center [676, 193] width 69 height 18
click at [678, 198] on button "Chamar próximo" at bounding box center [676, 193] width 69 height 18
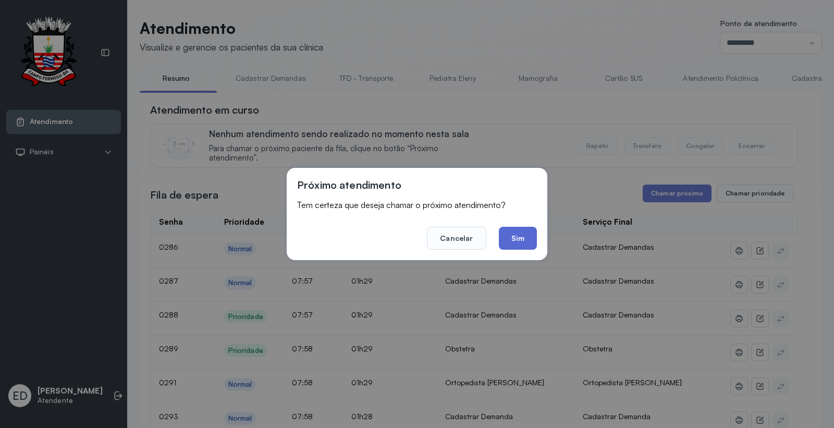
click at [514, 246] on button "Sim" at bounding box center [518, 238] width 38 height 23
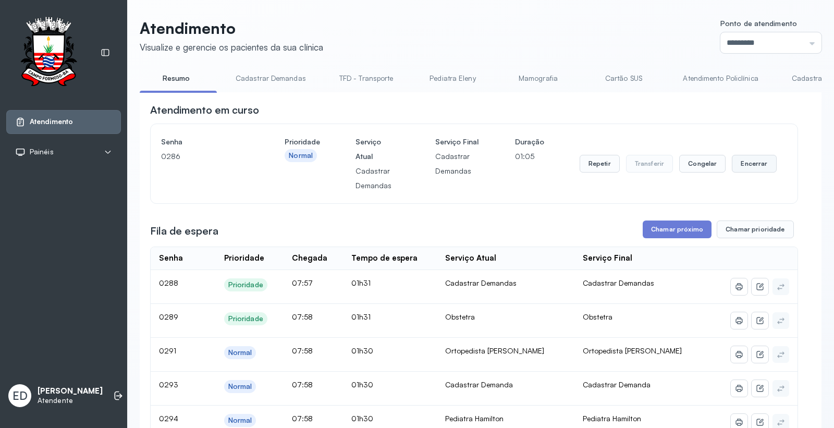
click at [740, 162] on button "Encerrar" at bounding box center [754, 164] width 44 height 18
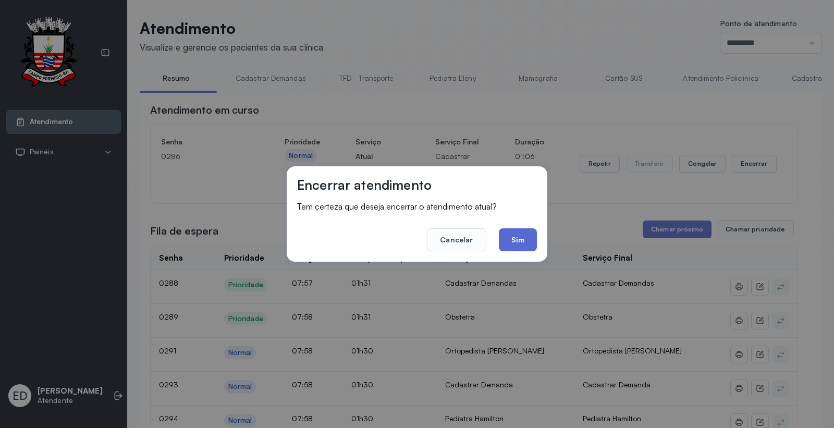
click at [514, 236] on button "Sim" at bounding box center [518, 239] width 38 height 23
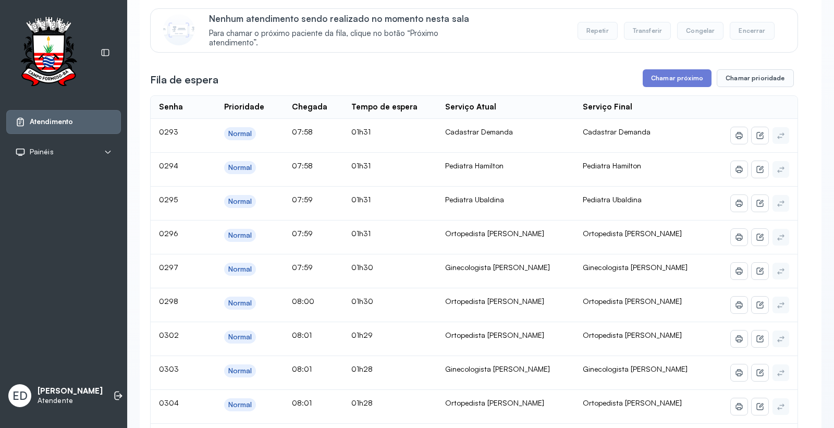
scroll to position [116, 0]
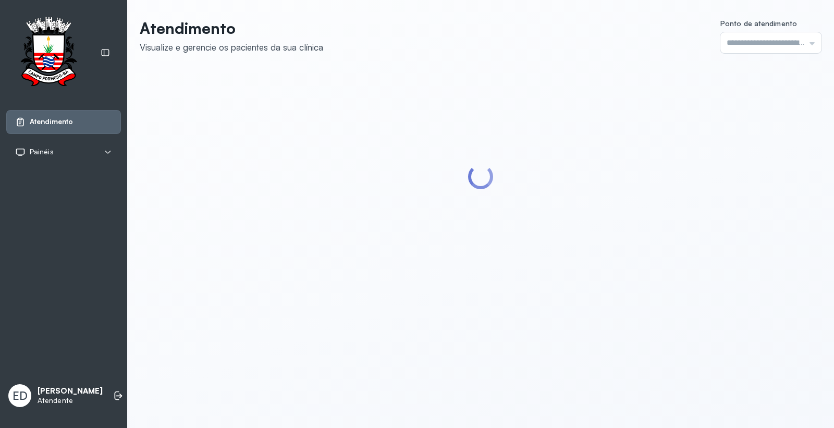
type input "*********"
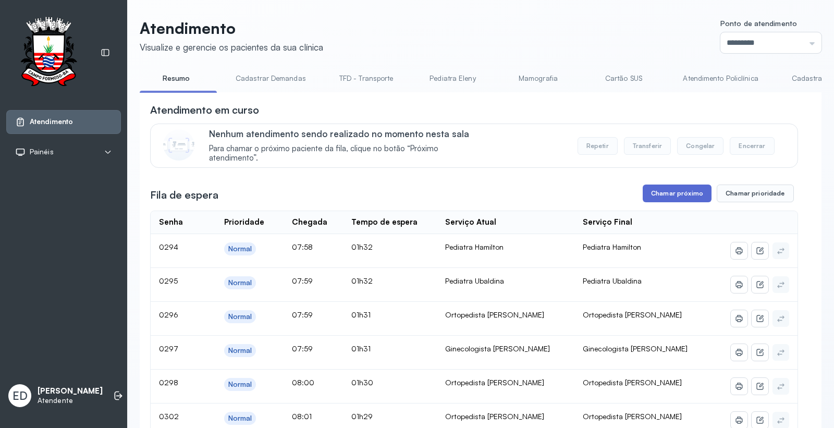
click at [690, 189] on button "Chamar próximo" at bounding box center [676, 193] width 69 height 18
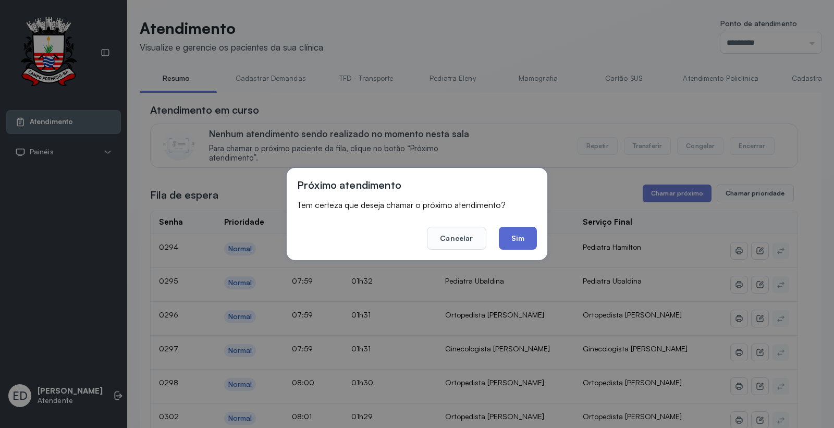
click at [531, 237] on button "Sim" at bounding box center [518, 238] width 38 height 23
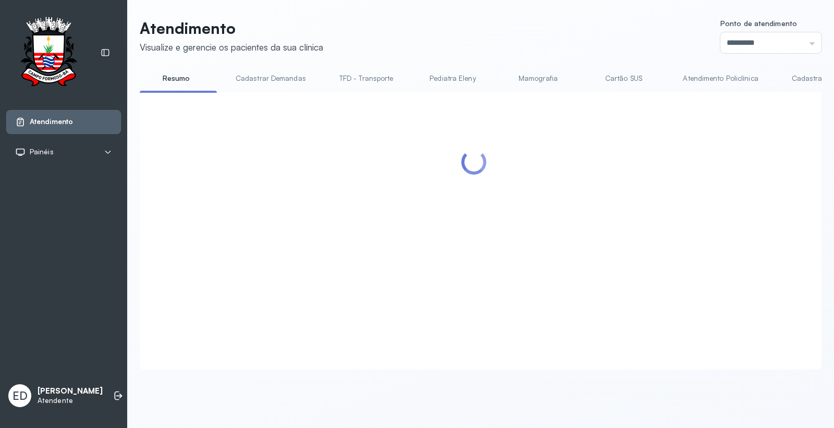
click at [580, 47] on header "Atendimento Visualize e gerencie os pacientes da sua clínica Ponto de atendimen…" at bounding box center [481, 36] width 682 height 34
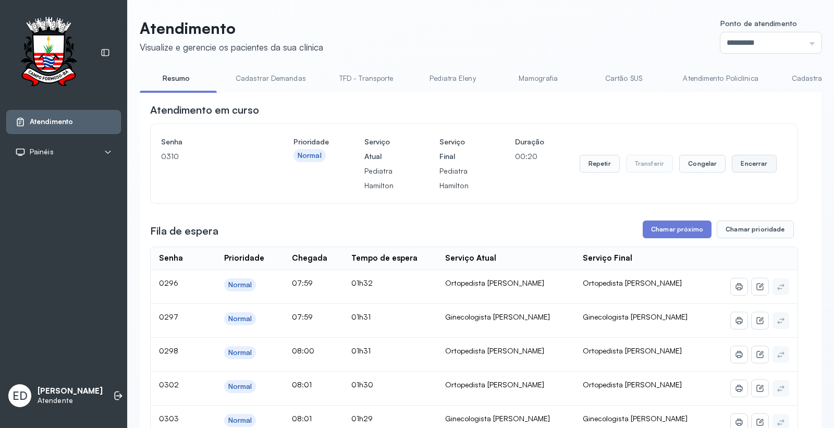
click at [763, 170] on button "Encerrar" at bounding box center [754, 164] width 44 height 18
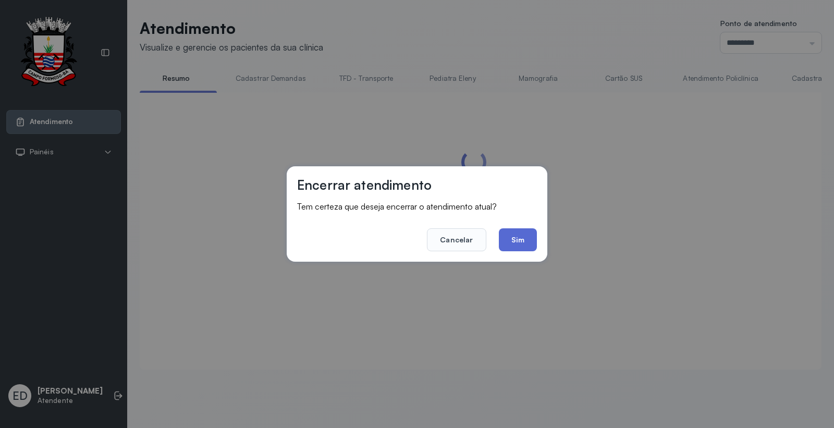
click at [518, 238] on button "Sim" at bounding box center [518, 239] width 38 height 23
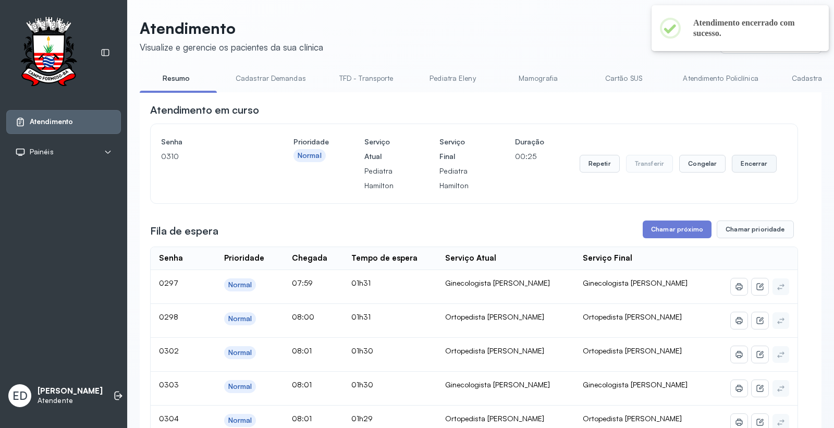
click at [749, 171] on button "Encerrar" at bounding box center [754, 164] width 44 height 18
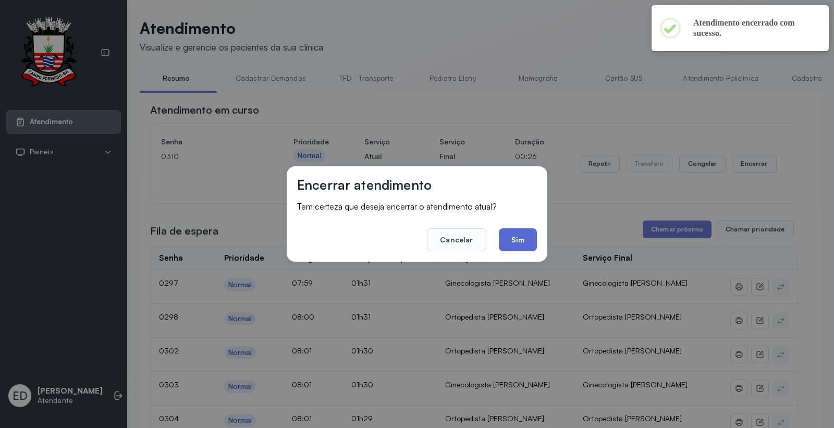
click at [518, 240] on button "Sim" at bounding box center [518, 239] width 38 height 23
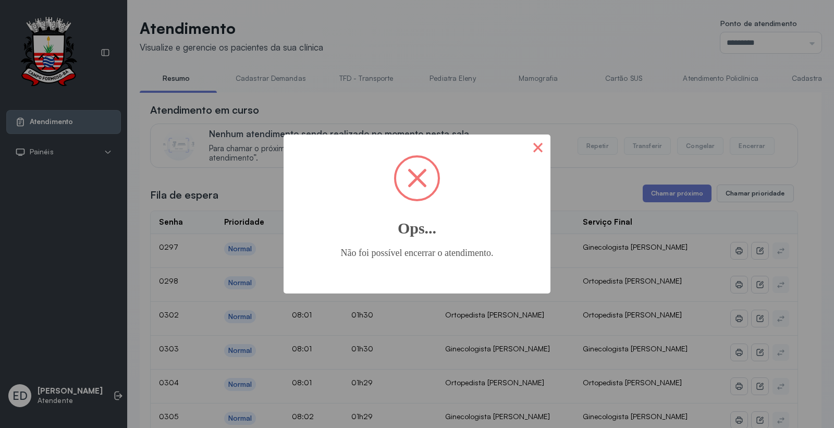
click at [532, 146] on button "×" at bounding box center [537, 146] width 25 height 25
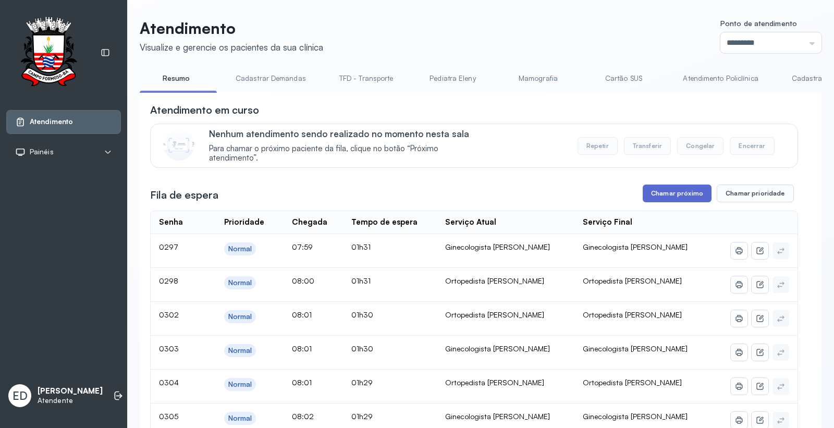
click at [657, 195] on button "Chamar próximo" at bounding box center [676, 193] width 69 height 18
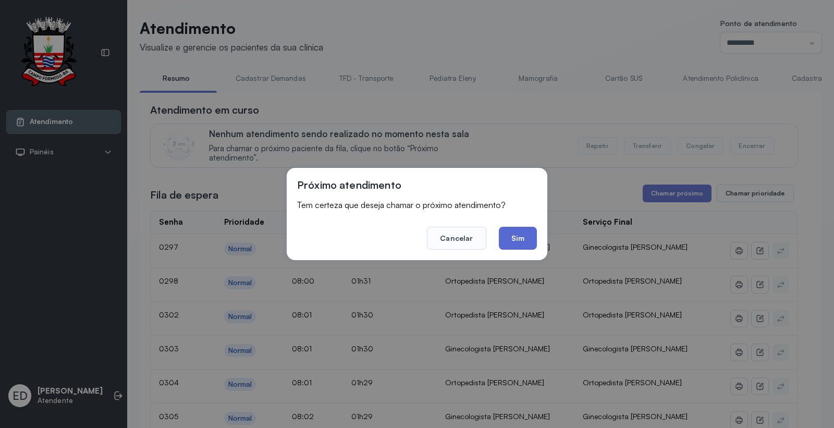
click at [513, 237] on button "Sim" at bounding box center [518, 238] width 38 height 23
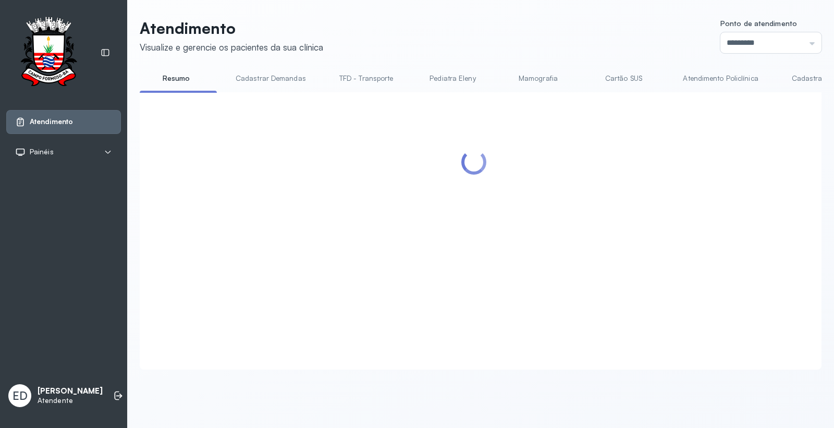
click at [522, 16] on div "Atendimento Visualize e gerencie os pacientes da sua clínica Ponto de atendimen…" at bounding box center [480, 199] width 707 height 399
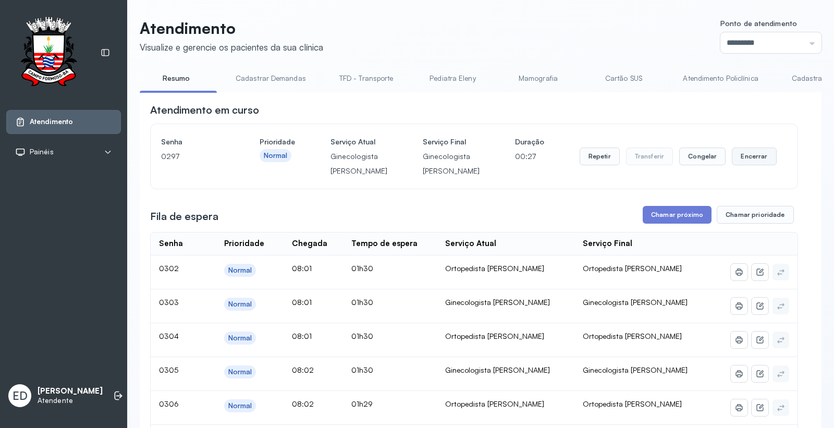
click at [752, 162] on button "Encerrar" at bounding box center [754, 156] width 44 height 18
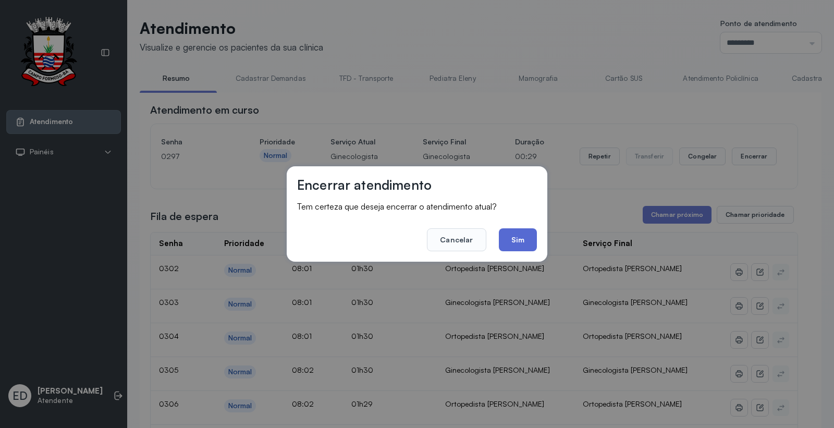
click at [522, 236] on button "Sim" at bounding box center [518, 239] width 38 height 23
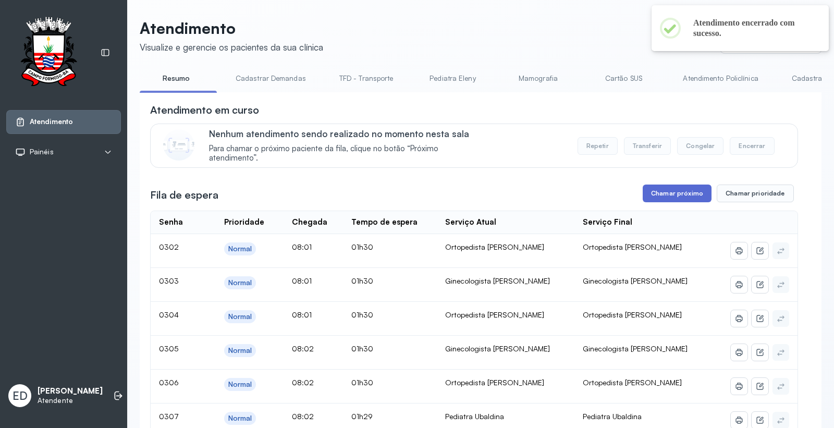
click at [690, 201] on button "Chamar próximo" at bounding box center [676, 193] width 69 height 18
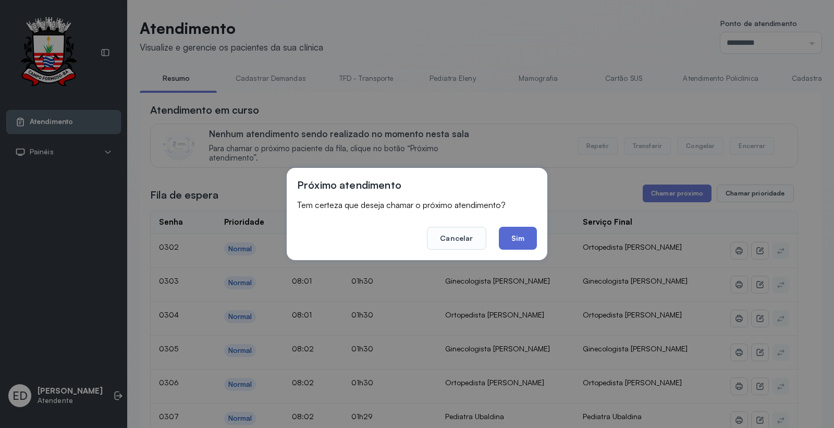
click at [521, 242] on button "Sim" at bounding box center [518, 238] width 38 height 23
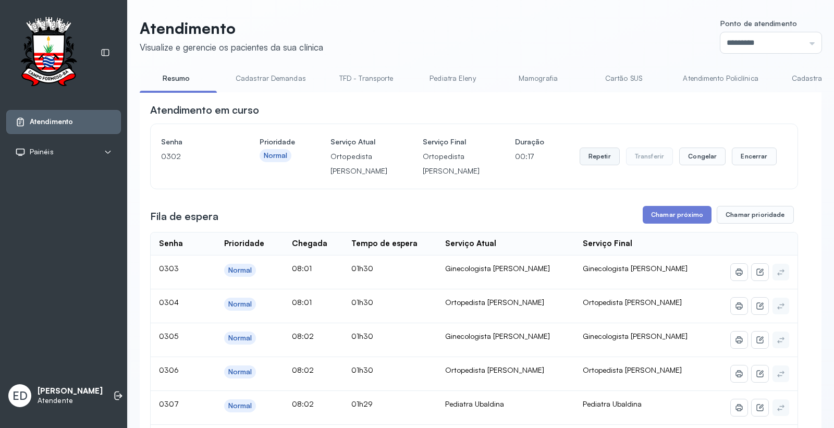
click at [597, 164] on button "Repetir" at bounding box center [599, 156] width 40 height 18
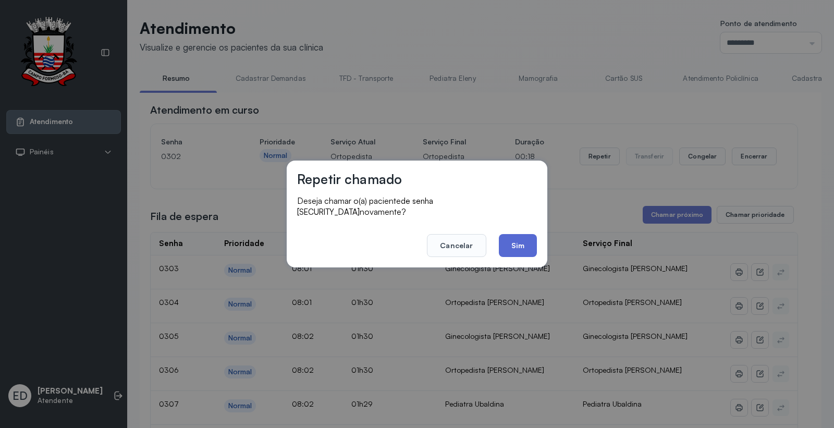
click at [518, 234] on button "Sim" at bounding box center [518, 245] width 38 height 23
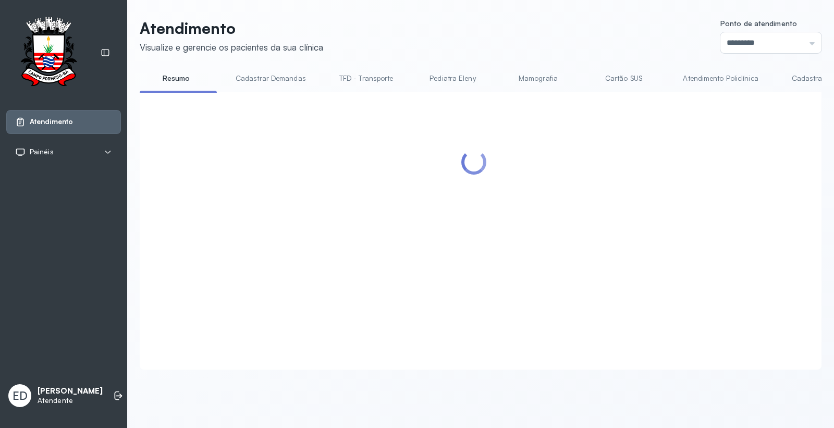
click at [590, 24] on header "Atendimento Visualize e gerencie os pacientes da sua clínica Ponto de atendimen…" at bounding box center [481, 36] width 682 height 34
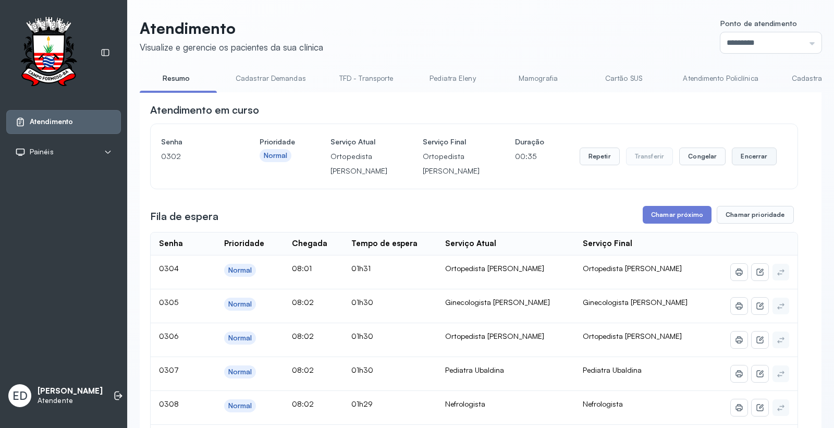
click at [744, 165] on button "Encerrar" at bounding box center [754, 156] width 44 height 18
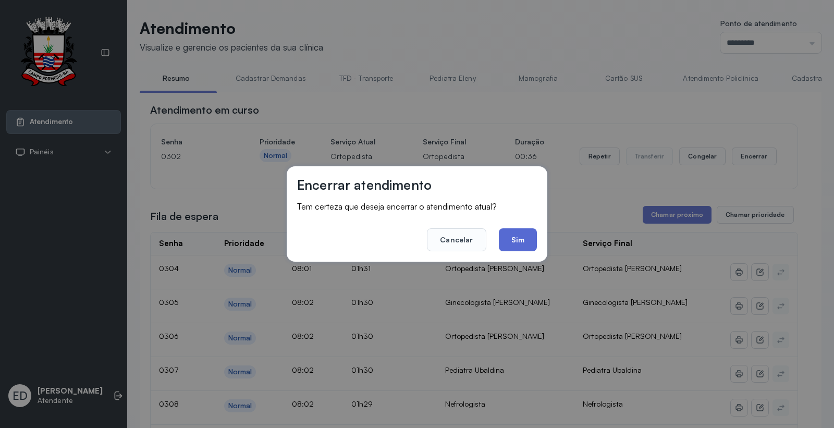
click at [528, 241] on button "Sim" at bounding box center [518, 239] width 38 height 23
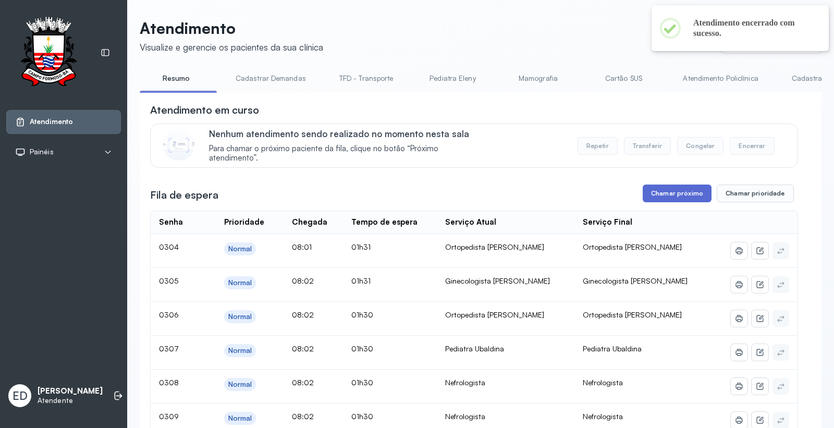
click at [688, 194] on button "Chamar próximo" at bounding box center [676, 193] width 69 height 18
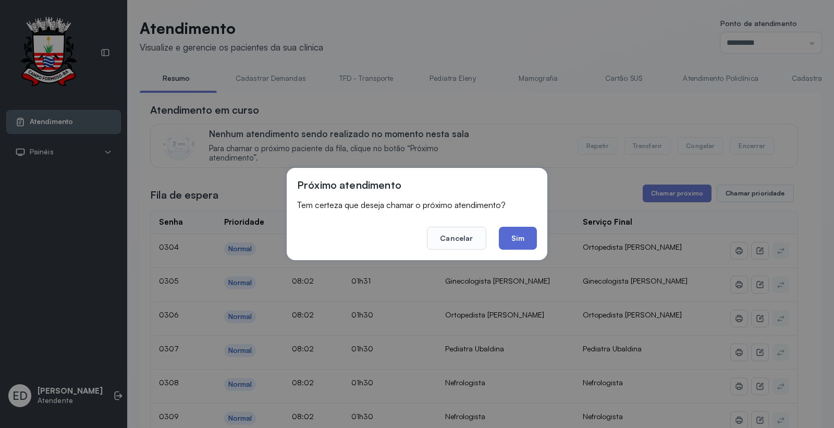
click at [514, 239] on button "Sim" at bounding box center [518, 238] width 38 height 23
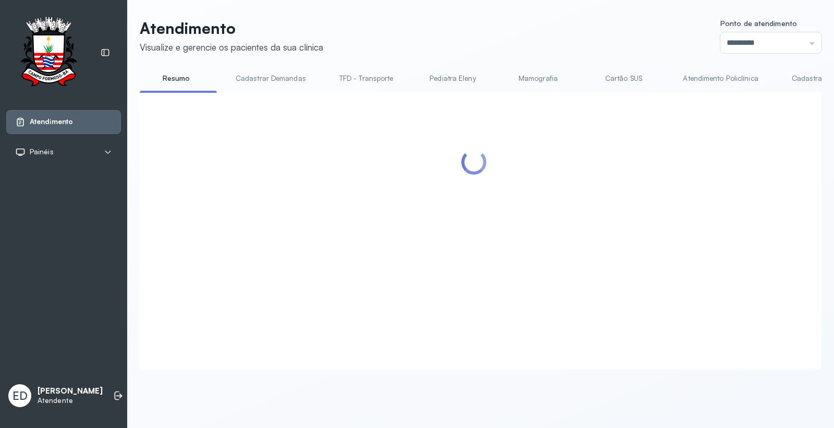
click at [535, 61] on div "Atendimento Visualize e gerencie os pacientes da sua clínica Ponto de atendimen…" at bounding box center [481, 194] width 682 height 351
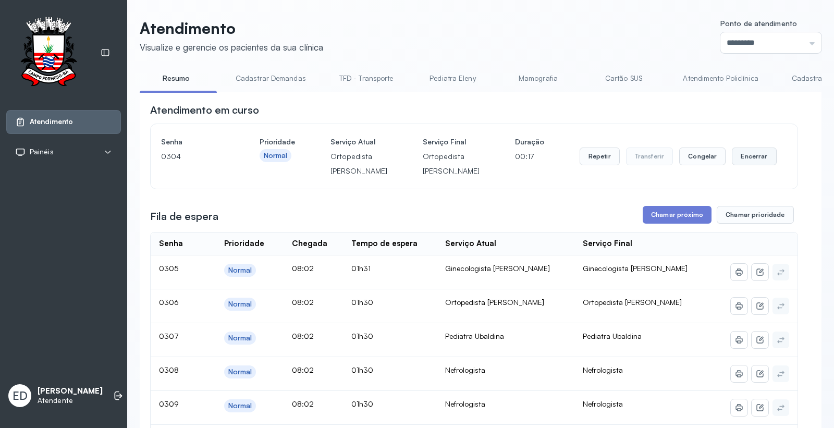
click at [759, 165] on button "Encerrar" at bounding box center [754, 156] width 44 height 18
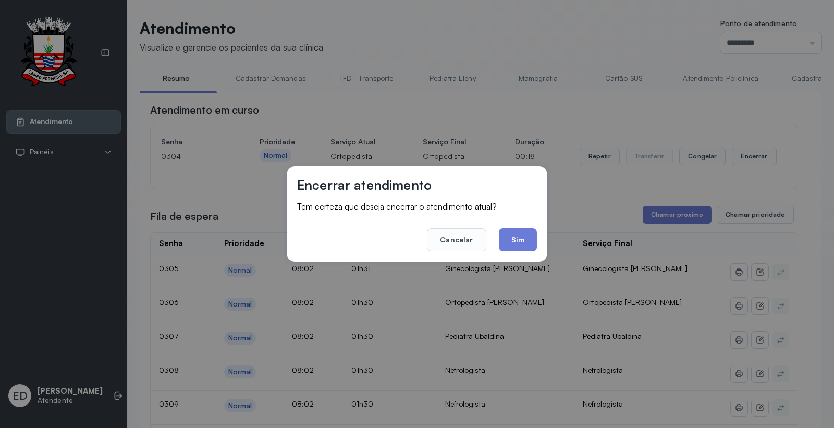
drag, startPoint x: 519, startPoint y: 238, endPoint x: 568, endPoint y: 231, distance: 49.5
click at [519, 238] on button "Sim" at bounding box center [518, 239] width 38 height 23
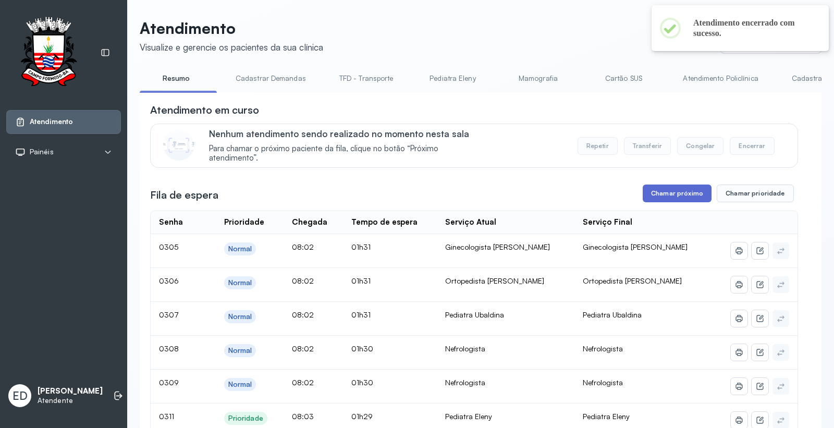
click at [663, 189] on button "Chamar próximo" at bounding box center [676, 193] width 69 height 18
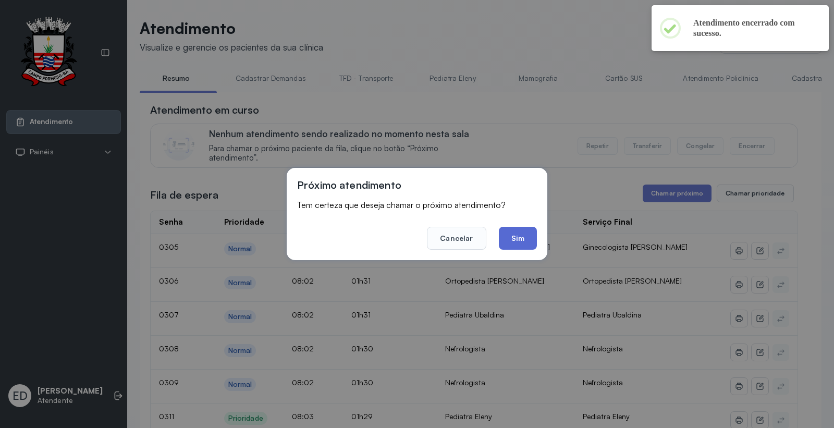
click at [531, 240] on button "Sim" at bounding box center [518, 238] width 38 height 23
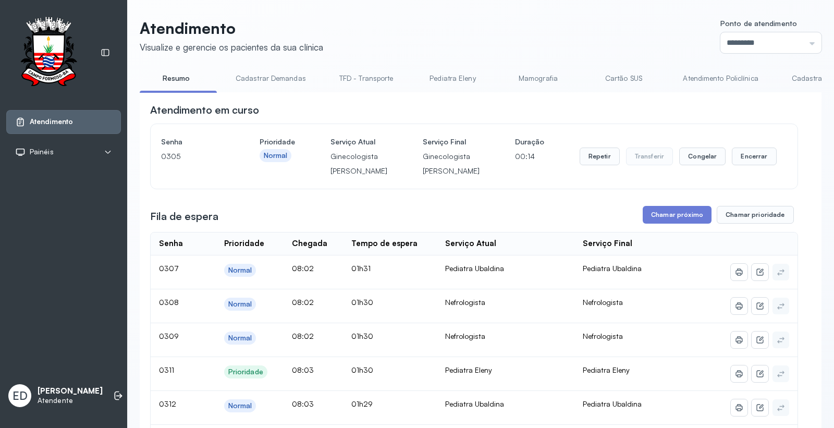
click at [750, 165] on button "Encerrar" at bounding box center [754, 156] width 44 height 18
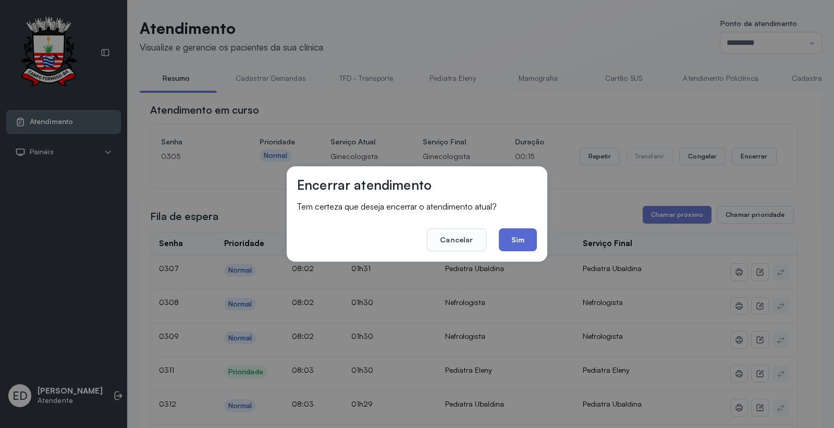
click at [514, 238] on button "Sim" at bounding box center [518, 239] width 38 height 23
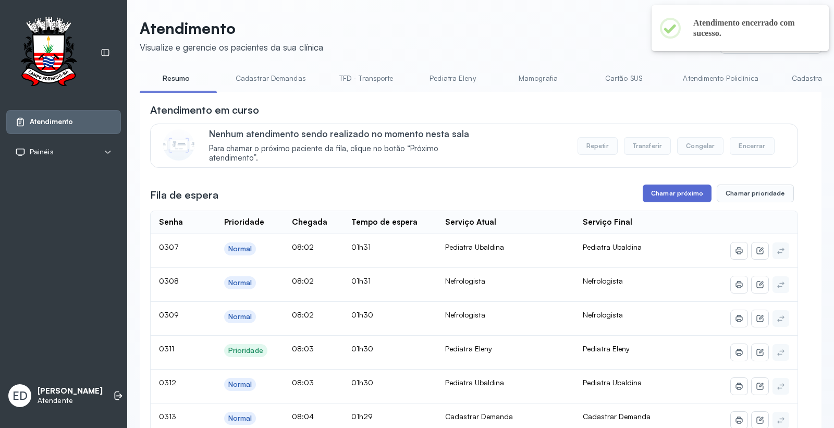
click at [688, 189] on button "Chamar próximo" at bounding box center [676, 193] width 69 height 18
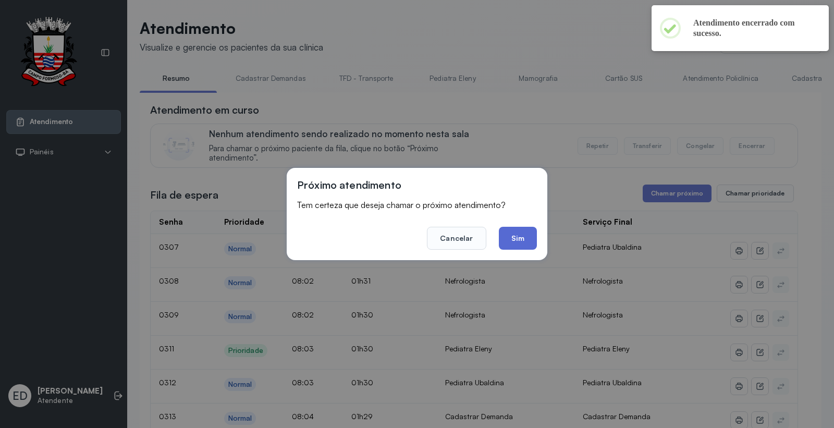
click at [512, 230] on button "Sim" at bounding box center [518, 238] width 38 height 23
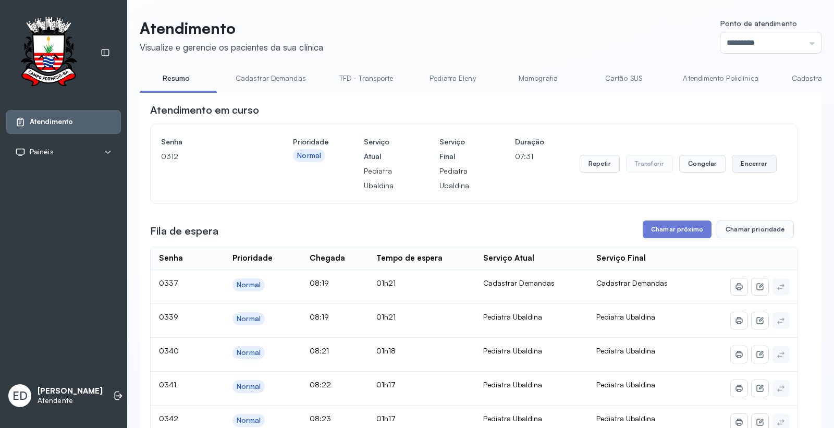
click at [748, 172] on button "Encerrar" at bounding box center [754, 164] width 44 height 18
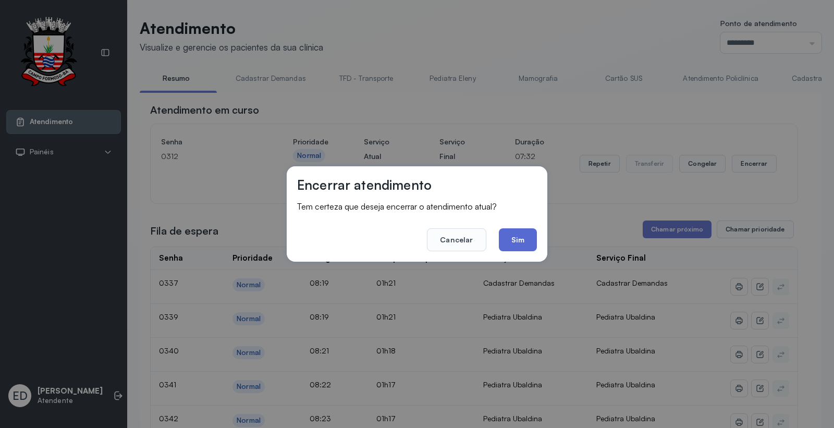
click at [522, 242] on button "Sim" at bounding box center [518, 239] width 38 height 23
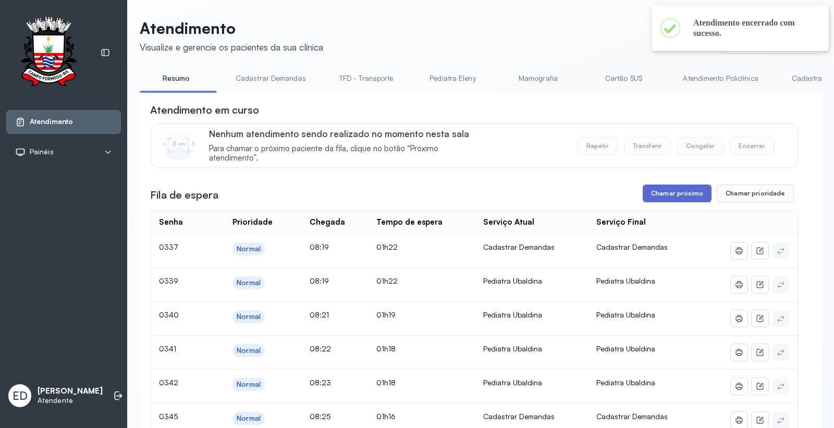
click at [686, 196] on button "Chamar próximo" at bounding box center [676, 193] width 69 height 18
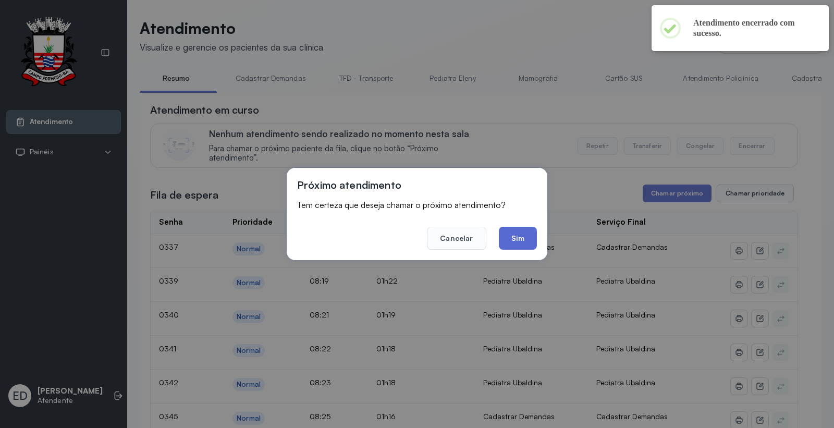
click at [531, 236] on button "Sim" at bounding box center [518, 238] width 38 height 23
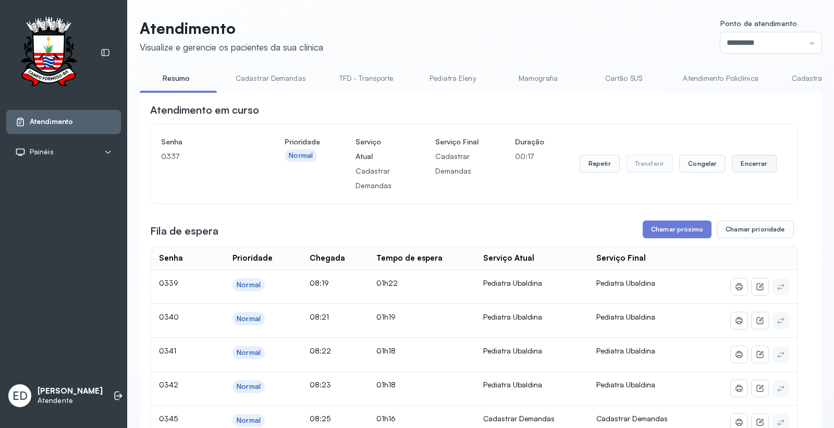
click at [756, 172] on button "Encerrar" at bounding box center [754, 164] width 44 height 18
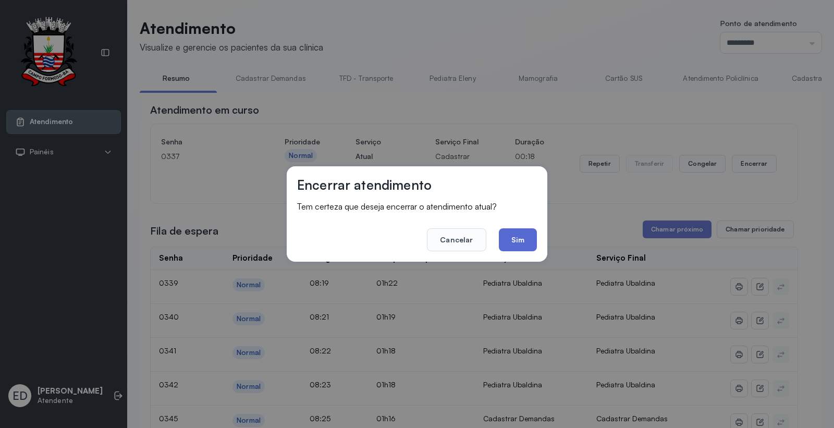
click at [523, 233] on button "Sim" at bounding box center [518, 239] width 38 height 23
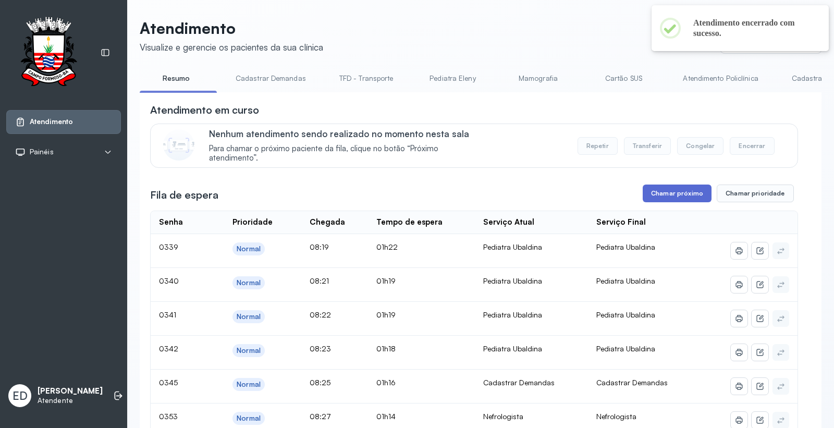
click at [674, 192] on button "Chamar próximo" at bounding box center [676, 193] width 69 height 18
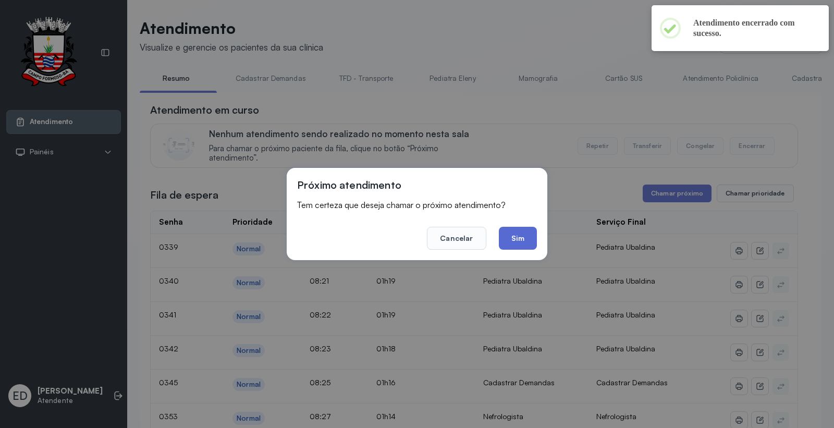
click at [523, 238] on button "Sim" at bounding box center [518, 238] width 38 height 23
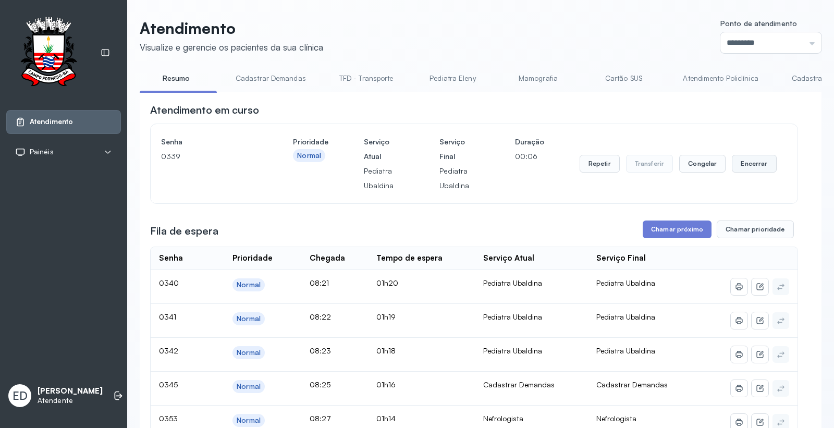
click at [741, 167] on button "Encerrar" at bounding box center [754, 164] width 44 height 18
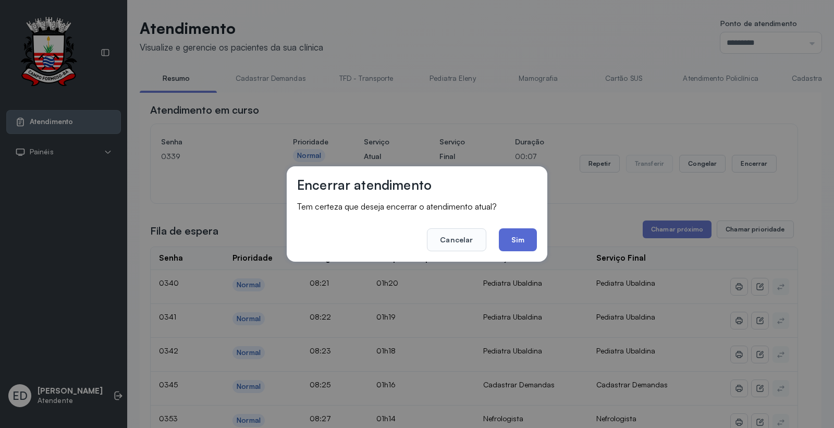
click at [523, 235] on button "Sim" at bounding box center [518, 239] width 38 height 23
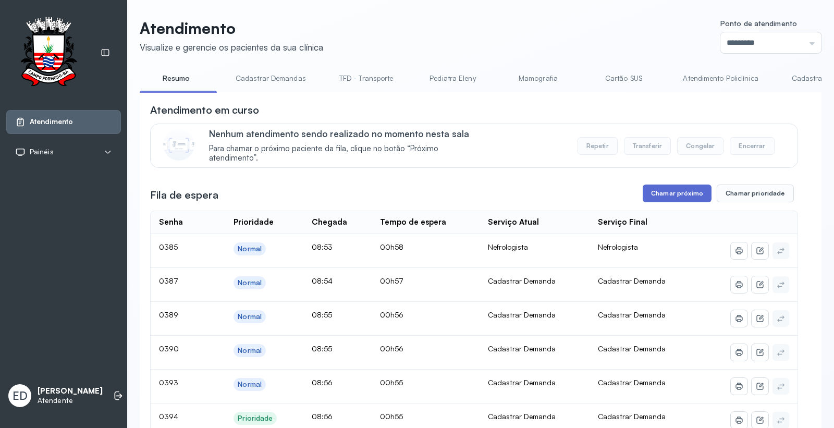
click at [669, 190] on button "Chamar próximo" at bounding box center [676, 193] width 69 height 18
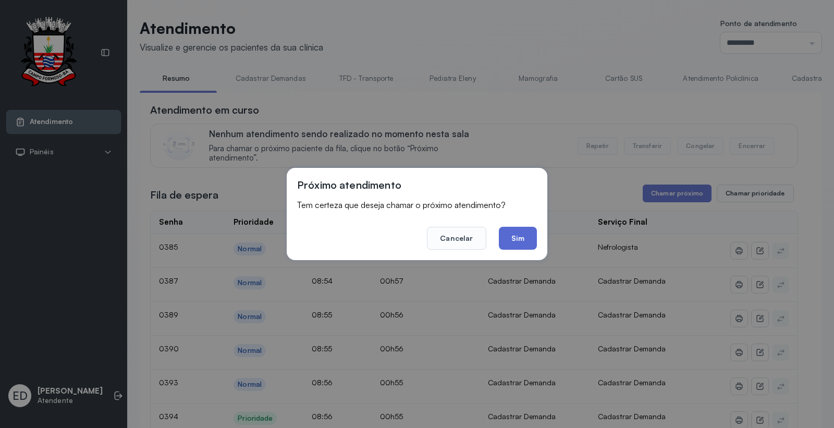
click at [518, 240] on button "Sim" at bounding box center [518, 238] width 38 height 23
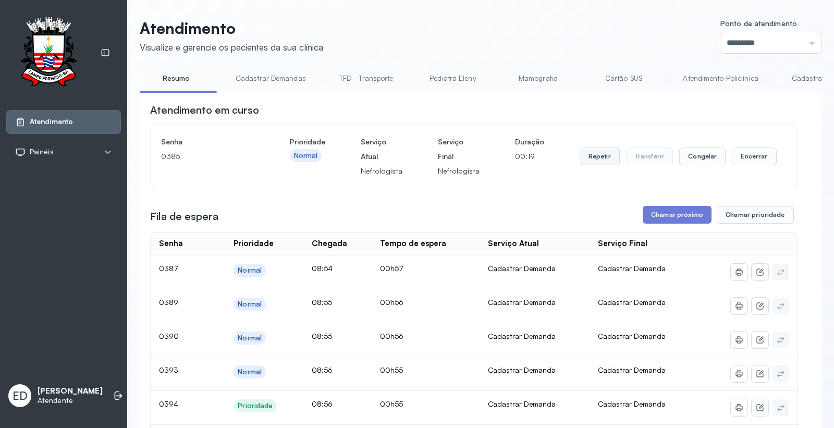
click at [597, 162] on button "Repetir" at bounding box center [599, 156] width 40 height 18
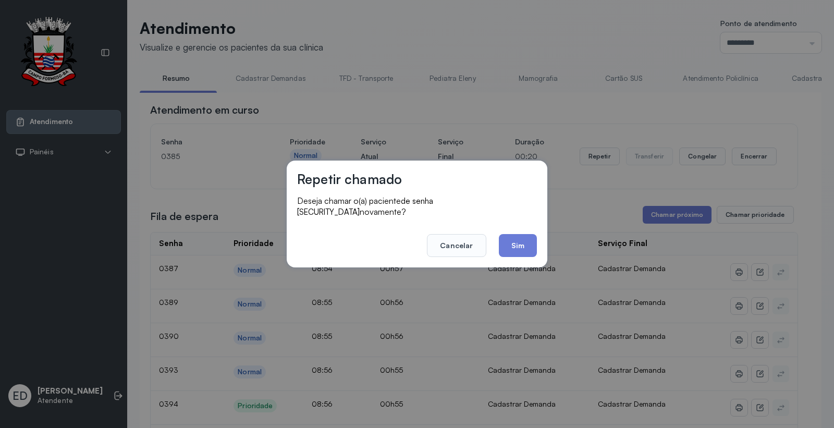
click at [523, 235] on button "Sim" at bounding box center [518, 245] width 38 height 23
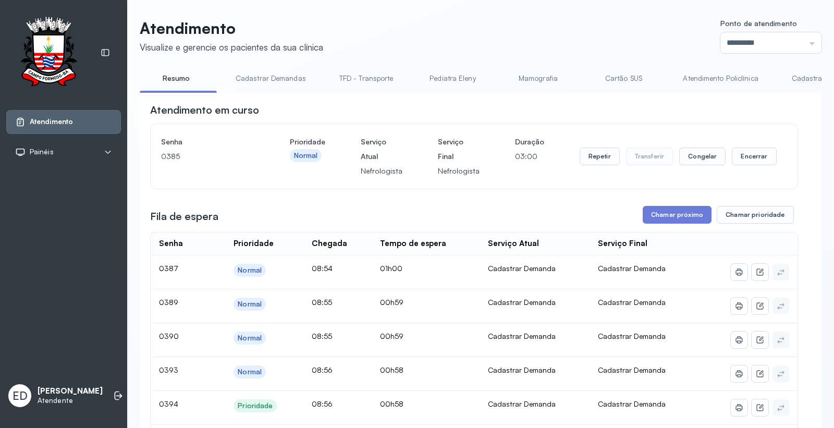
drag, startPoint x: 759, startPoint y: 150, endPoint x: 752, endPoint y: 153, distance: 7.7
click at [739, 153] on button "Encerrar" at bounding box center [754, 156] width 44 height 18
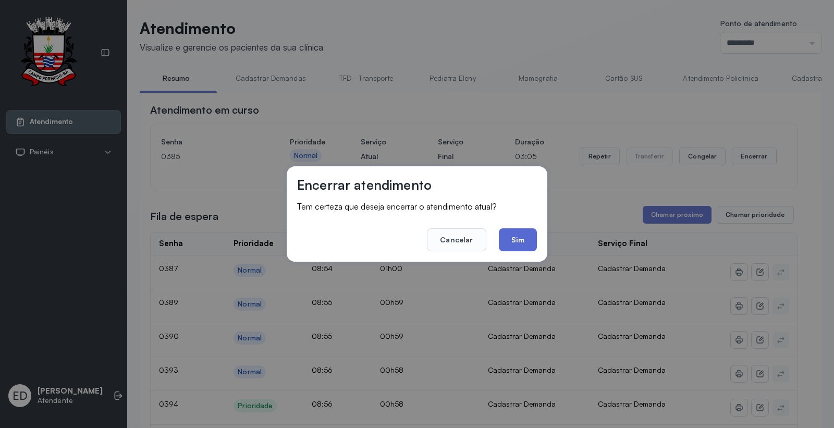
click at [525, 236] on button "Sim" at bounding box center [518, 239] width 38 height 23
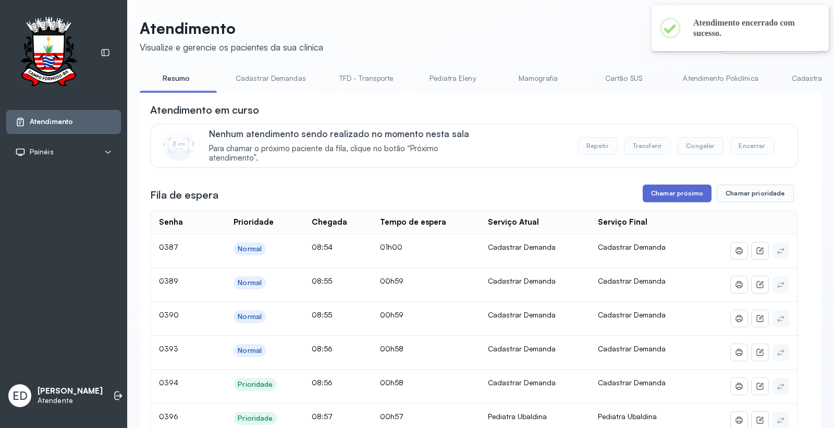
click at [674, 196] on button "Chamar próximo" at bounding box center [676, 193] width 69 height 18
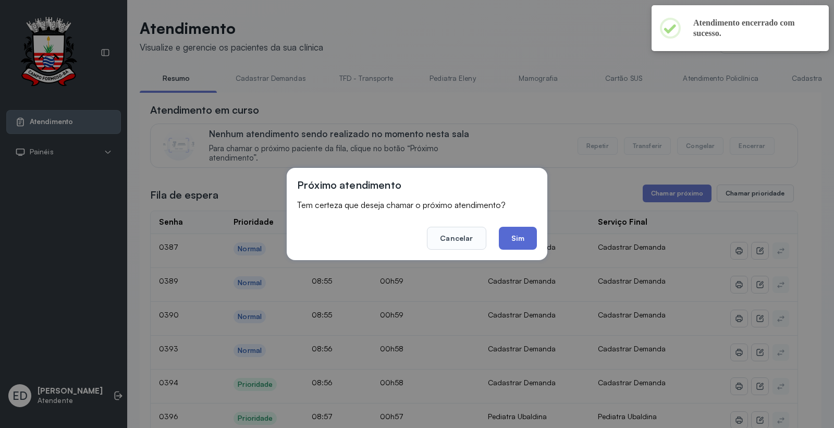
click at [511, 229] on button "Sim" at bounding box center [518, 238] width 38 height 23
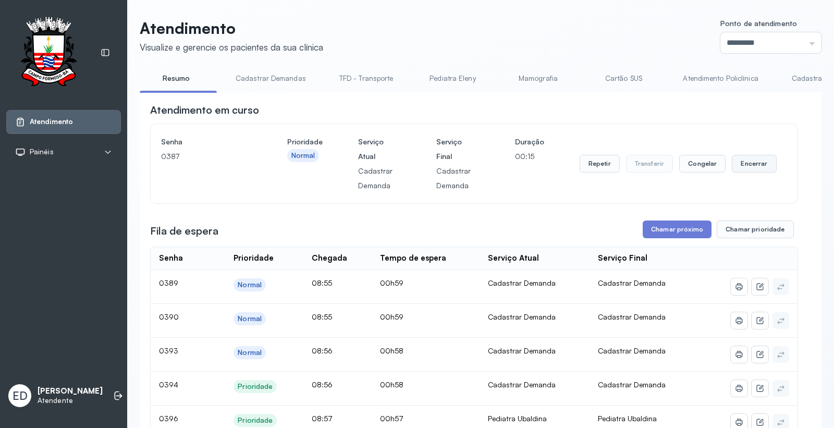
click at [754, 170] on button "Encerrar" at bounding box center [754, 164] width 44 height 18
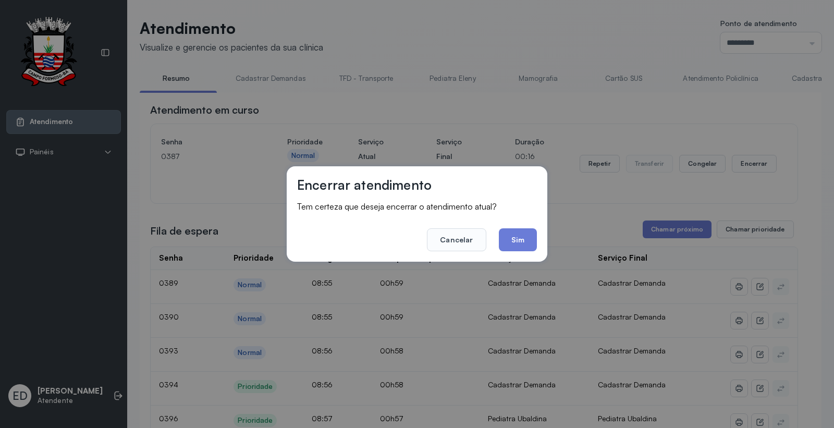
click at [515, 237] on button "Sim" at bounding box center [518, 239] width 38 height 23
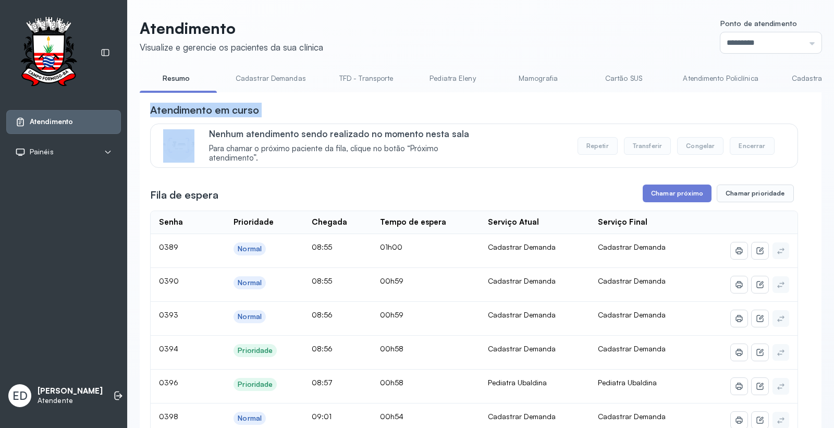
click at [564, 110] on div "Atendimento em curso" at bounding box center [474, 110] width 648 height 15
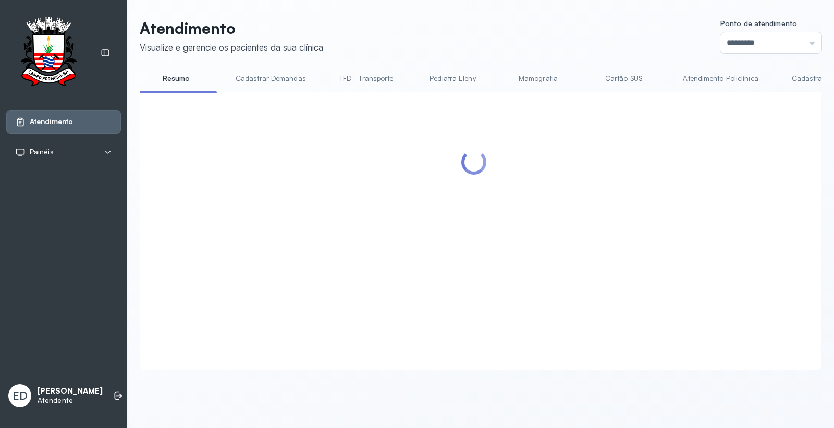
click at [564, 110] on div at bounding box center [474, 218] width 648 height 231
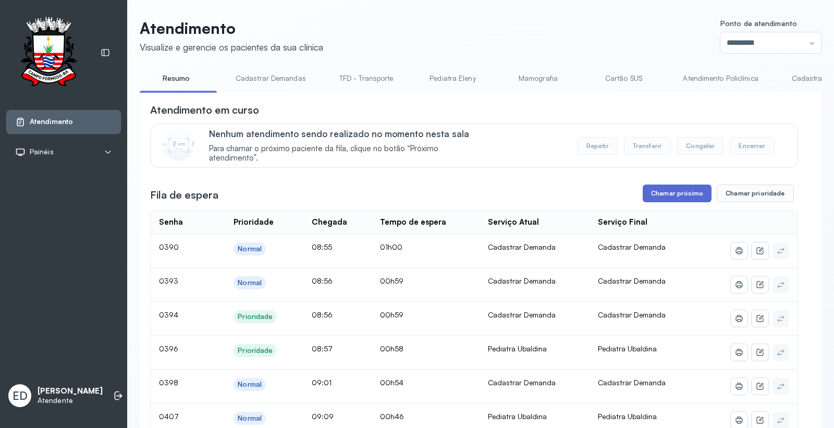
click at [689, 201] on button "Chamar próximo" at bounding box center [676, 193] width 69 height 18
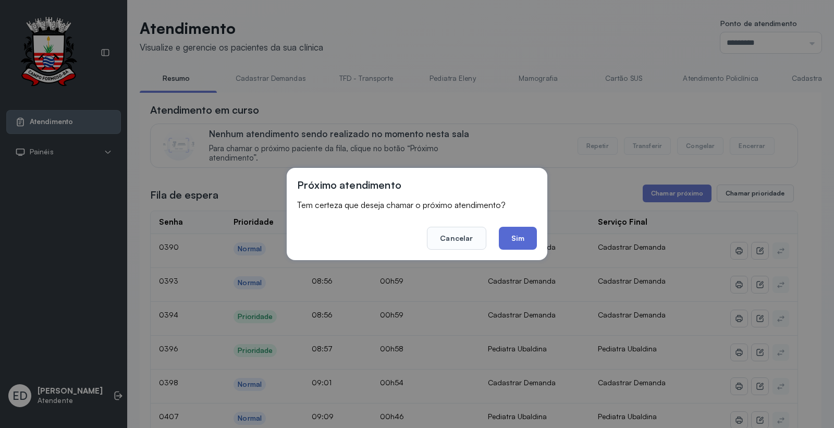
click at [522, 238] on button "Sim" at bounding box center [518, 238] width 38 height 23
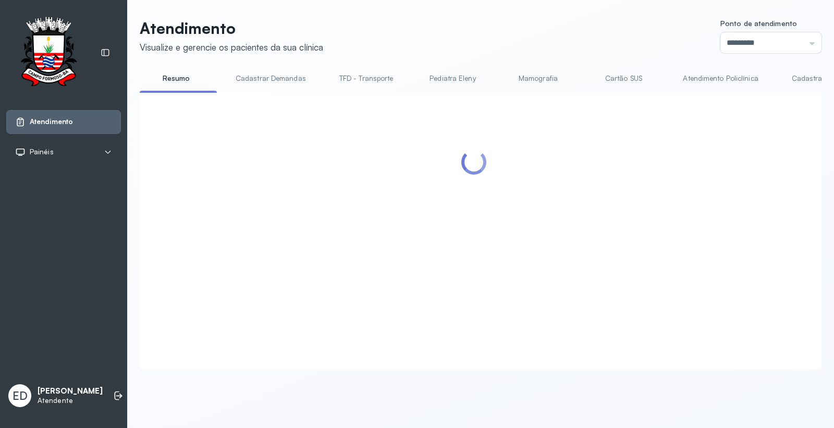
click at [522, 35] on header "Atendimento Visualize e gerencie os pacientes da sua clínica Ponto de atendimen…" at bounding box center [481, 36] width 682 height 34
click at [426, 40] on header "Atendimento Visualize e gerencie os pacientes da sua clínica Ponto de atendimen…" at bounding box center [481, 36] width 682 height 34
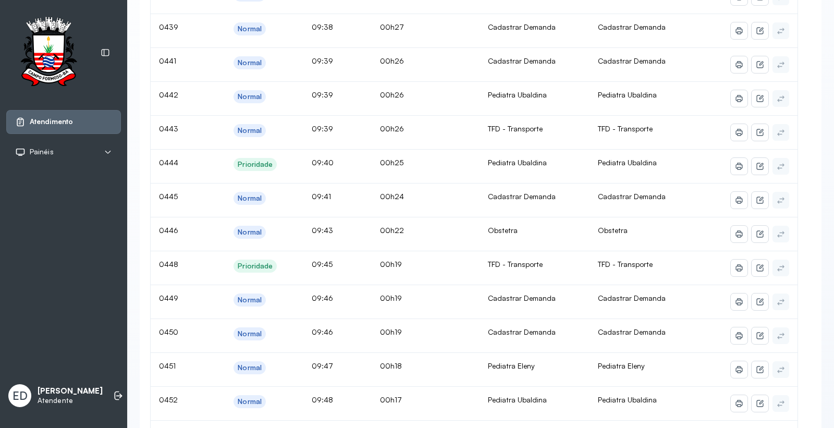
scroll to position [289, 0]
